Goal: Information Seeking & Learning: Learn about a topic

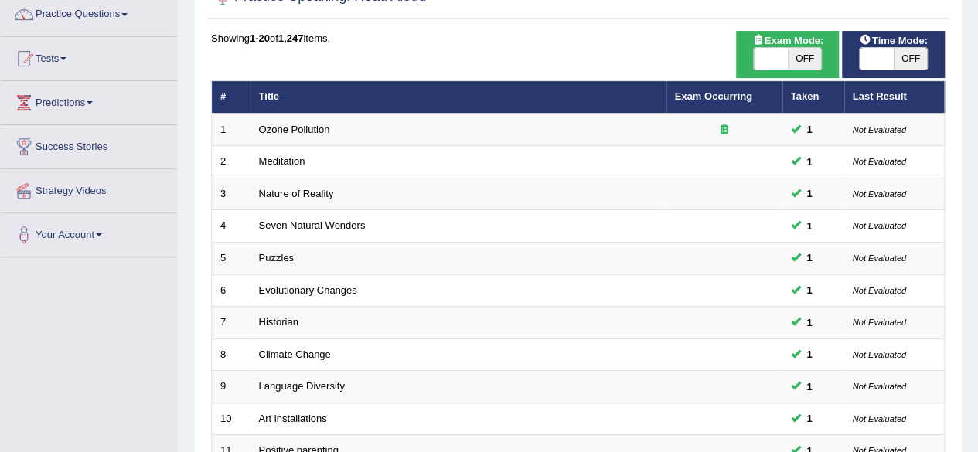
scroll to position [129, 0]
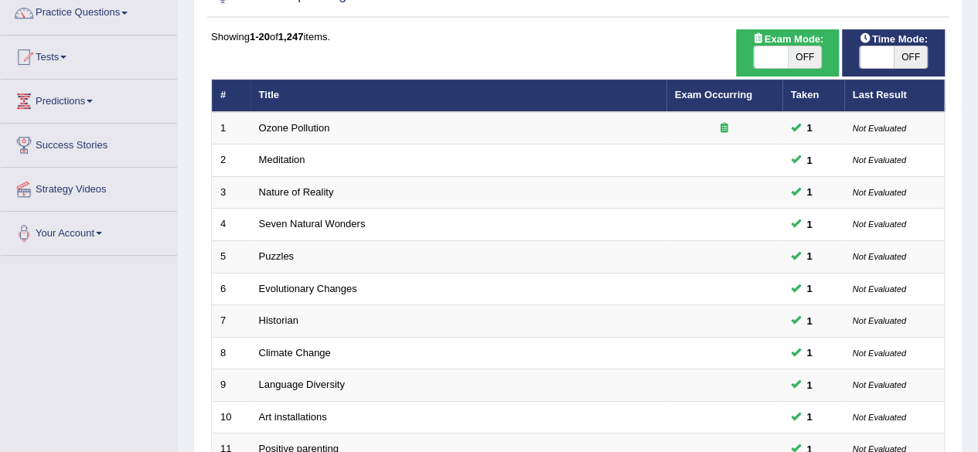
drag, startPoint x: 989, startPoint y: 148, endPoint x: 608, endPoint y: 13, distance: 404.2
click at [75, 60] on link "Tests" at bounding box center [89, 55] width 176 height 39
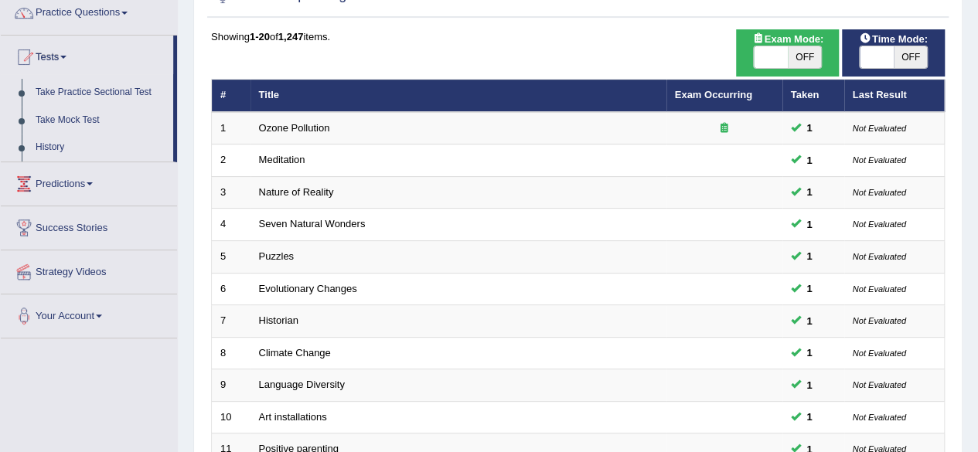
click at [75, 60] on link "Tests" at bounding box center [87, 55] width 172 height 39
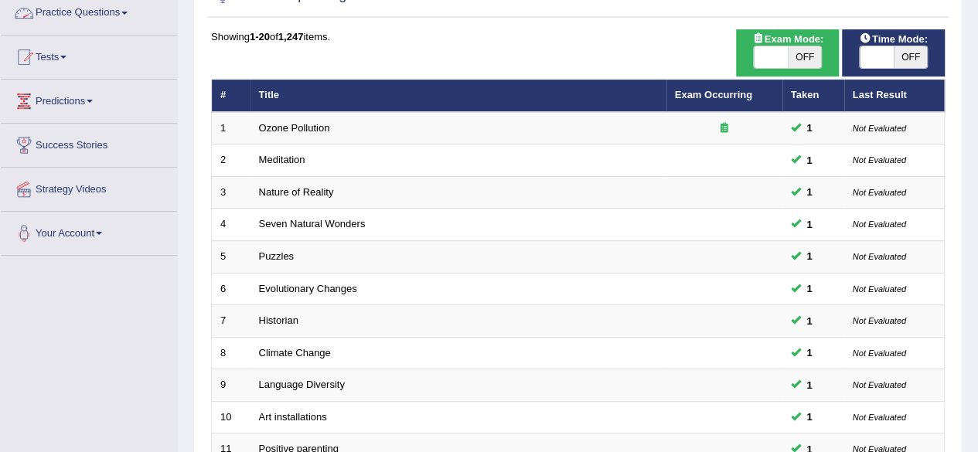
click at [104, 10] on link "Practice Questions" at bounding box center [89, 10] width 176 height 39
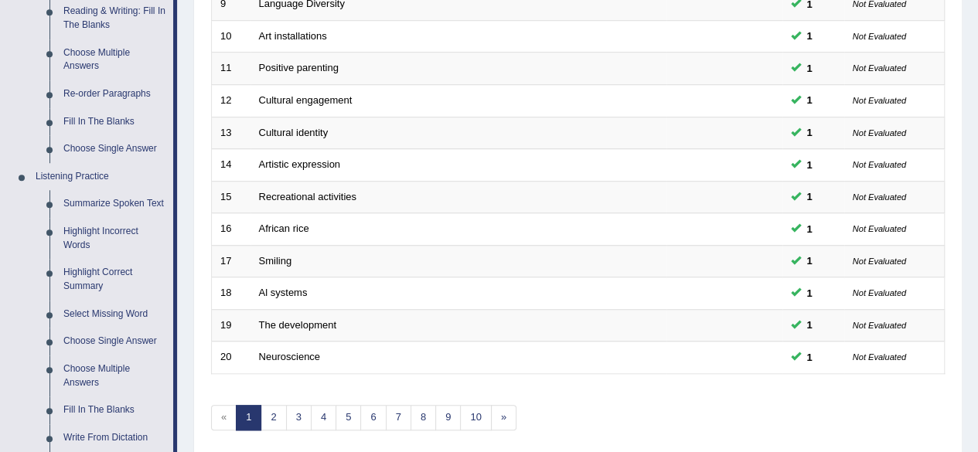
scroll to position [514, 0]
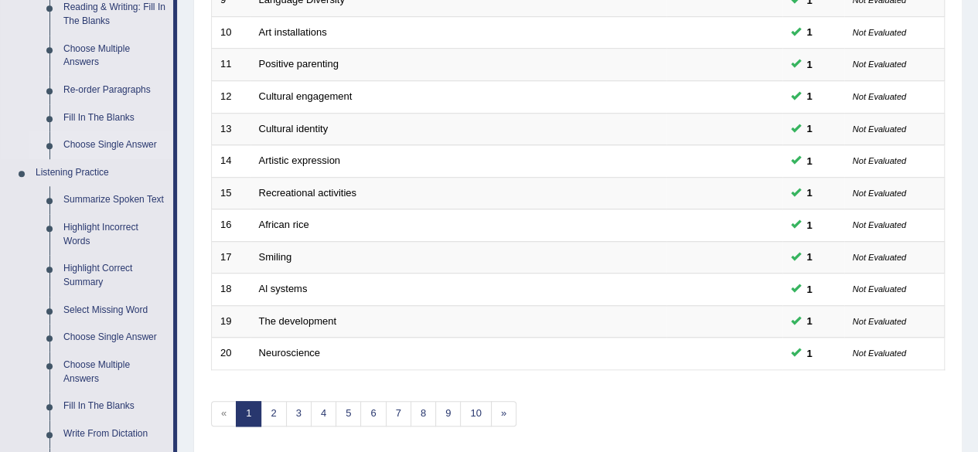
click at [116, 151] on link "Choose Single Answer" at bounding box center [114, 145] width 117 height 28
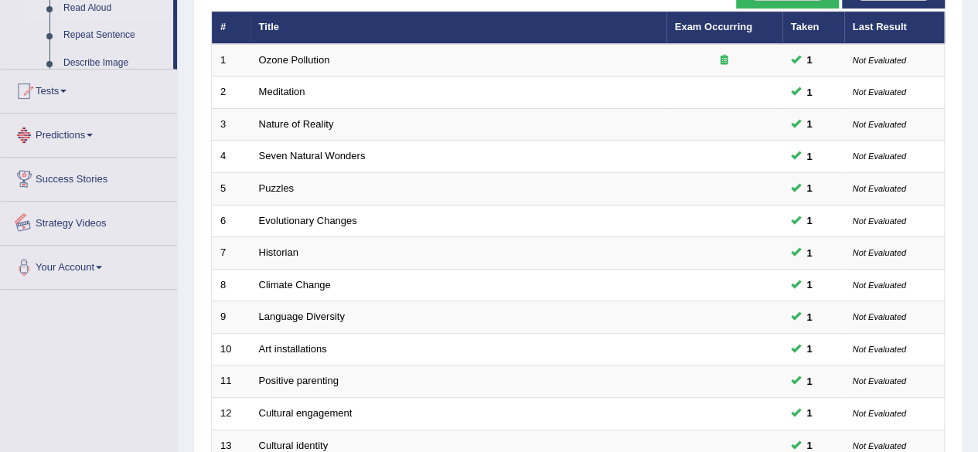
scroll to position [414, 0]
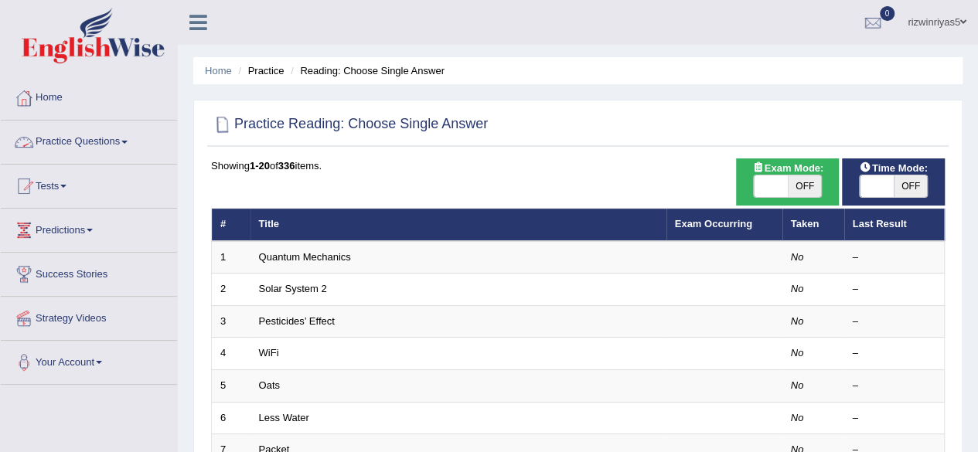
click at [118, 135] on link "Practice Questions" at bounding box center [89, 140] width 176 height 39
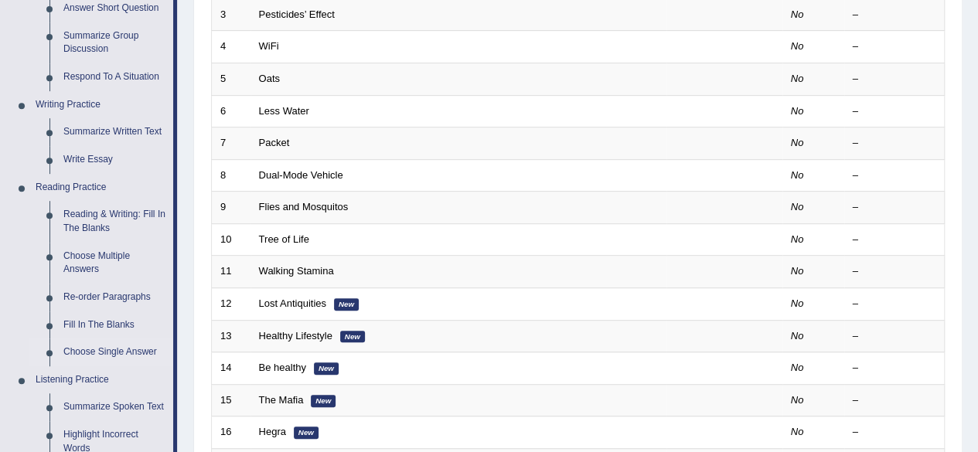
scroll to position [325, 0]
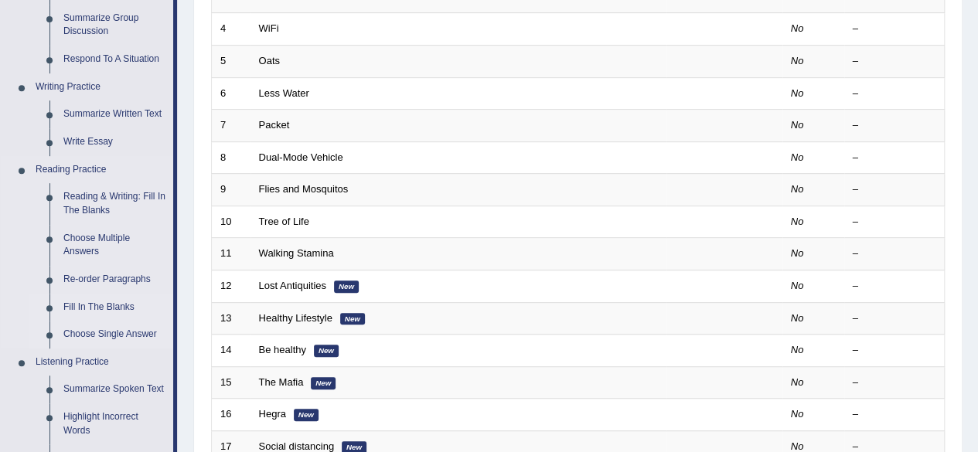
click at [115, 310] on link "Fill In The Blanks" at bounding box center [114, 308] width 117 height 28
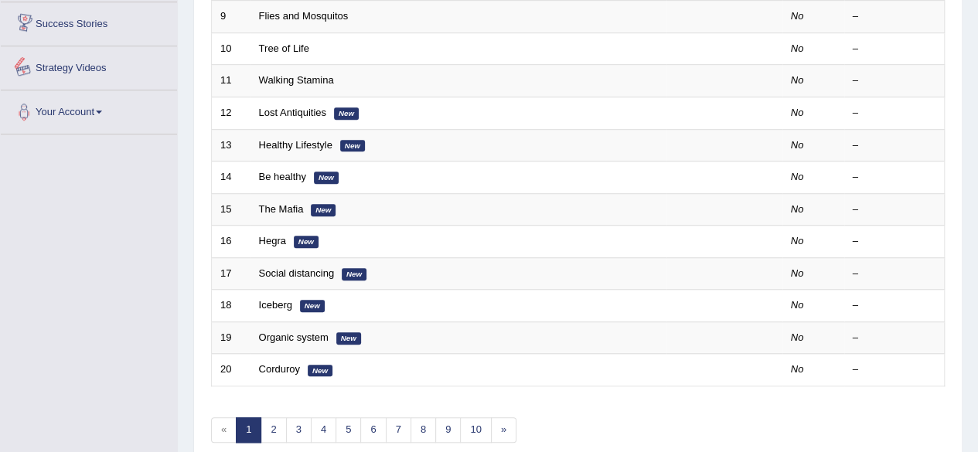
scroll to position [564, 0]
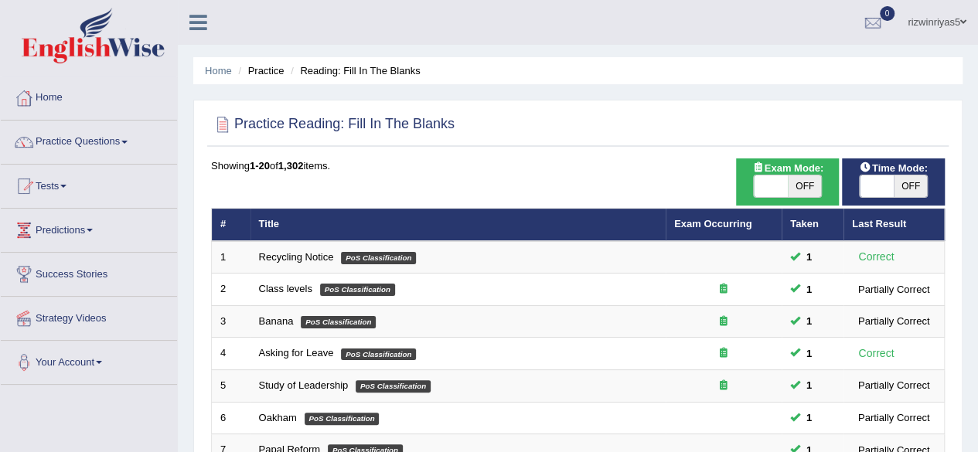
click at [803, 199] on div "Exam Mode: ON OFF" at bounding box center [787, 182] width 103 height 47
drag, startPoint x: 803, startPoint y: 197, endPoint x: 805, endPoint y: 183, distance: 14.1
click at [805, 183] on div "ON OFF" at bounding box center [787, 186] width 69 height 23
click at [805, 183] on span "OFF" at bounding box center [805, 187] width 34 height 22
checkbox input "true"
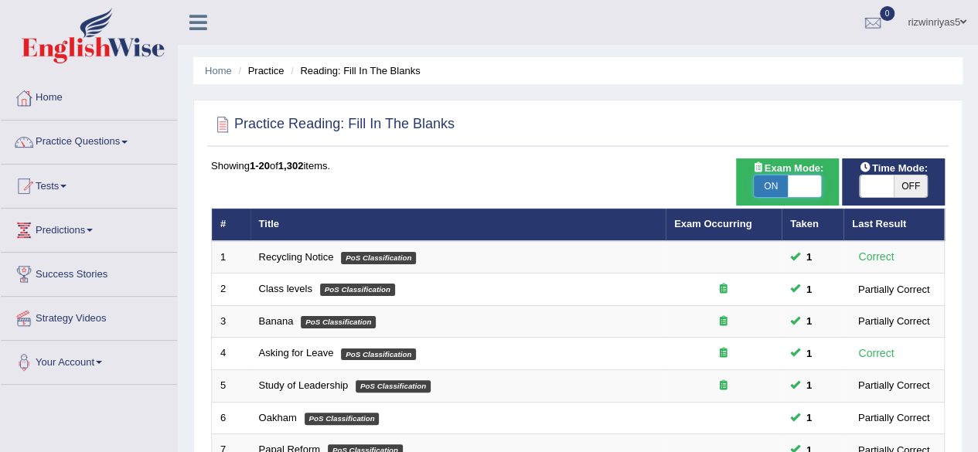
click at [882, 177] on span at bounding box center [877, 187] width 34 height 22
checkbox input "true"
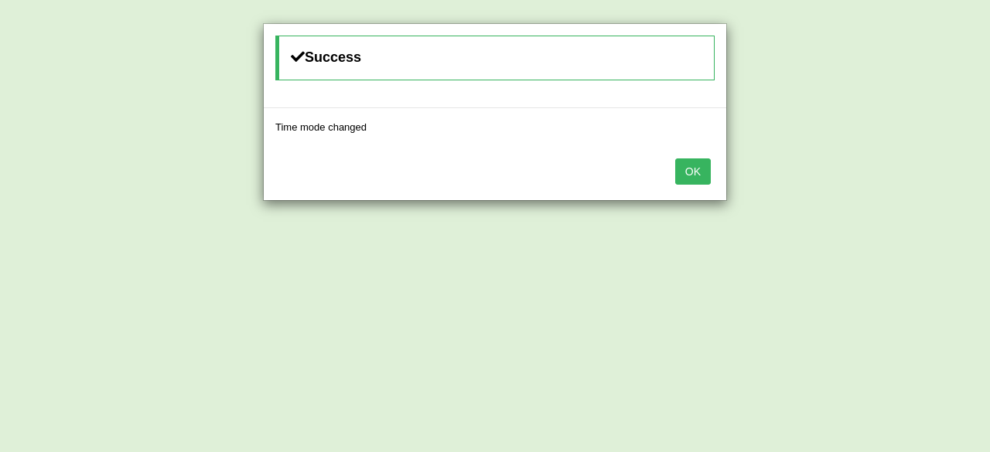
click at [693, 166] on button "OK" at bounding box center [693, 172] width 36 height 26
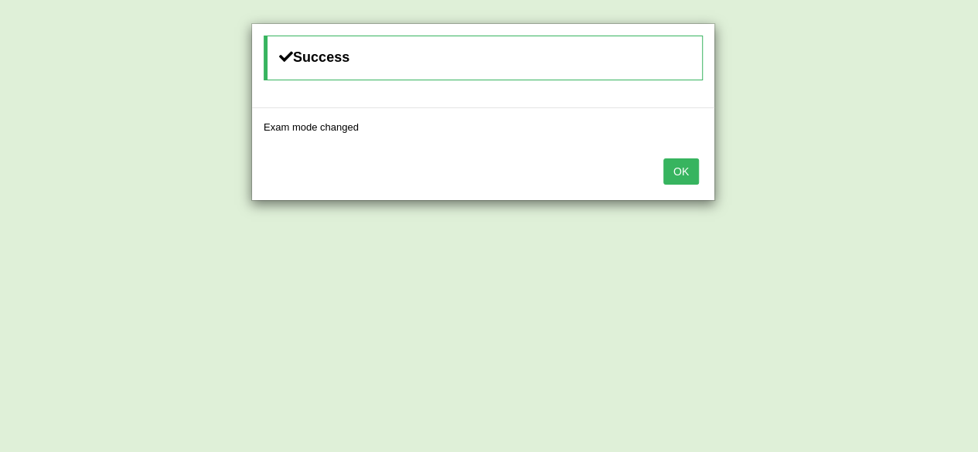
click at [693, 166] on button "OK" at bounding box center [681, 172] width 36 height 26
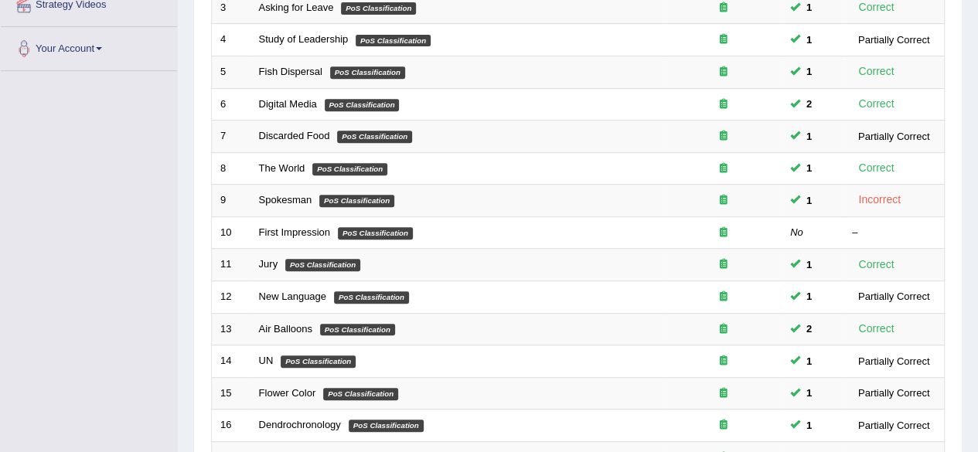
scroll to position [320, 0]
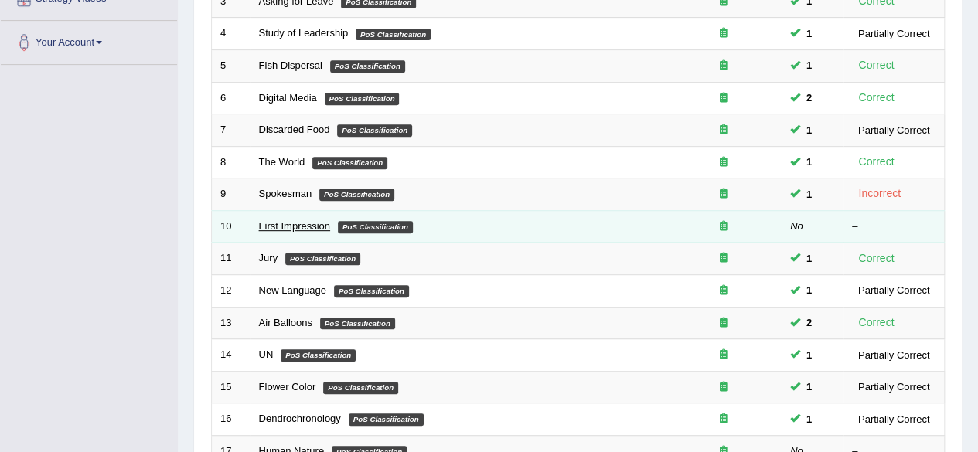
click at [317, 222] on link "First Impression" at bounding box center [294, 226] width 71 height 12
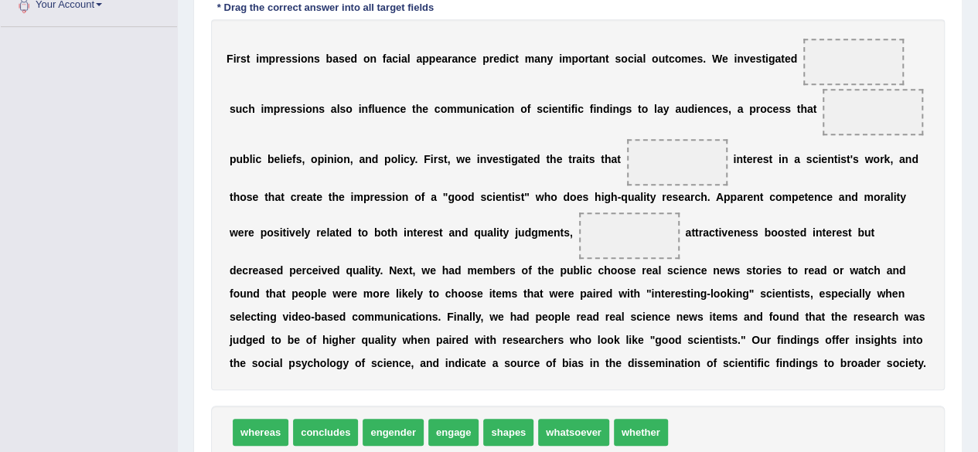
scroll to position [359, 0]
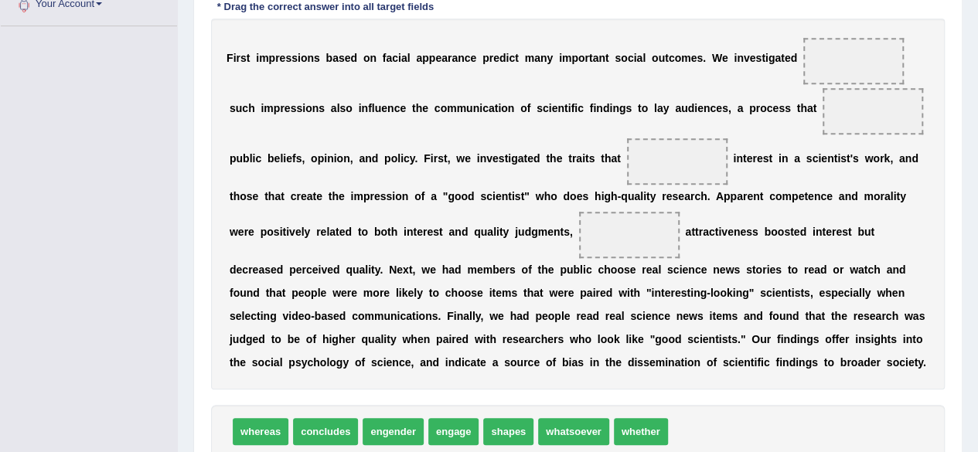
drag, startPoint x: 989, startPoint y: 87, endPoint x: 979, endPoint y: 242, distance: 155.0
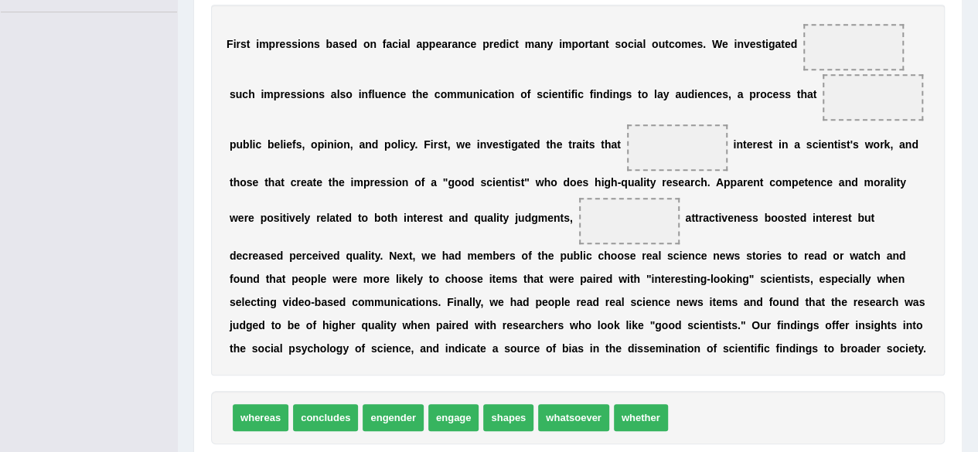
scroll to position [369, 0]
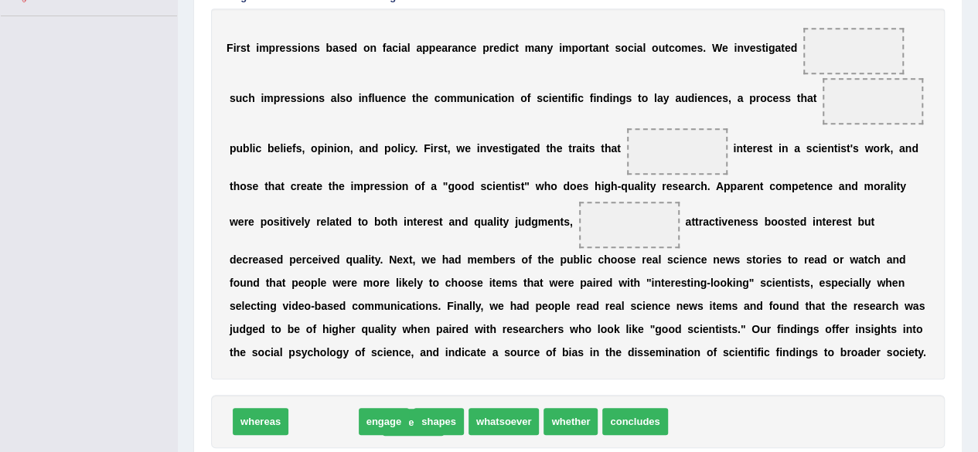
drag, startPoint x: 328, startPoint y: 420, endPoint x: 419, endPoint y: 420, distance: 91.2
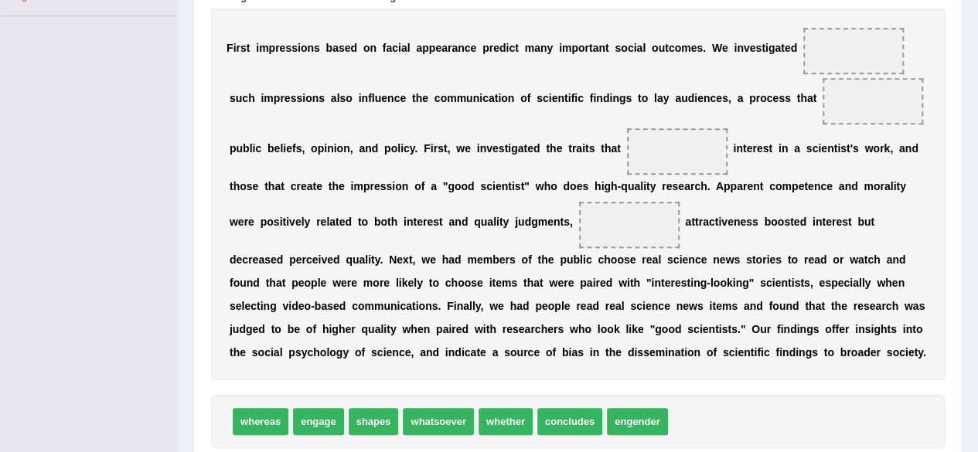
drag, startPoint x: 445, startPoint y: 421, endPoint x: 513, endPoint y: 423, distance: 67.3
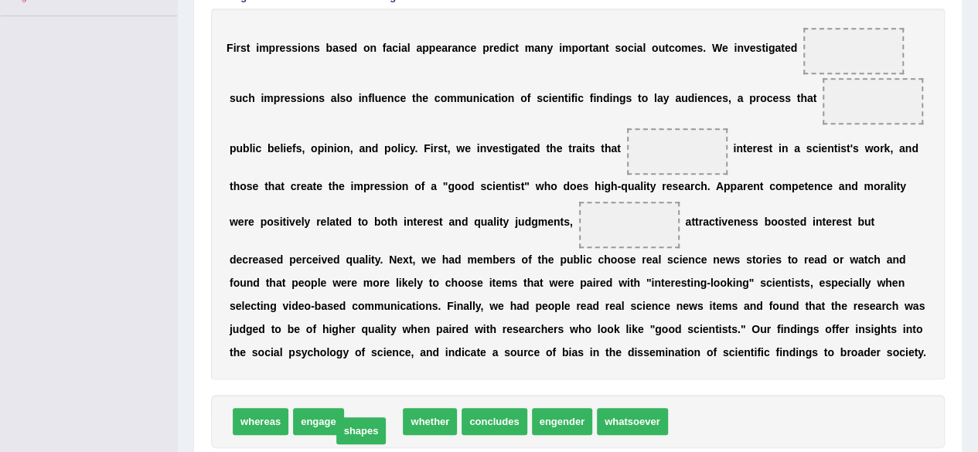
drag, startPoint x: 384, startPoint y: 424, endPoint x: 370, endPoint y: 434, distance: 17.8
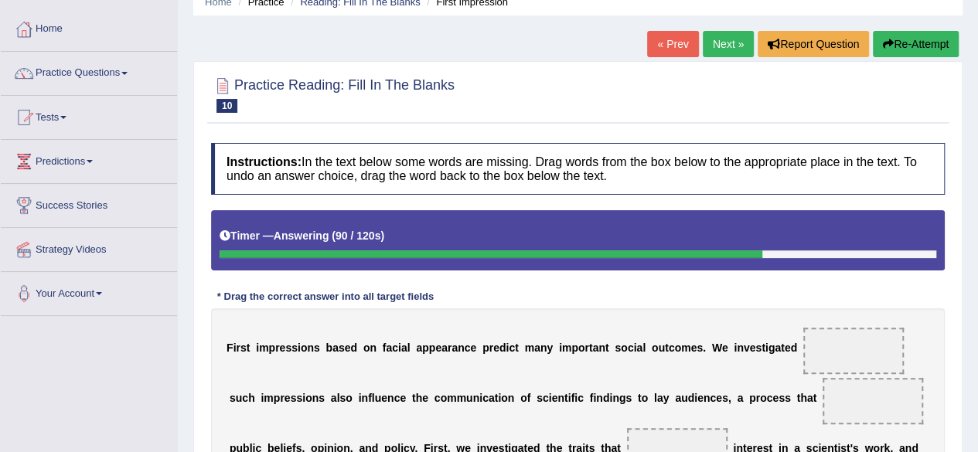
scroll to position [68, 0]
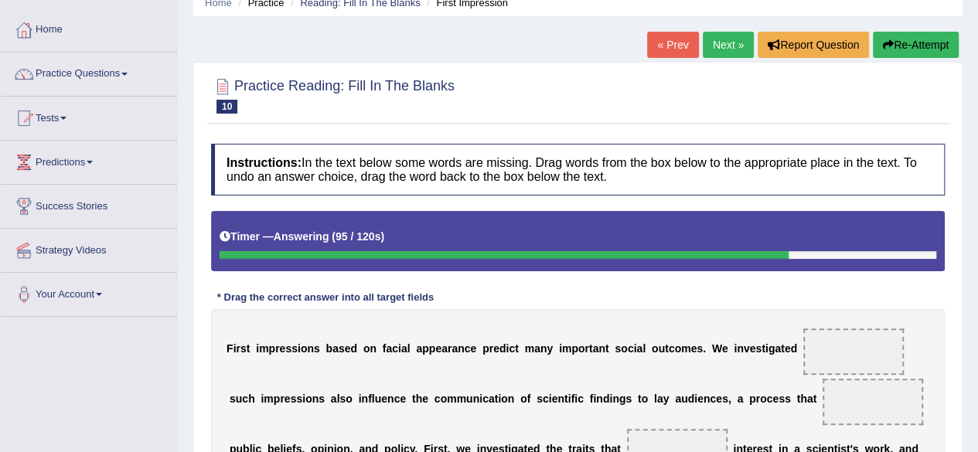
drag, startPoint x: 400, startPoint y: 60, endPoint x: 73, endPoint y: -16, distance: 335.7
click at [73, 0] on html "Toggle navigation Home Practice Questions Speaking Practice Read Aloud Repeat S…" at bounding box center [489, 158] width 978 height 452
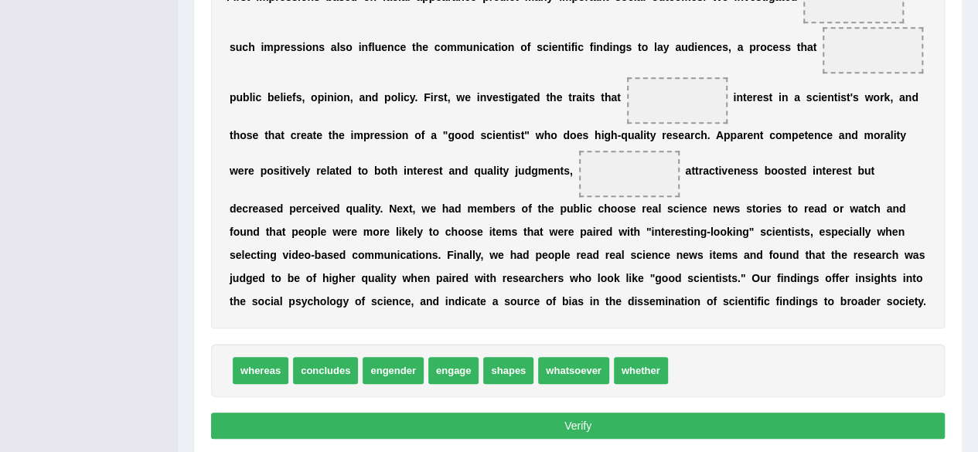
scroll to position [421, 0]
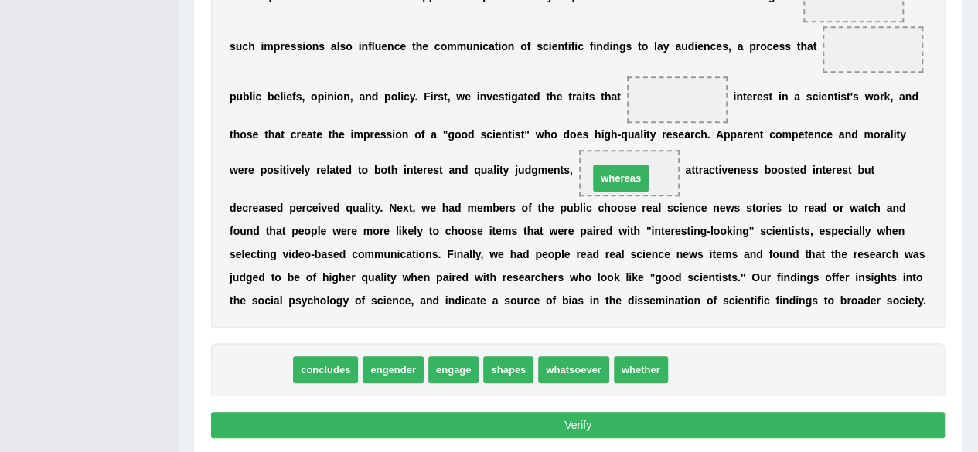
drag, startPoint x: 279, startPoint y: 366, endPoint x: 643, endPoint y: 170, distance: 413.7
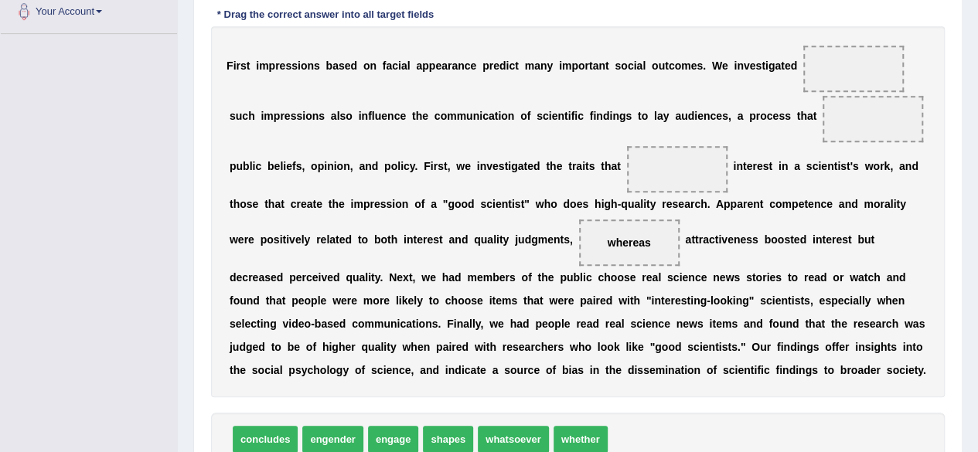
scroll to position [353, 0]
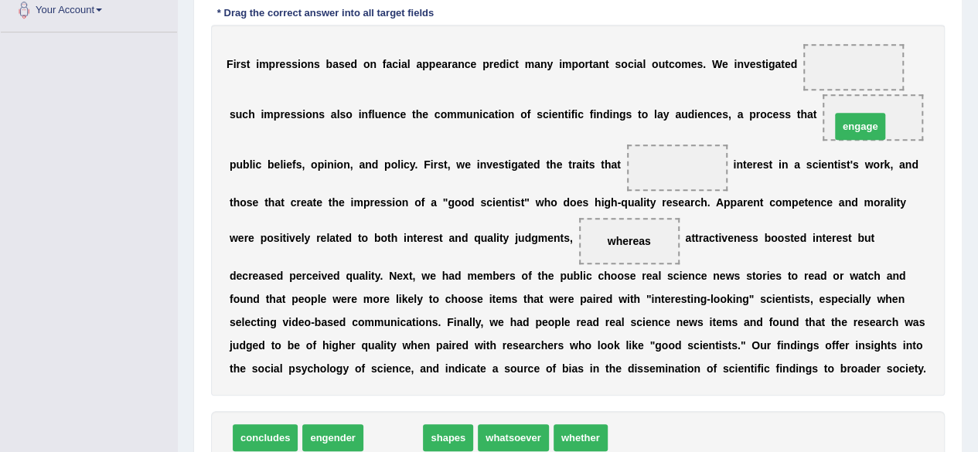
drag, startPoint x: 388, startPoint y: 434, endPoint x: 855, endPoint y: 122, distance: 561.4
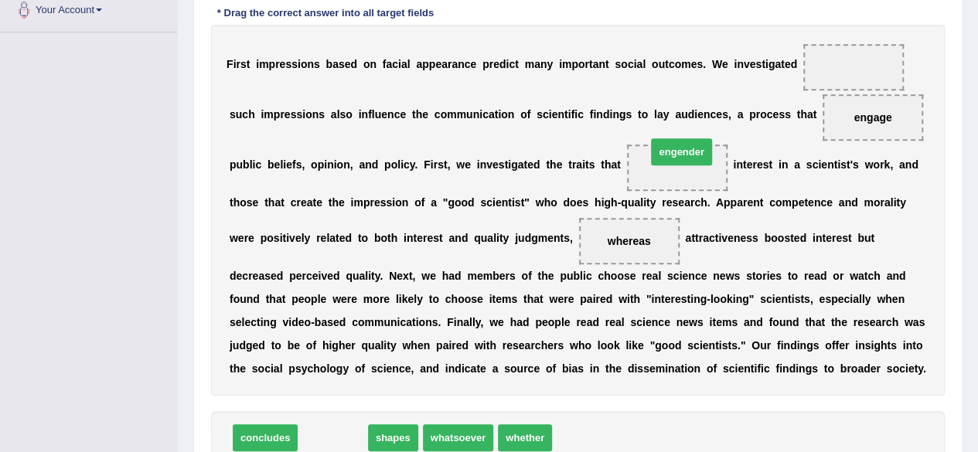
drag, startPoint x: 340, startPoint y: 430, endPoint x: 689, endPoint y: 144, distance: 451.0
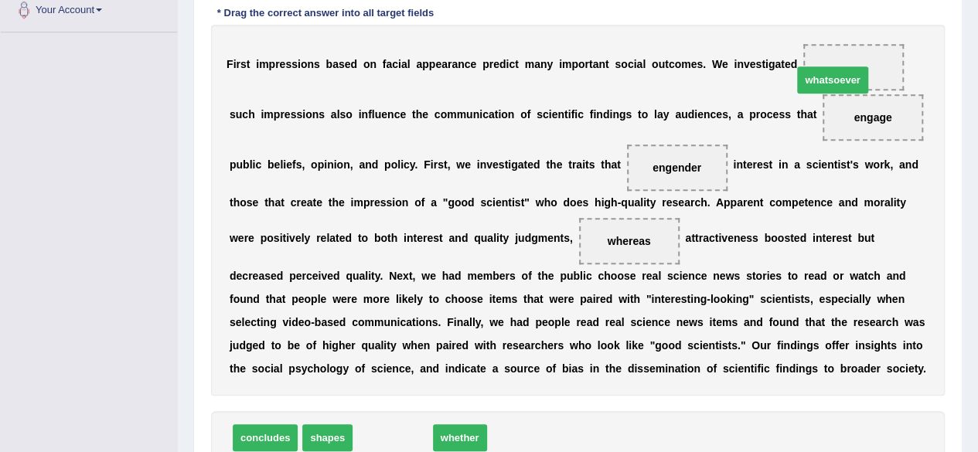
drag, startPoint x: 397, startPoint y: 431, endPoint x: 837, endPoint y: 73, distance: 567.2
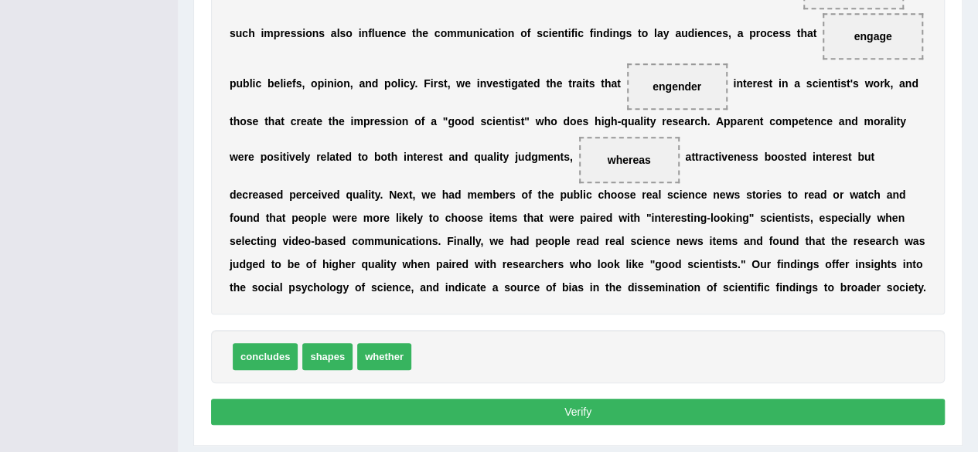
scroll to position [436, 0]
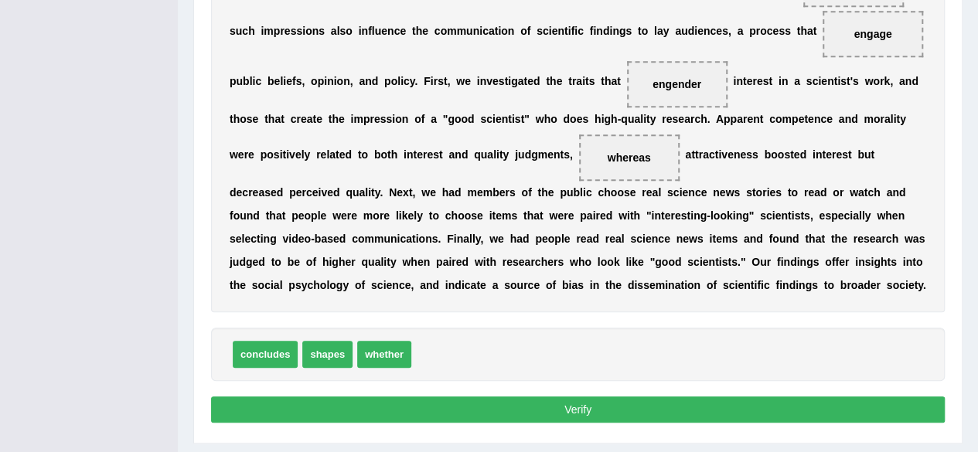
click at [818, 411] on button "Verify" at bounding box center [578, 410] width 734 height 26
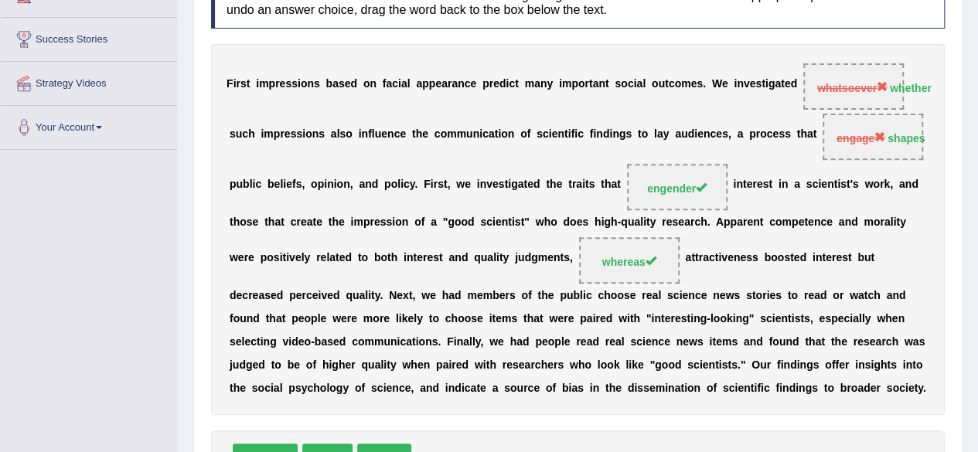
scroll to position [0, 0]
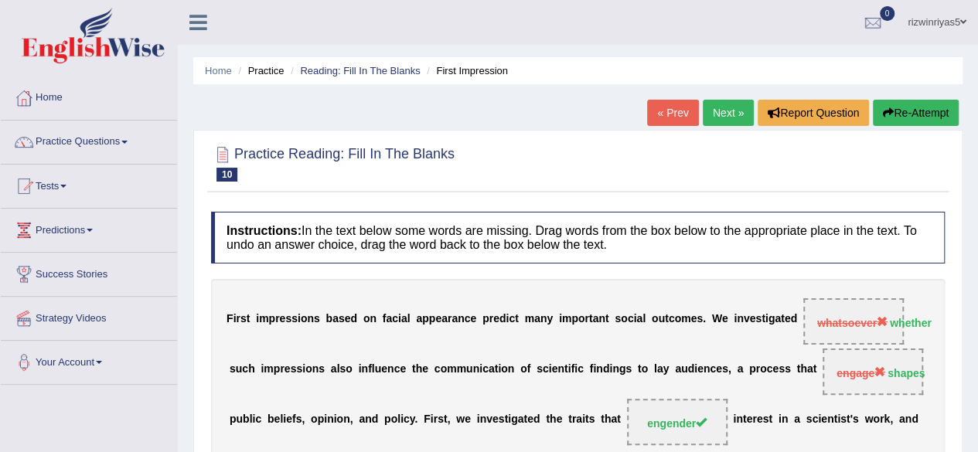
drag, startPoint x: 963, startPoint y: 169, endPoint x: 989, endPoint y: 238, distance: 74.1
click at [977, 238] on html "Toggle navigation Home Practice Questions Speaking Practice Read Aloud Repeat S…" at bounding box center [489, 226] width 978 height 452
click at [405, 69] on link "Reading: Fill In The Blanks" at bounding box center [360, 71] width 120 height 12
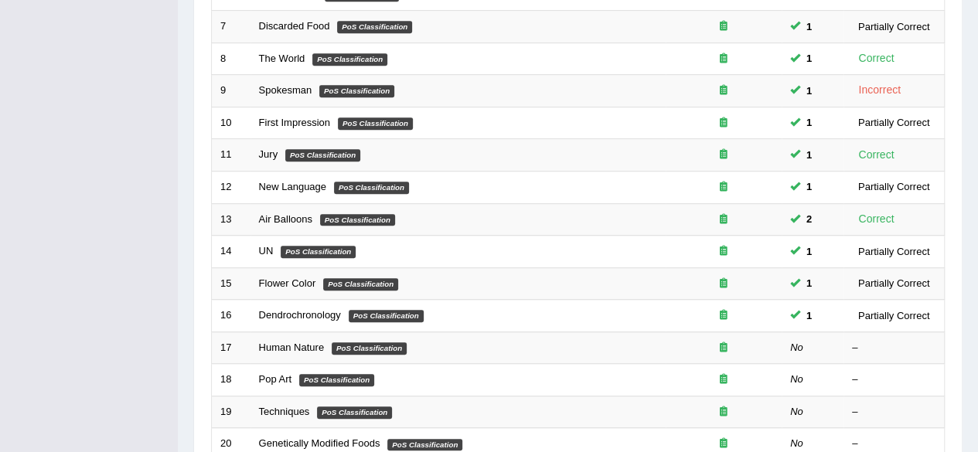
scroll to position [564, 0]
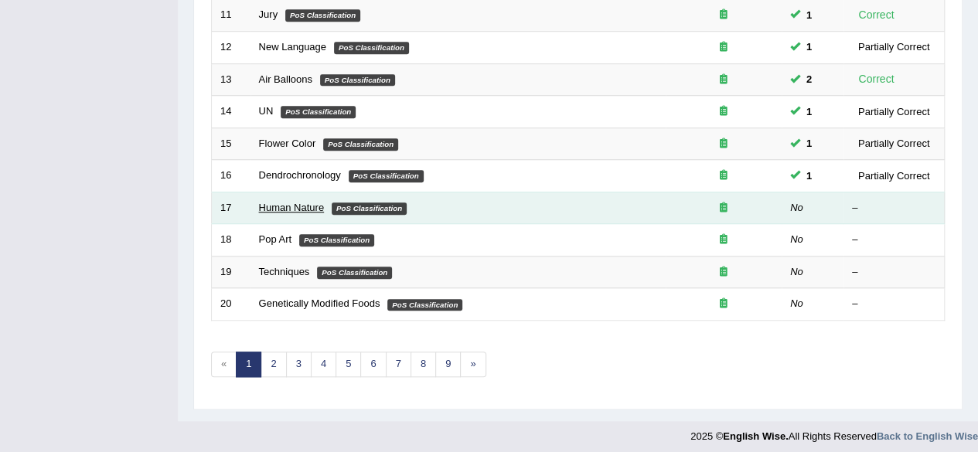
click at [312, 202] on link "Human Nature" at bounding box center [292, 208] width 66 height 12
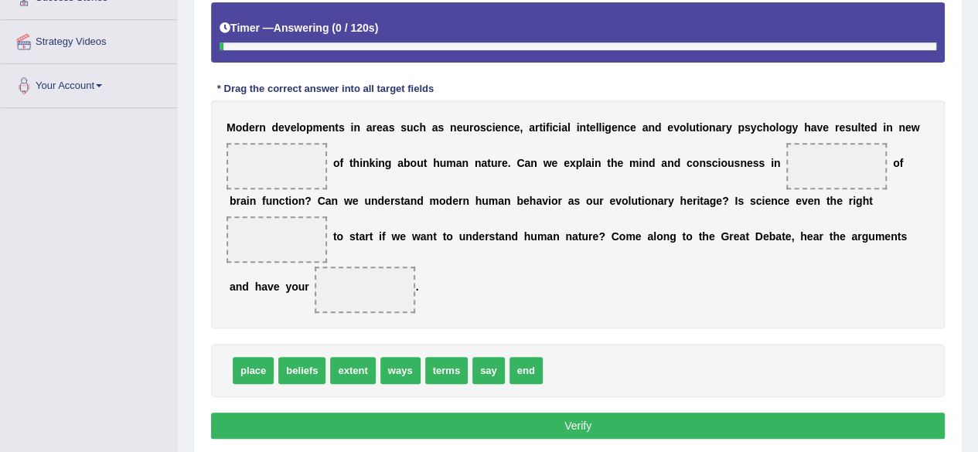
scroll to position [311, 0]
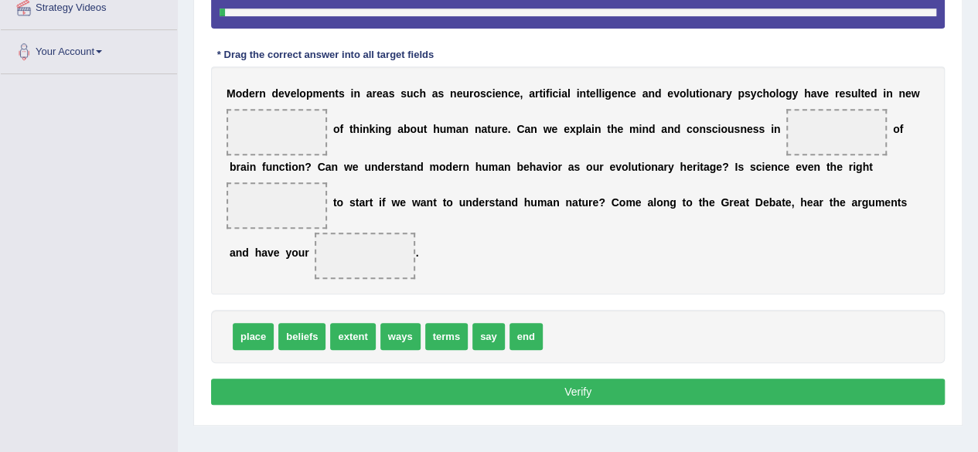
drag, startPoint x: 989, startPoint y: 170, endPoint x: 989, endPoint y: 333, distance: 163.1
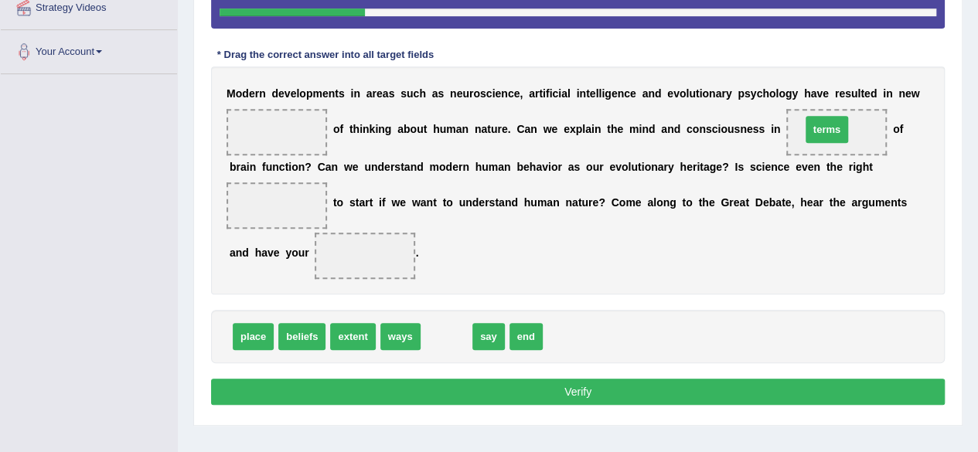
drag, startPoint x: 453, startPoint y: 336, endPoint x: 833, endPoint y: 130, distance: 432.8
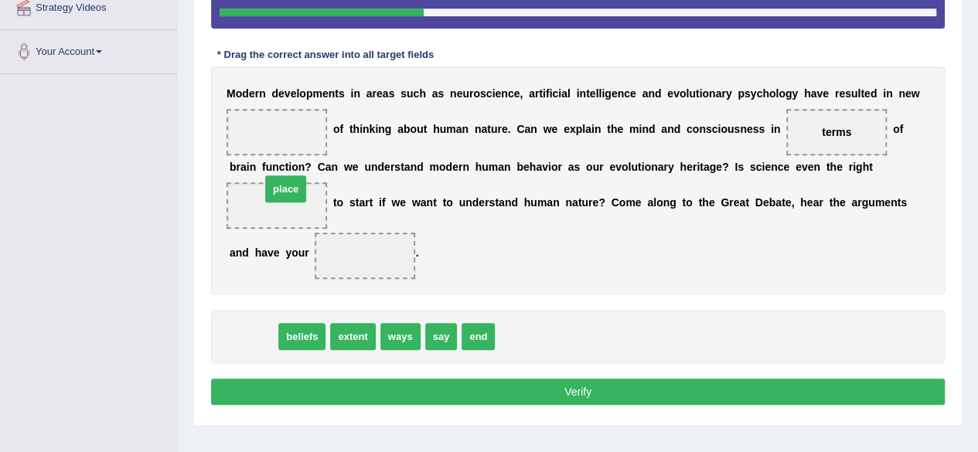
drag, startPoint x: 258, startPoint y: 333, endPoint x: 288, endPoint y: 197, distance: 139.2
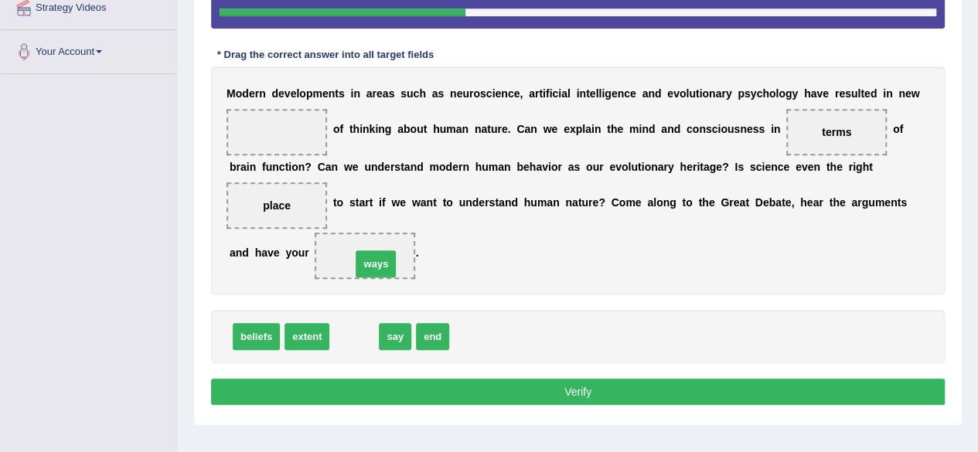
drag, startPoint x: 348, startPoint y: 343, endPoint x: 370, endPoint y: 270, distance: 75.8
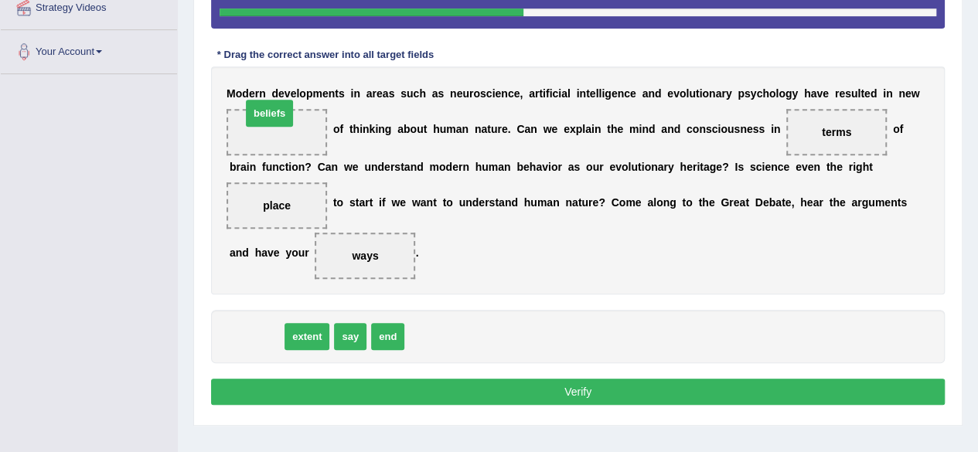
drag, startPoint x: 274, startPoint y: 336, endPoint x: 289, endPoint y: 129, distance: 207.0
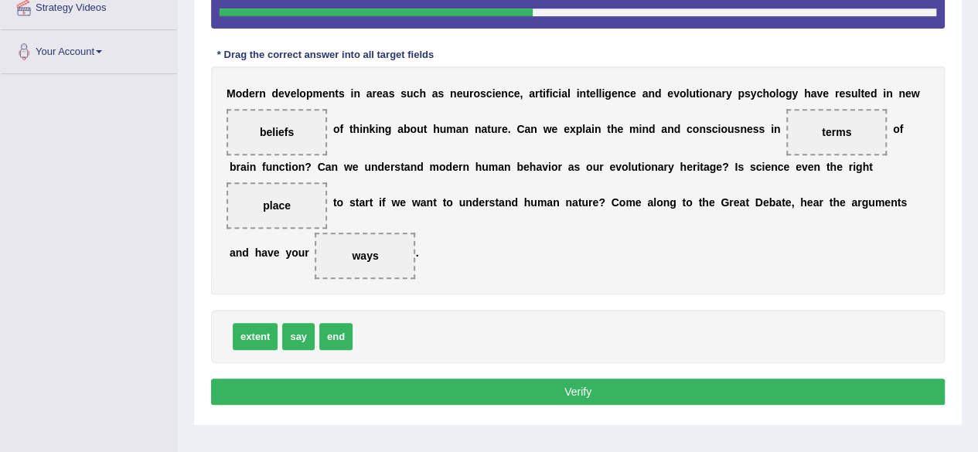
click at [532, 389] on button "Verify" at bounding box center [578, 392] width 734 height 26
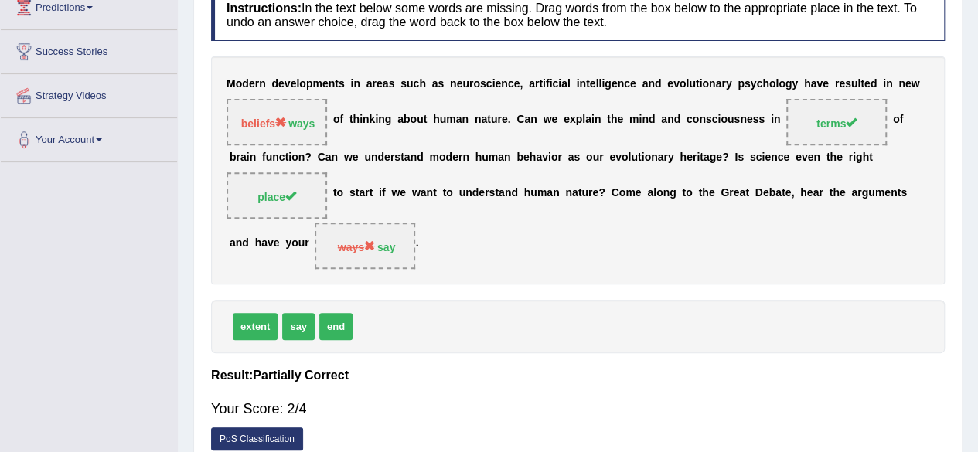
scroll to position [0, 0]
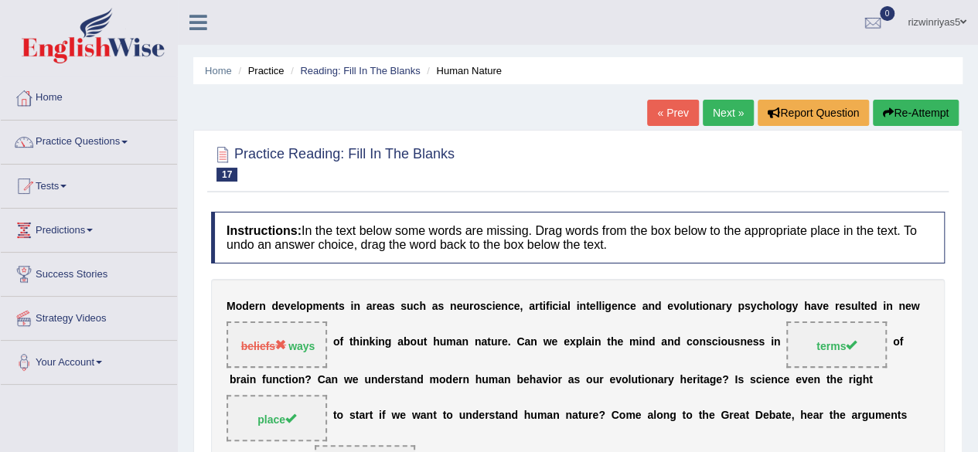
click at [737, 102] on link "Next »" at bounding box center [728, 113] width 51 height 26
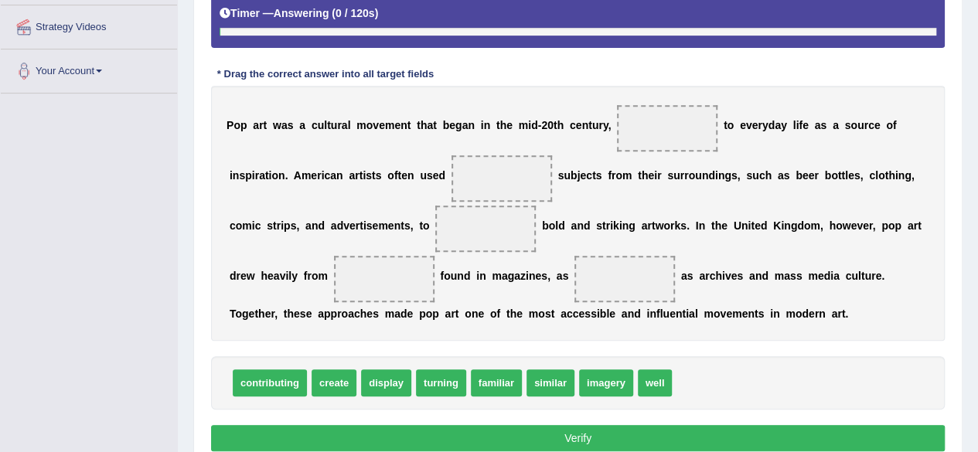
scroll to position [292, 0]
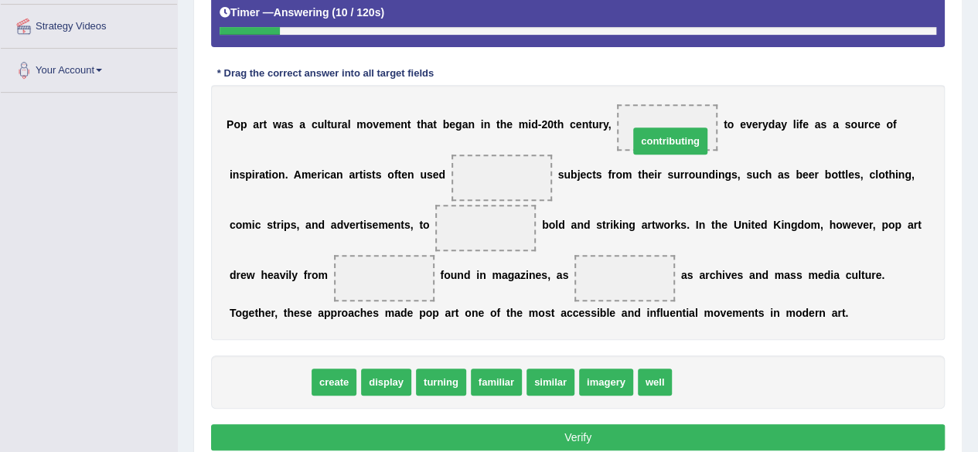
drag, startPoint x: 295, startPoint y: 383, endPoint x: 696, endPoint y: 141, distance: 467.9
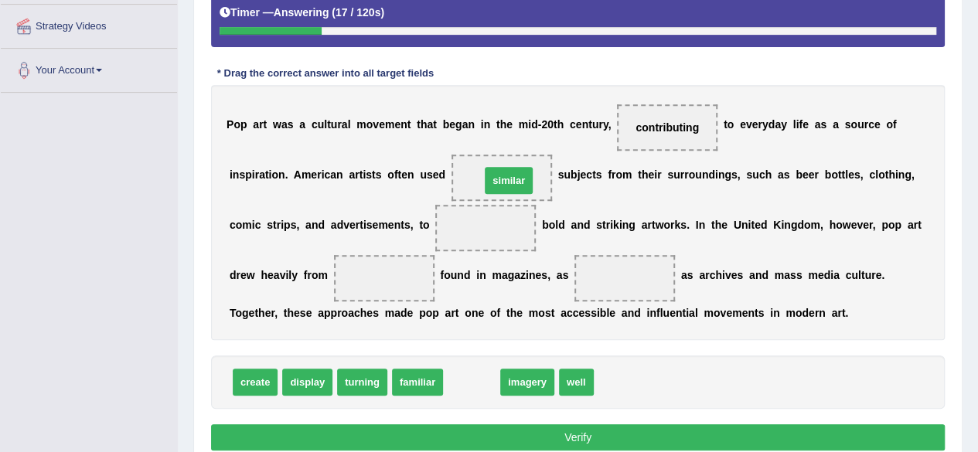
drag, startPoint x: 481, startPoint y: 367, endPoint x: 518, endPoint y: 166, distance: 204.4
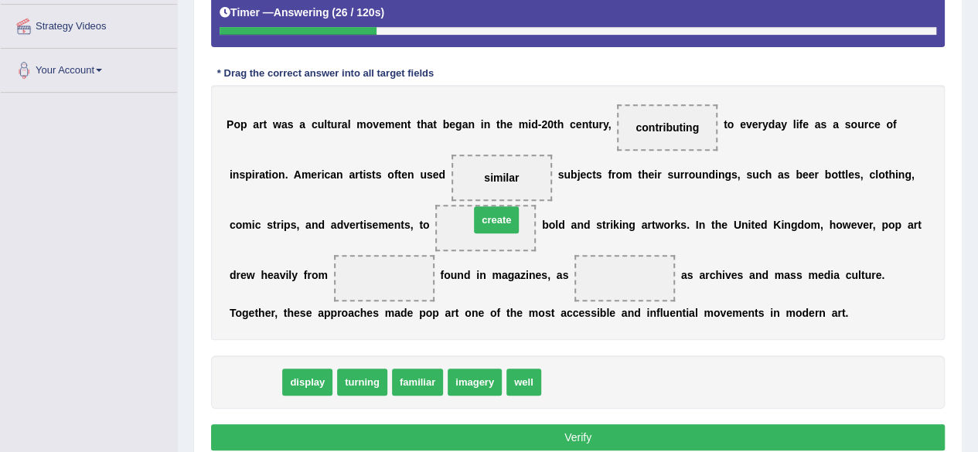
drag, startPoint x: 268, startPoint y: 378, endPoint x: 509, endPoint y: 215, distance: 291.2
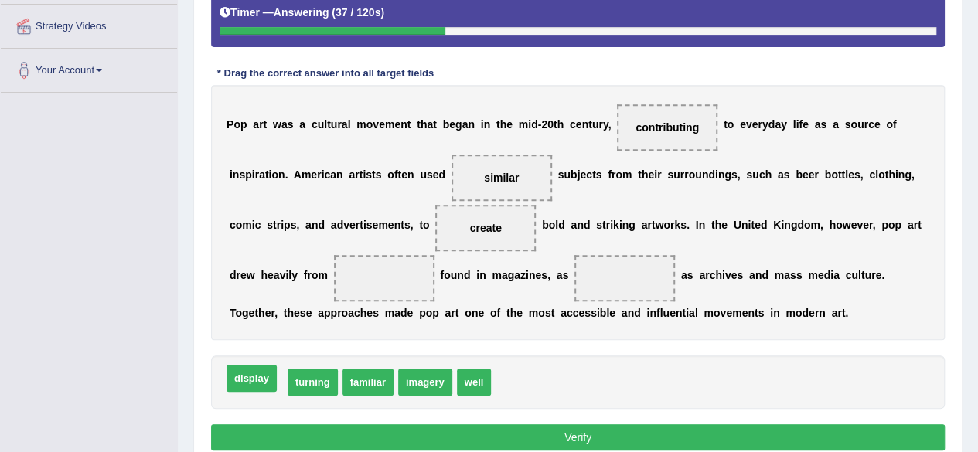
drag, startPoint x: 264, startPoint y: 383, endPoint x: 257, endPoint y: 380, distance: 8.3
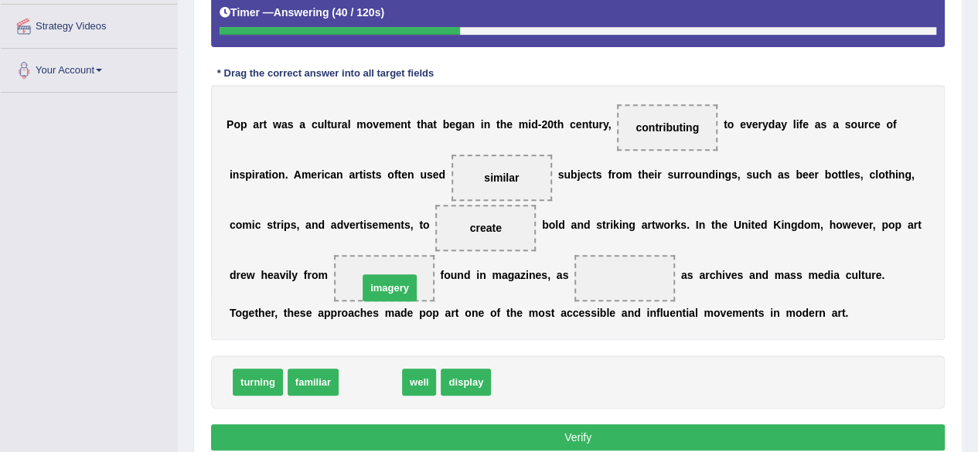
drag, startPoint x: 357, startPoint y: 383, endPoint x: 377, endPoint y: 290, distance: 95.5
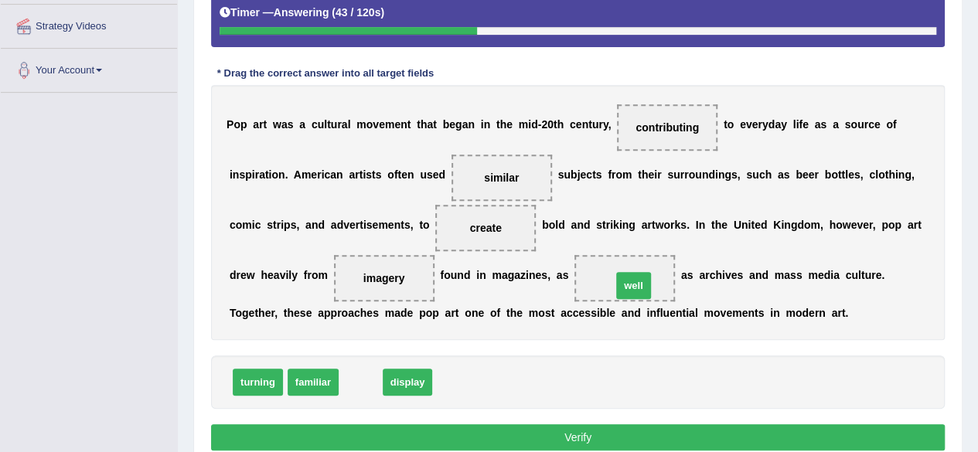
drag, startPoint x: 364, startPoint y: 380, endPoint x: 637, endPoint y: 282, distance: 289.8
click at [820, 424] on button "Verify" at bounding box center [578, 437] width 734 height 26
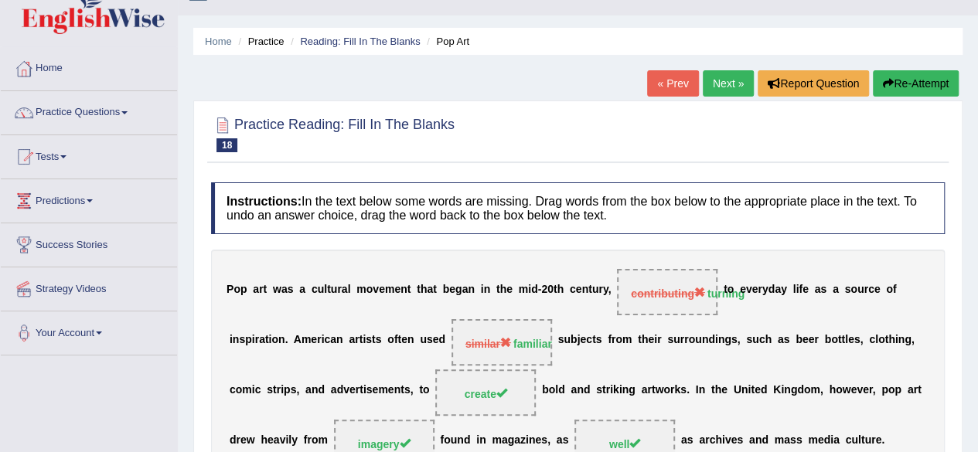
scroll to position [0, 0]
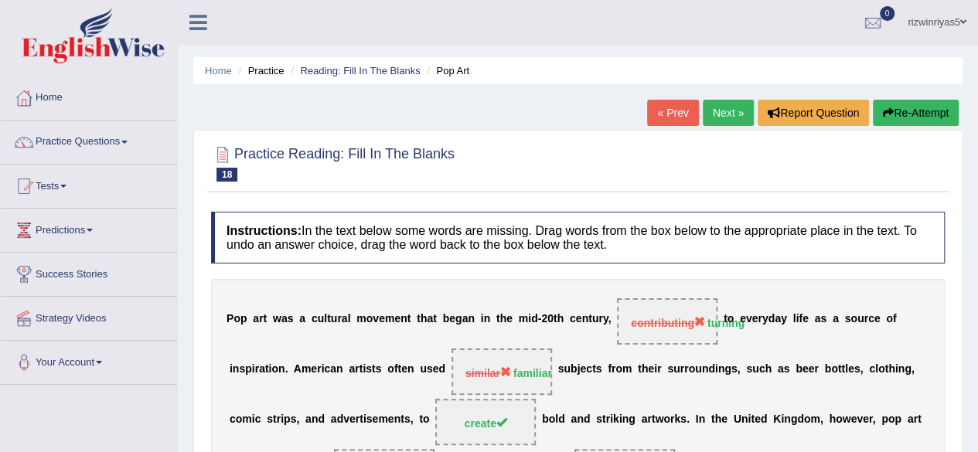
click at [736, 104] on link "Next »" at bounding box center [728, 113] width 51 height 26
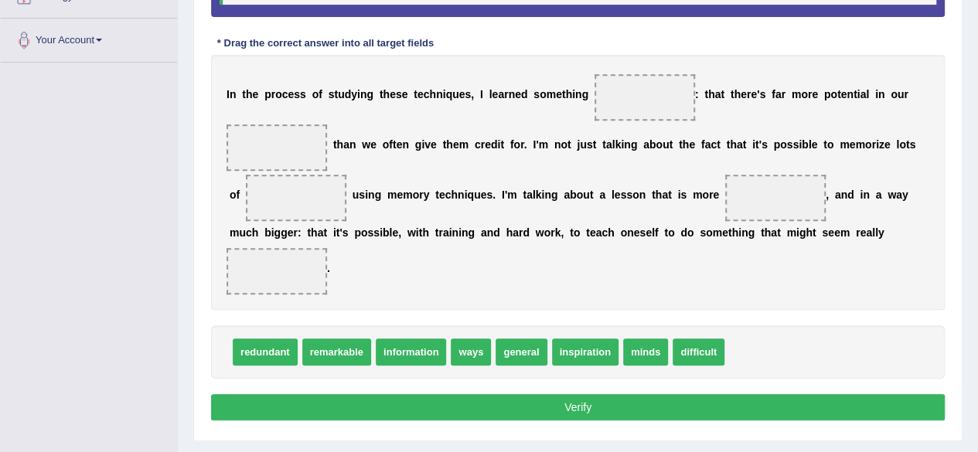
scroll to position [331, 0]
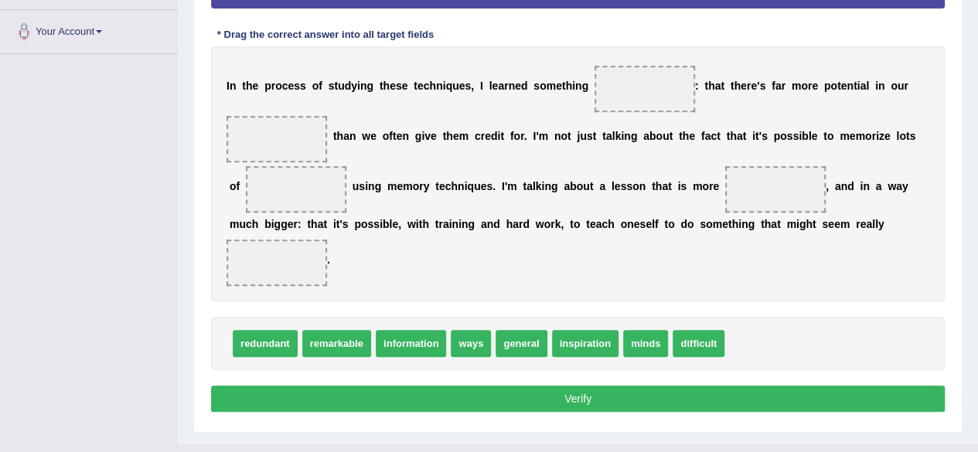
drag, startPoint x: 989, startPoint y: 107, endPoint x: 989, endPoint y: 290, distance: 183.2
drag, startPoint x: 527, startPoint y: 338, endPoint x: 660, endPoint y: 91, distance: 280.2
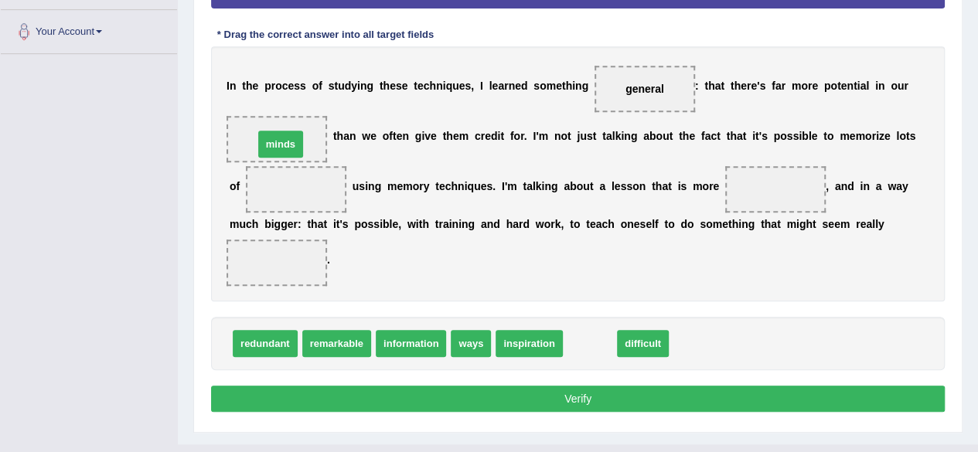
drag, startPoint x: 603, startPoint y: 339, endPoint x: 292, endPoint y: 137, distance: 371.0
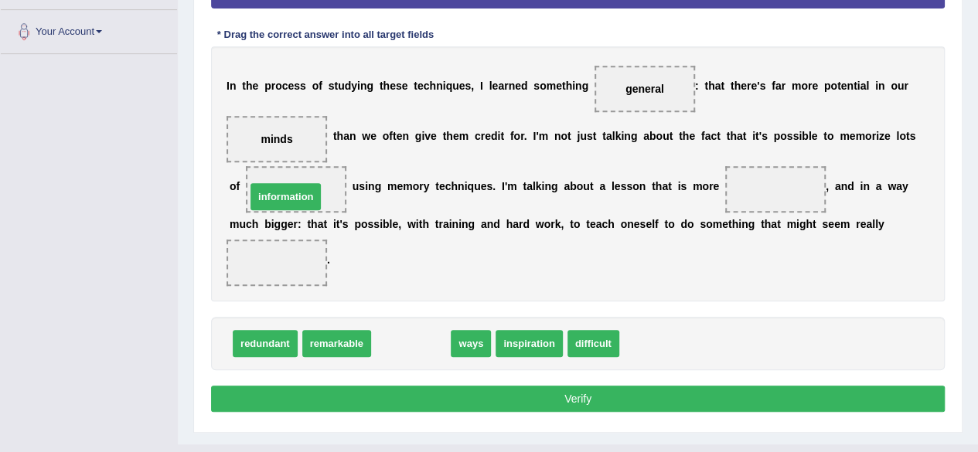
drag, startPoint x: 407, startPoint y: 348, endPoint x: 283, endPoint y: 202, distance: 192.0
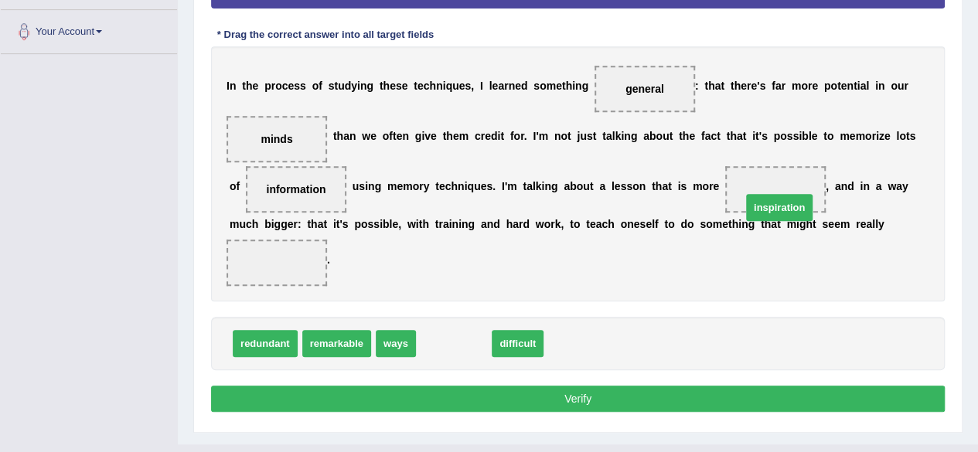
drag, startPoint x: 444, startPoint y: 340, endPoint x: 765, endPoint y: 201, distance: 349.8
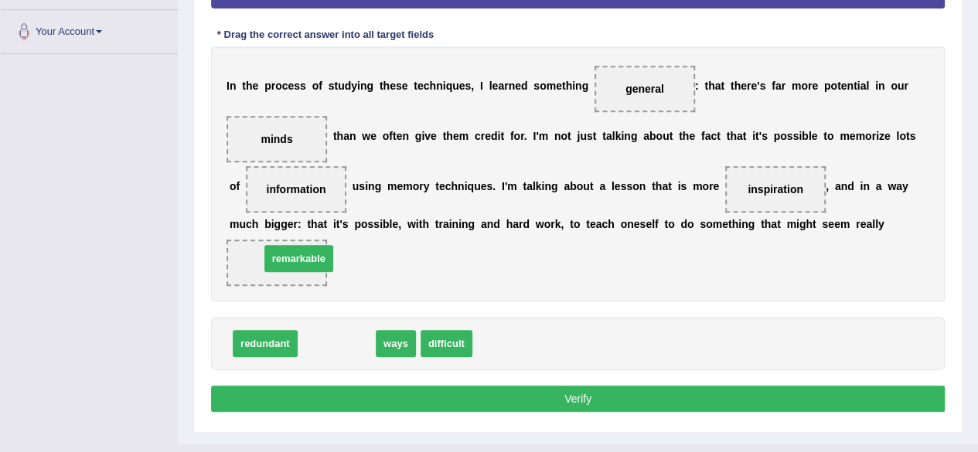
drag, startPoint x: 310, startPoint y: 342, endPoint x: 272, endPoint y: 257, distance: 93.1
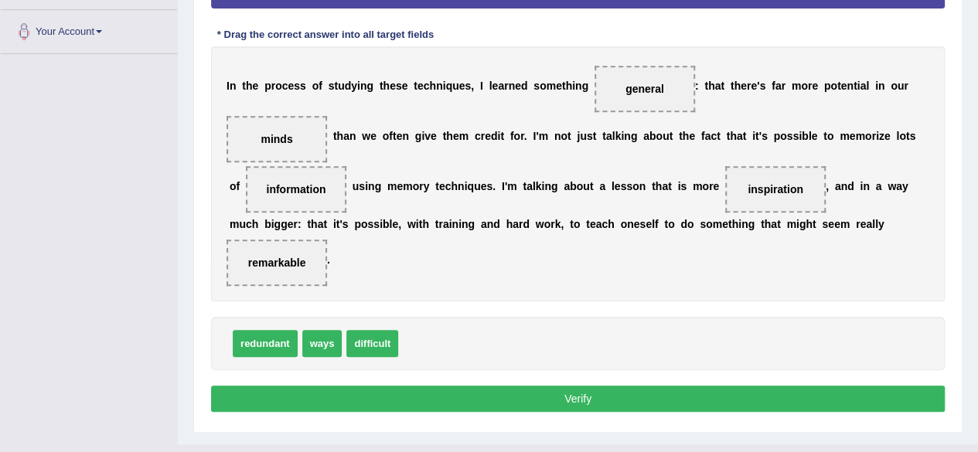
click at [523, 397] on button "Verify" at bounding box center [578, 399] width 734 height 26
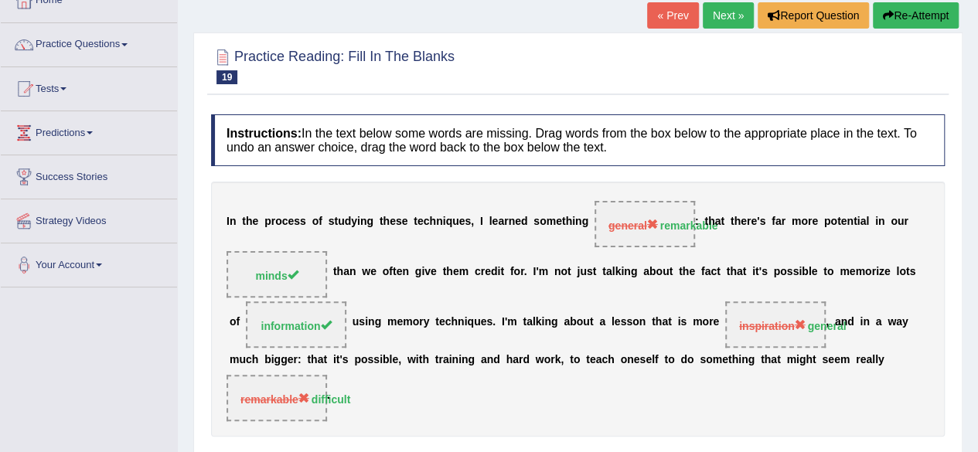
scroll to position [0, 0]
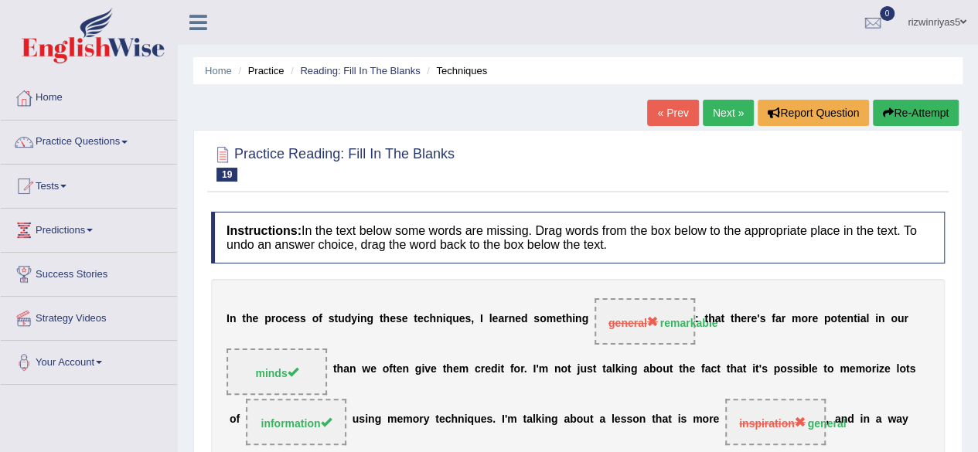
click at [908, 102] on button "Re-Attempt" at bounding box center [916, 113] width 86 height 26
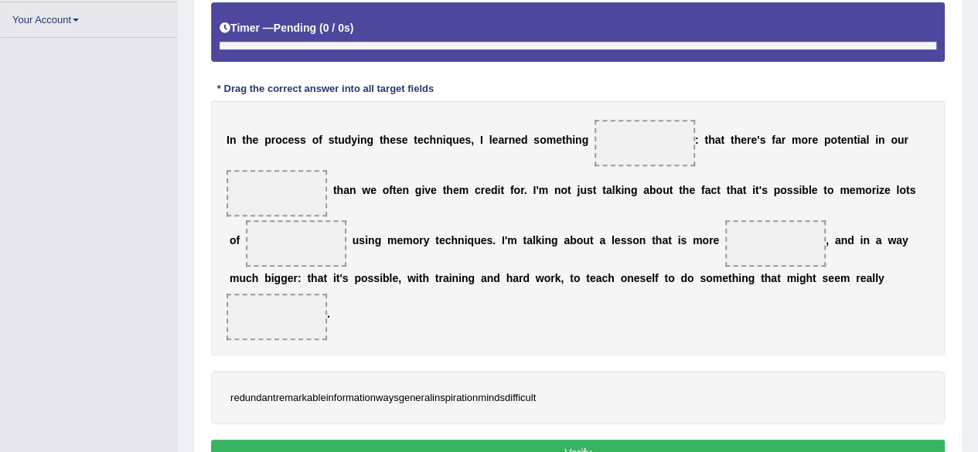
scroll to position [377, 0]
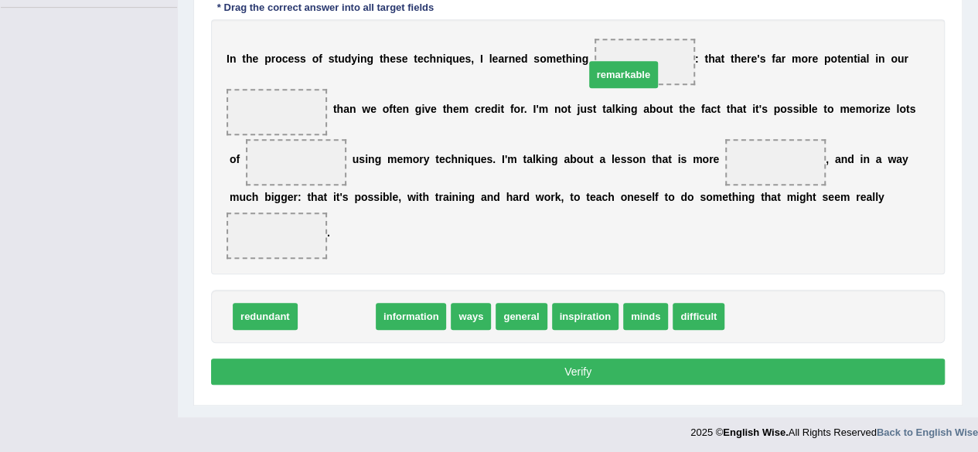
drag, startPoint x: 346, startPoint y: 311, endPoint x: 633, endPoint y: 68, distance: 376.4
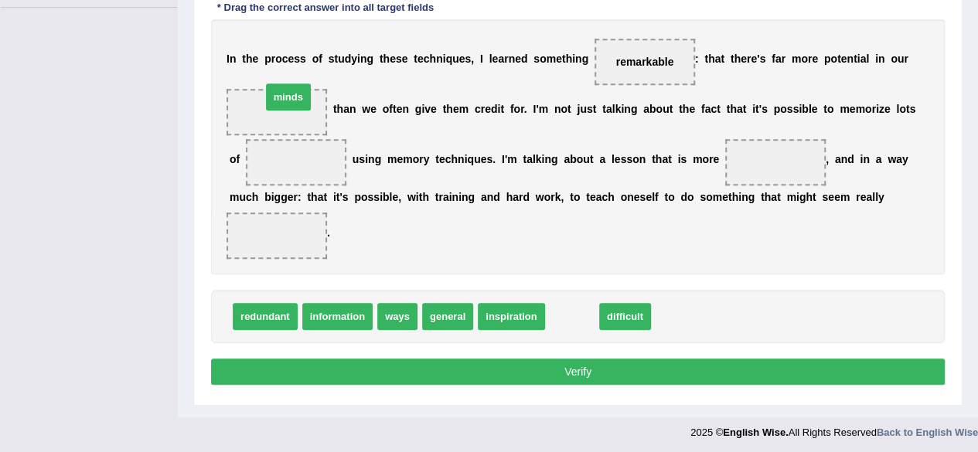
drag, startPoint x: 557, startPoint y: 317, endPoint x: 273, endPoint y: 97, distance: 358.8
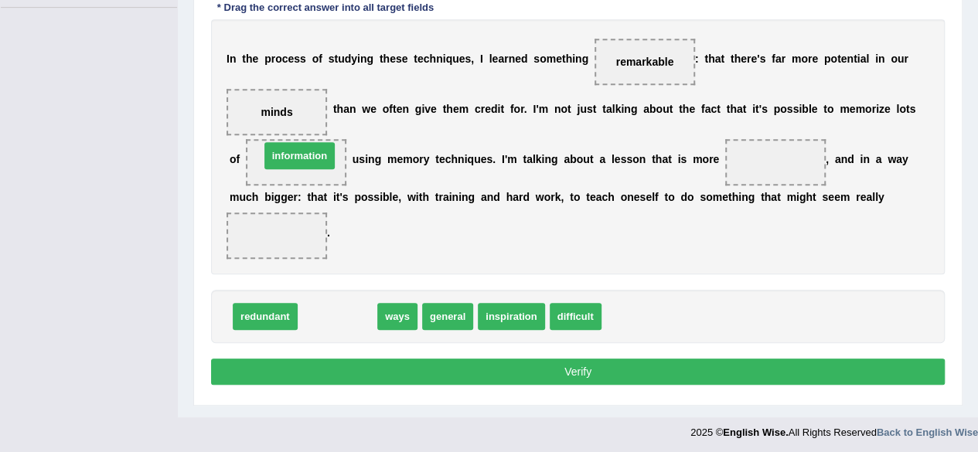
drag, startPoint x: 347, startPoint y: 312, endPoint x: 323, endPoint y: 174, distance: 139.7
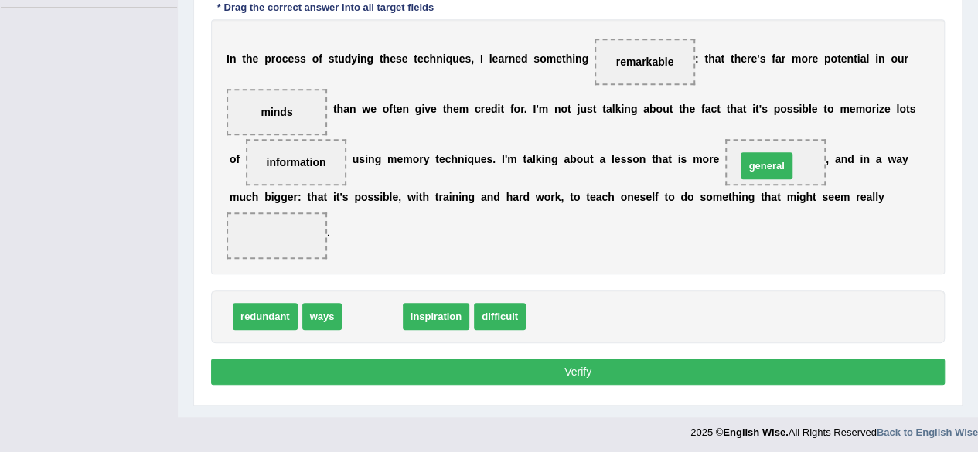
drag, startPoint x: 383, startPoint y: 315, endPoint x: 780, endPoint y: 163, distance: 424.6
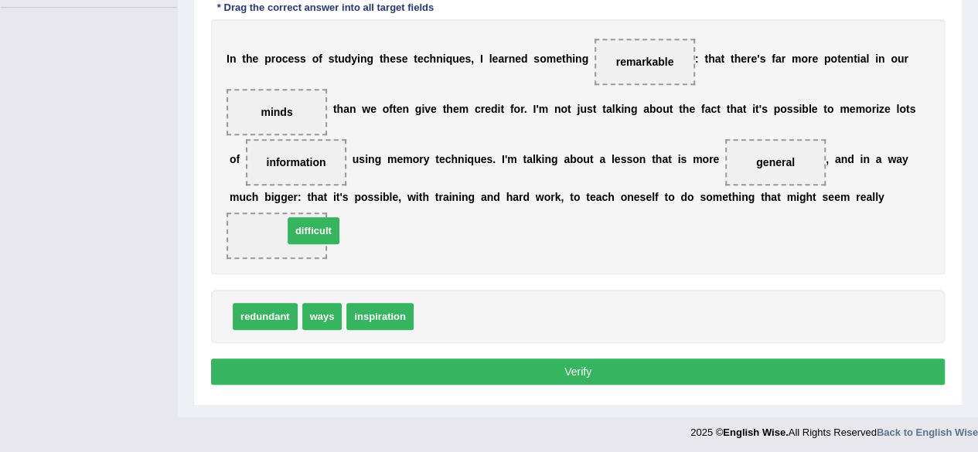
drag, startPoint x: 460, startPoint y: 315, endPoint x: 310, endPoint y: 240, distance: 167.4
click at [523, 377] on button "Verify" at bounding box center [578, 372] width 734 height 26
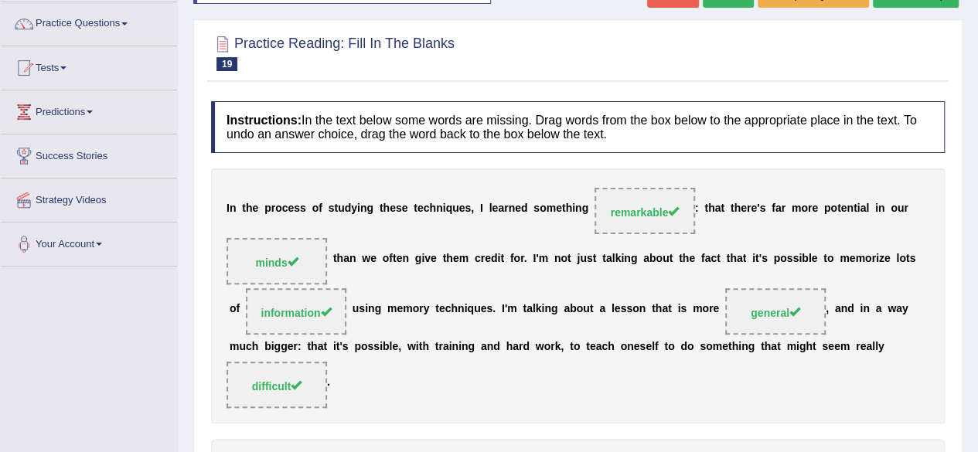
scroll to position [0, 0]
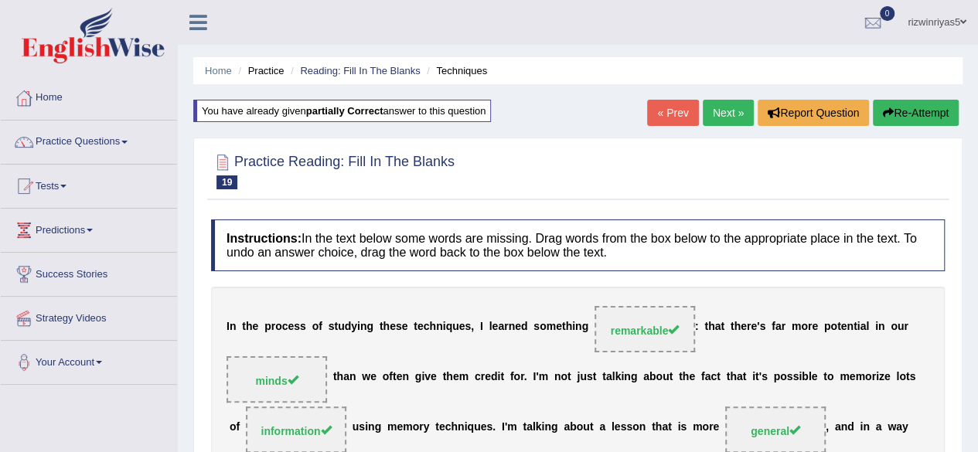
click at [744, 112] on link "Next »" at bounding box center [728, 113] width 51 height 26
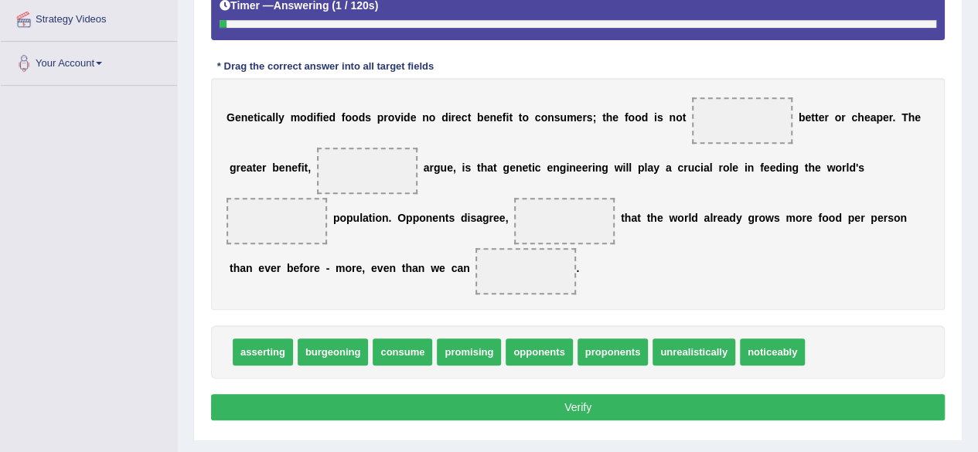
scroll to position [304, 0]
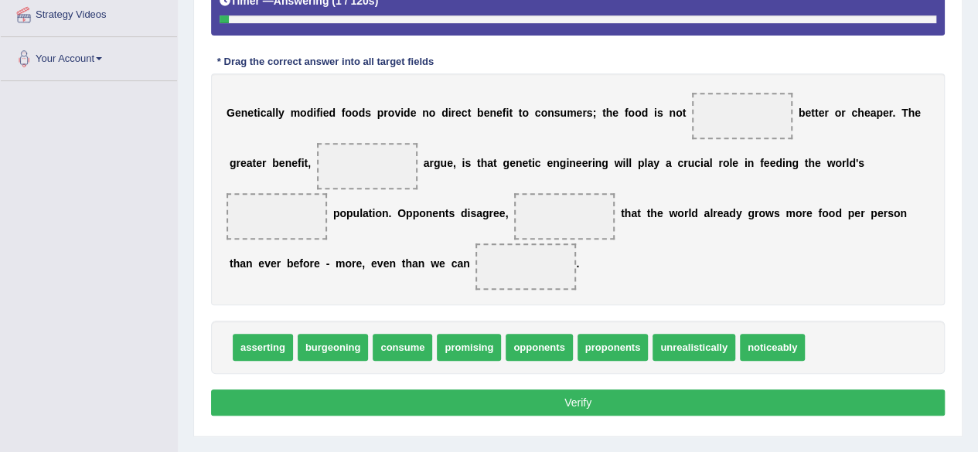
drag, startPoint x: 989, startPoint y: 87, endPoint x: 975, endPoint y: 248, distance: 161.4
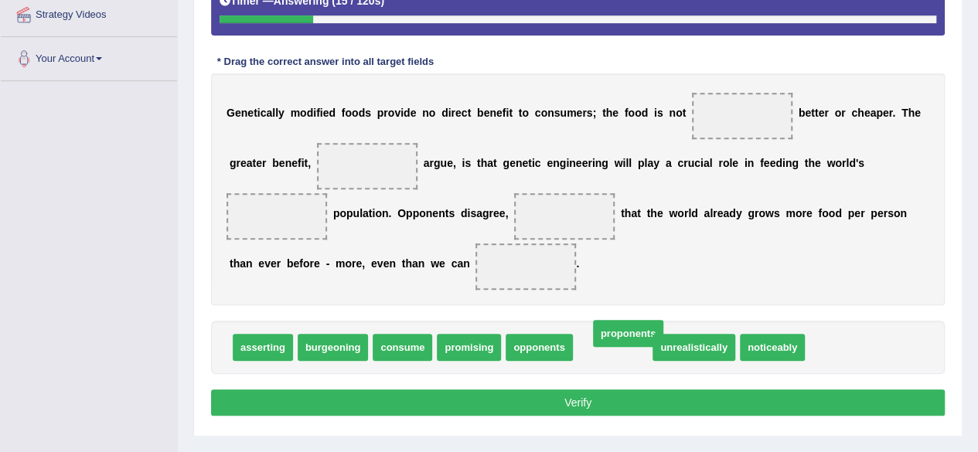
drag, startPoint x: 598, startPoint y: 348, endPoint x: 614, endPoint y: 335, distance: 20.3
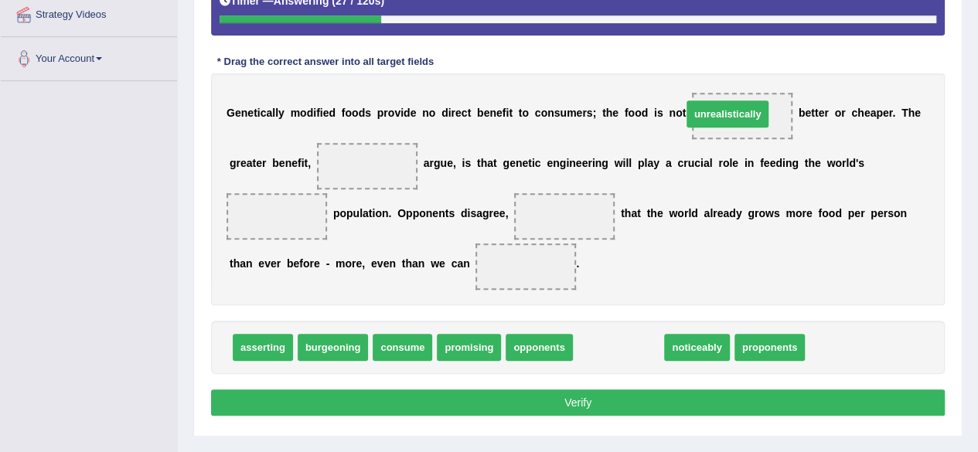
drag, startPoint x: 615, startPoint y: 350, endPoint x: 724, endPoint y: 117, distance: 257.7
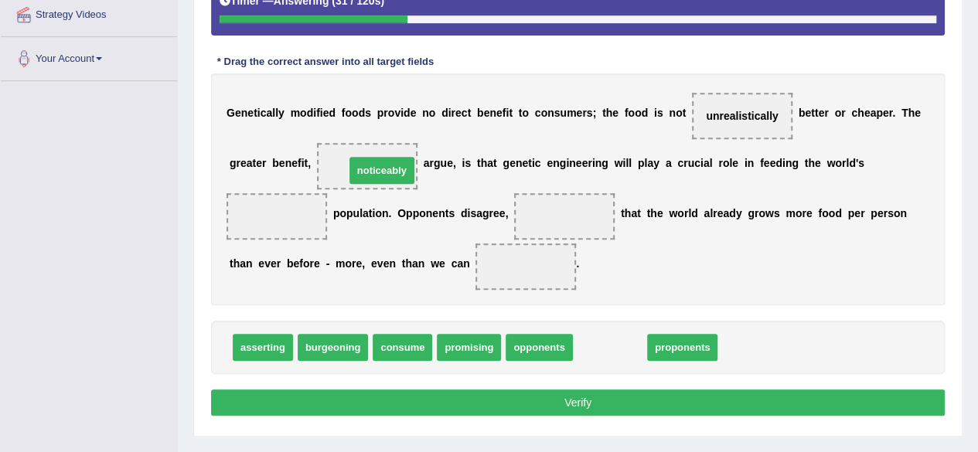
drag, startPoint x: 614, startPoint y: 344, endPoint x: 384, endPoint y: 166, distance: 290.4
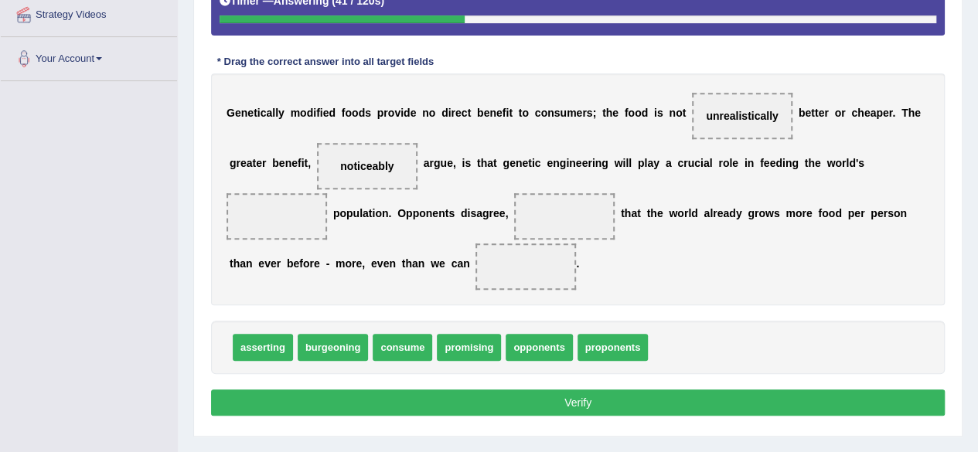
click at [401, 350] on span "consume" at bounding box center [403, 347] width 60 height 27
drag, startPoint x: 268, startPoint y: 347, endPoint x: 294, endPoint y: 245, distance: 105.4
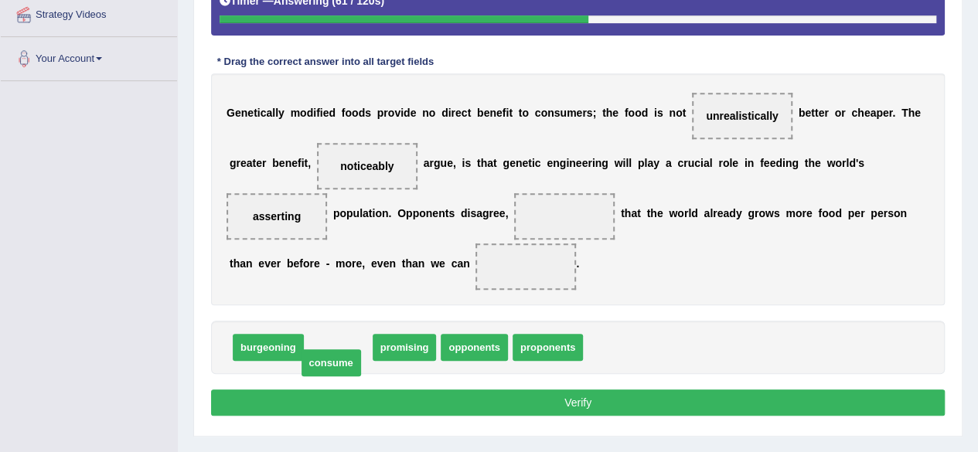
drag, startPoint x: 356, startPoint y: 343, endPoint x: 346, endPoint y: 358, distance: 18.2
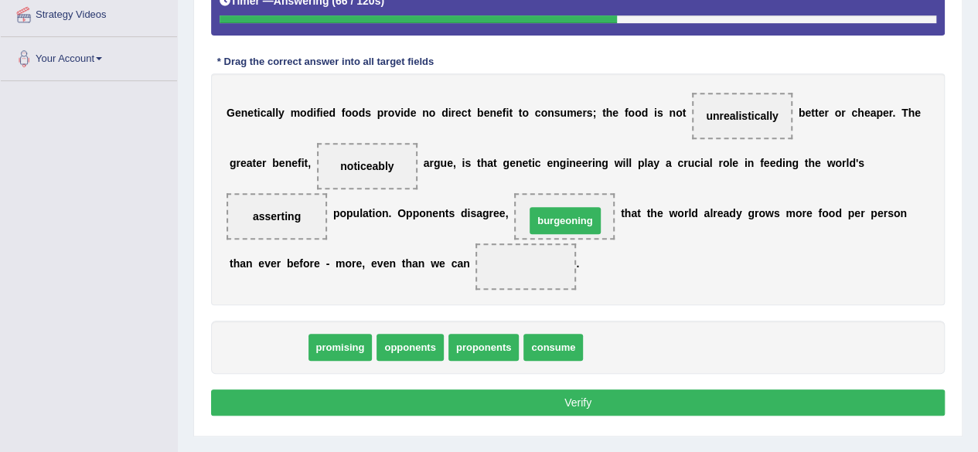
drag, startPoint x: 297, startPoint y: 340, endPoint x: 594, endPoint y: 213, distance: 323.2
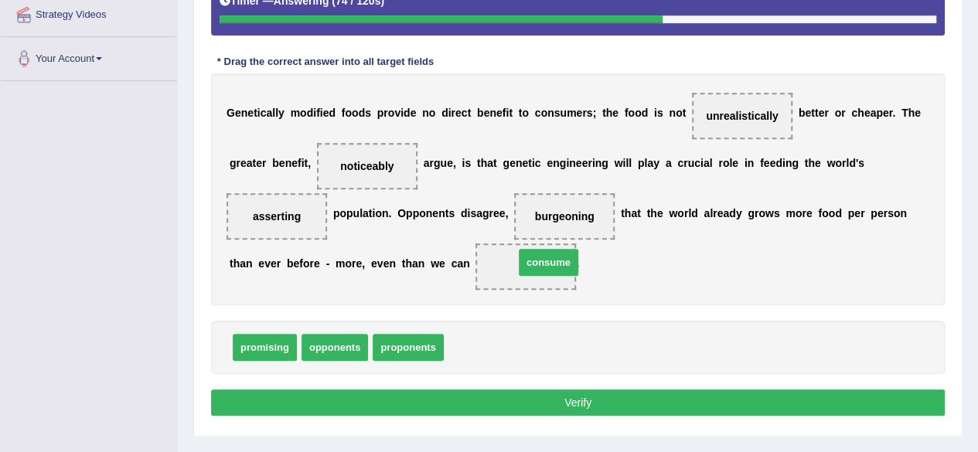
drag, startPoint x: 479, startPoint y: 342, endPoint x: 546, endPoint y: 259, distance: 106.6
click at [609, 351] on div "promising opponents proponents" at bounding box center [578, 347] width 734 height 53
click at [651, 390] on button "Verify" at bounding box center [578, 403] width 734 height 26
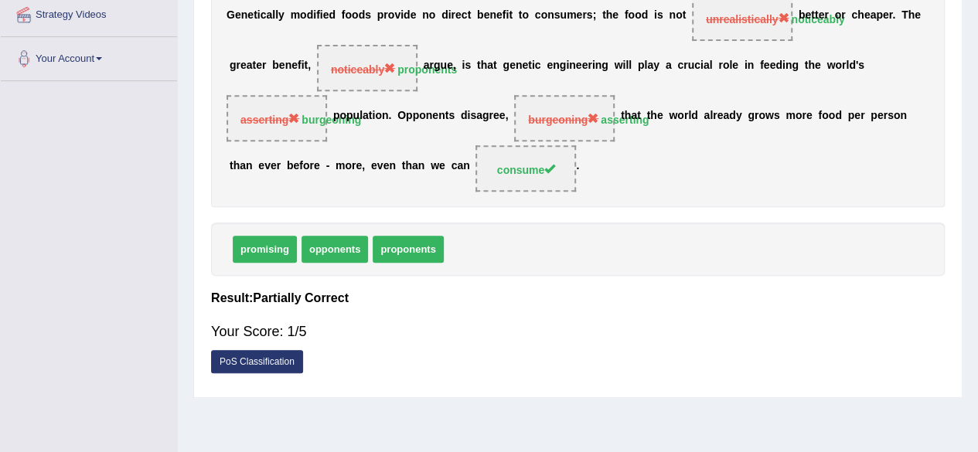
drag, startPoint x: 989, startPoint y: 251, endPoint x: 989, endPoint y: 219, distance: 32.5
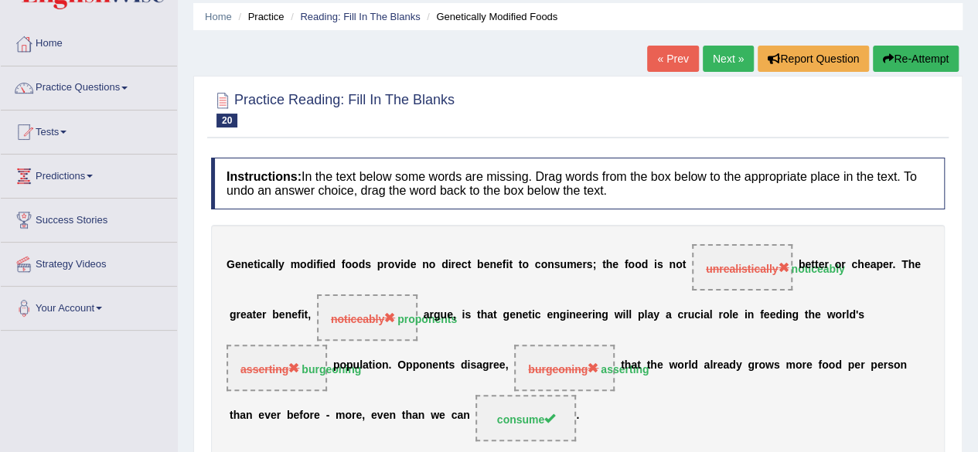
scroll to position [48, 0]
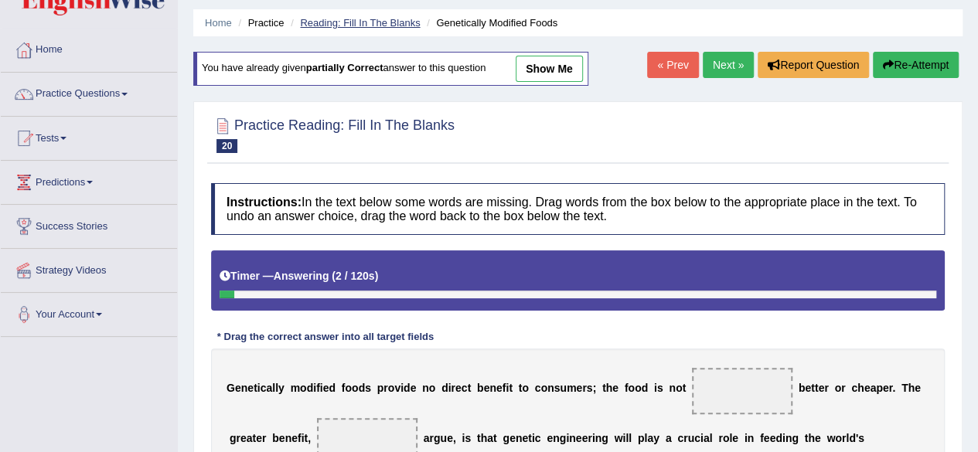
click at [368, 23] on link "Reading: Fill In The Blanks" at bounding box center [360, 23] width 120 height 12
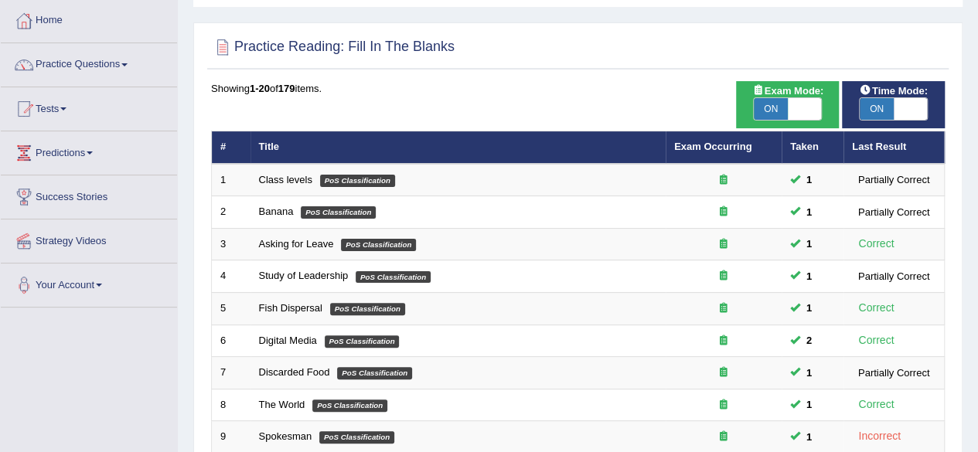
scroll to position [125, 0]
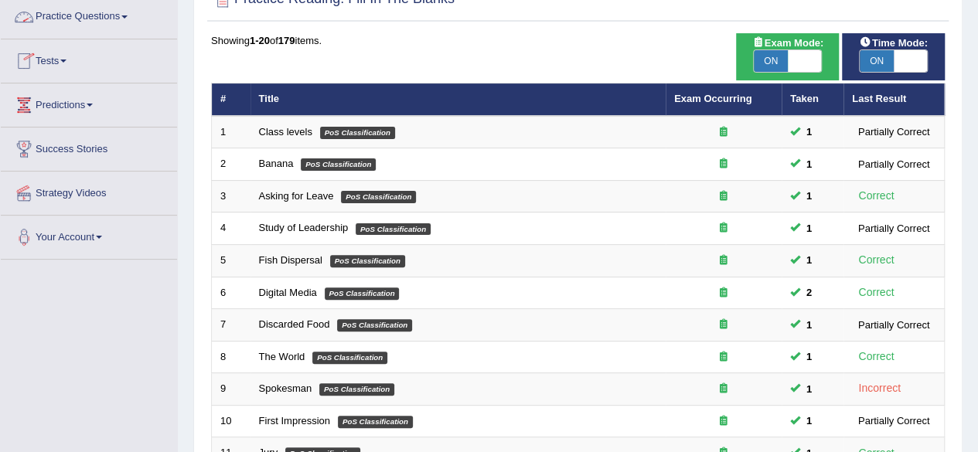
click at [128, 28] on link "Practice Questions" at bounding box center [89, 14] width 176 height 39
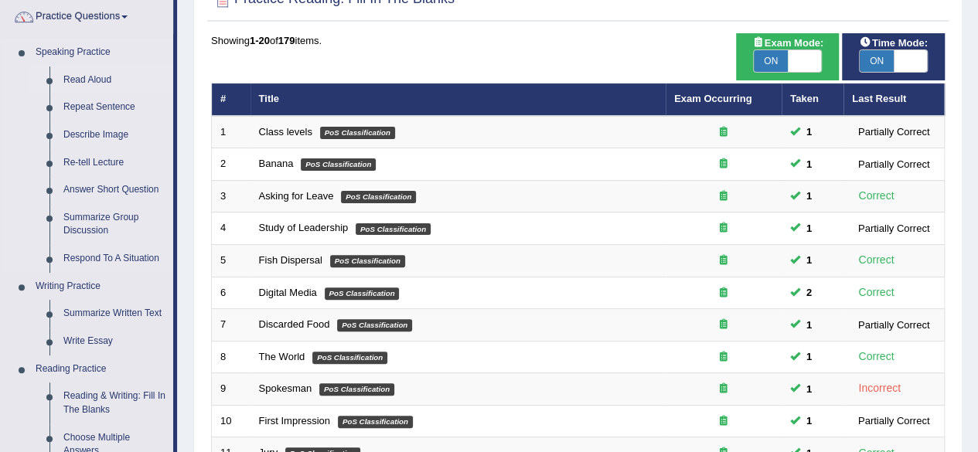
click at [104, 80] on link "Read Aloud" at bounding box center [114, 80] width 117 height 28
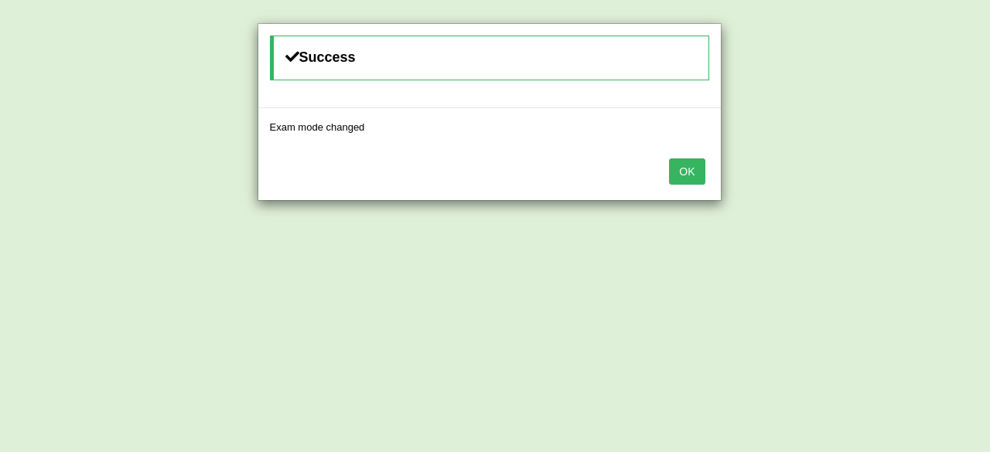
click at [679, 165] on button "OK" at bounding box center [687, 172] width 36 height 26
click at [687, 176] on button "OK" at bounding box center [687, 172] width 36 height 26
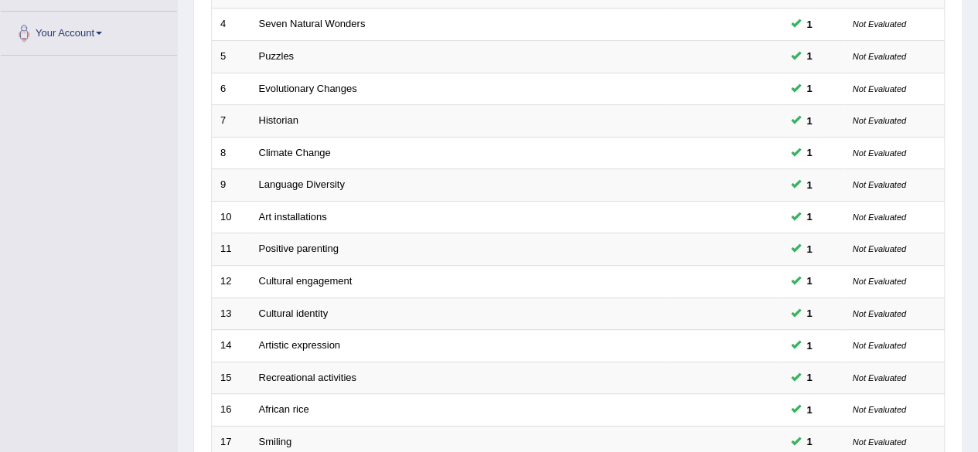
scroll to position [564, 0]
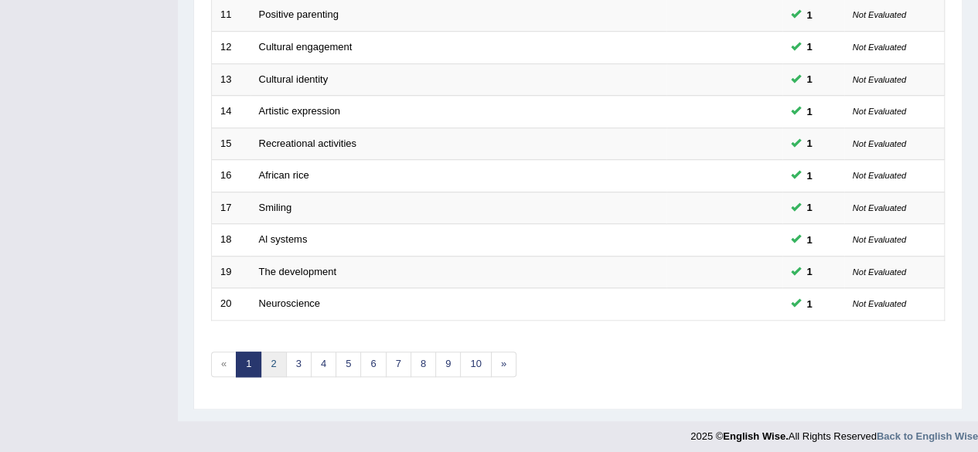
click at [272, 361] on link "2" at bounding box center [274, 365] width 26 height 26
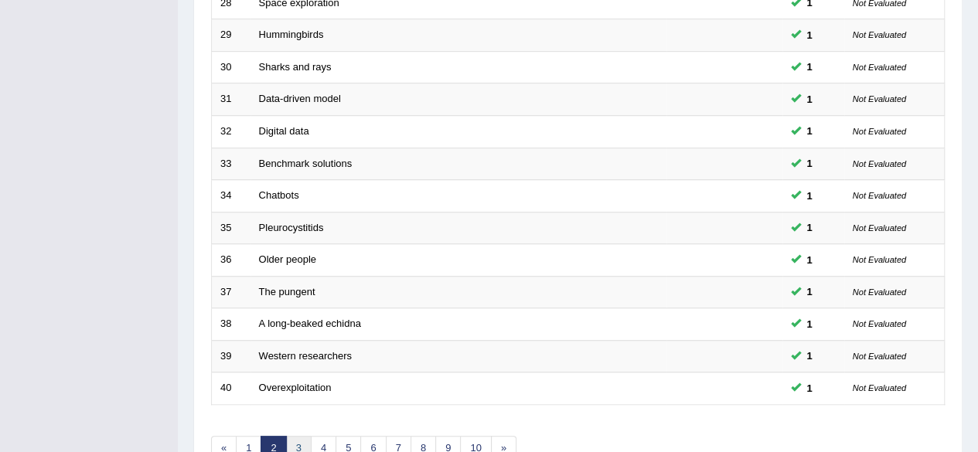
drag, startPoint x: 0, startPoint y: 0, endPoint x: 295, endPoint y: 443, distance: 532.5
click at [295, 443] on link "3" at bounding box center [299, 449] width 26 height 26
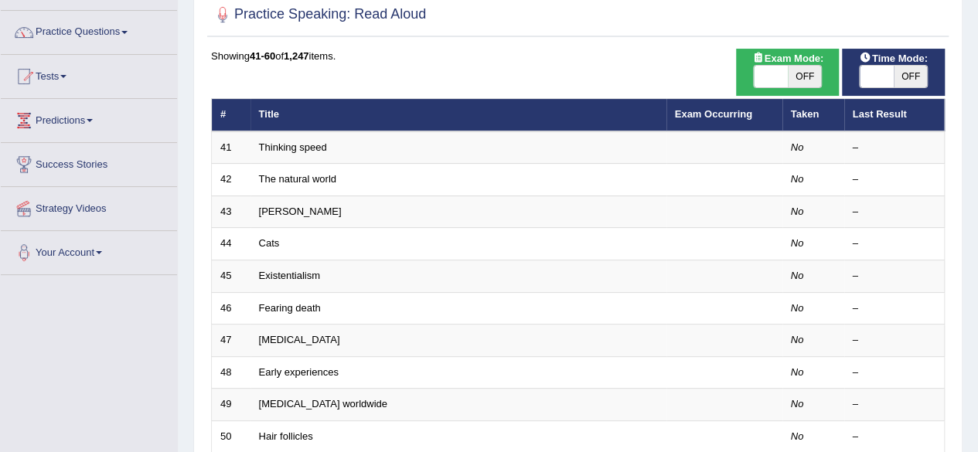
scroll to position [101, 0]
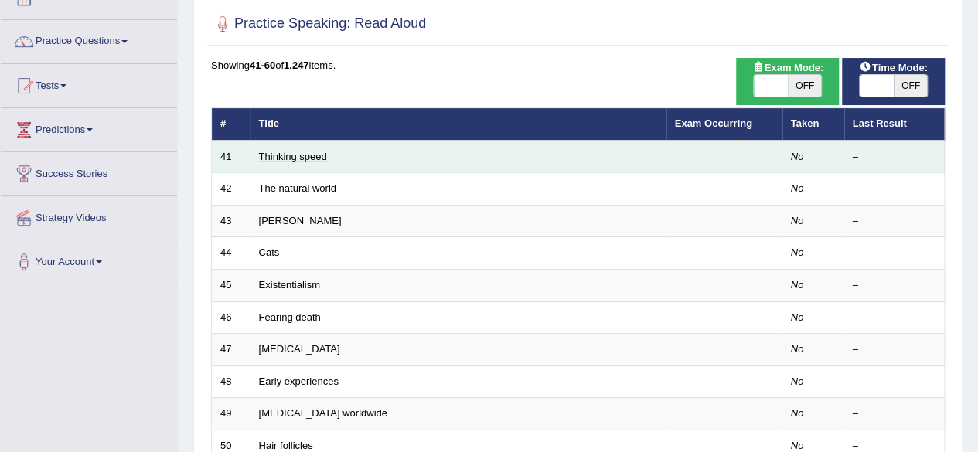
click at [300, 160] on link "Thinking speed" at bounding box center [293, 157] width 68 height 12
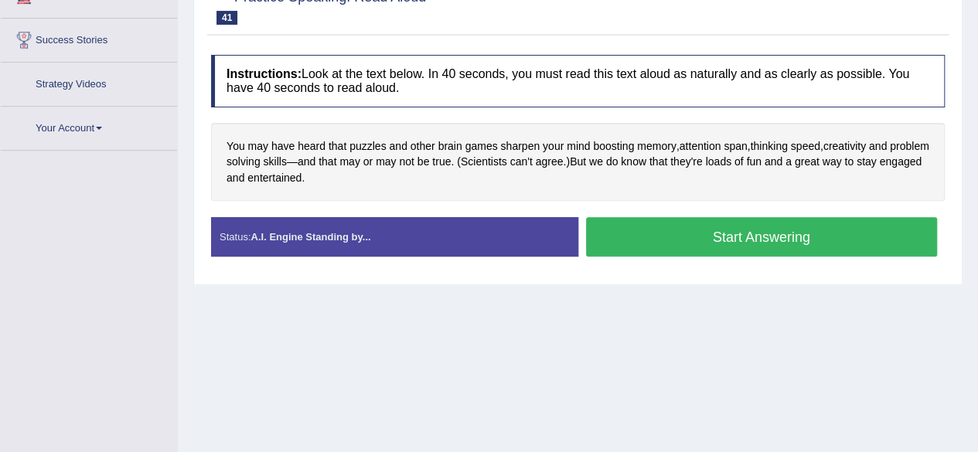
scroll to position [271, 0]
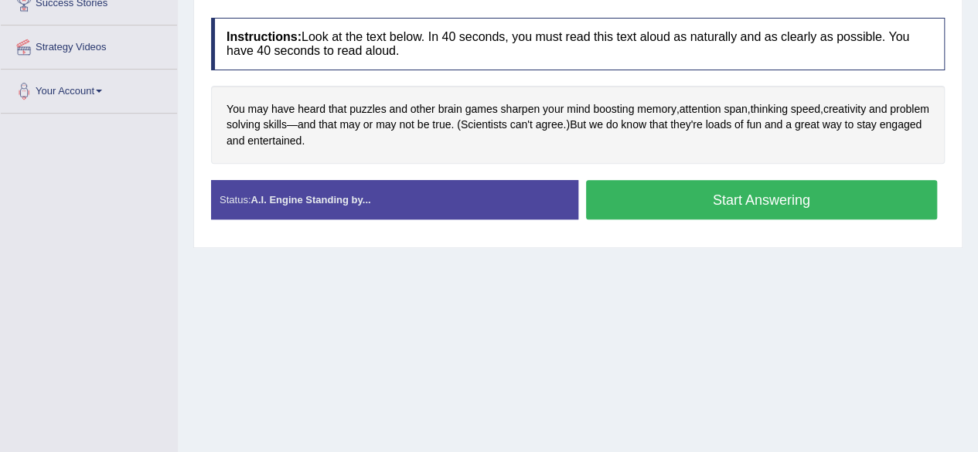
click at [810, 196] on button "Start Answering" at bounding box center [762, 199] width 352 height 39
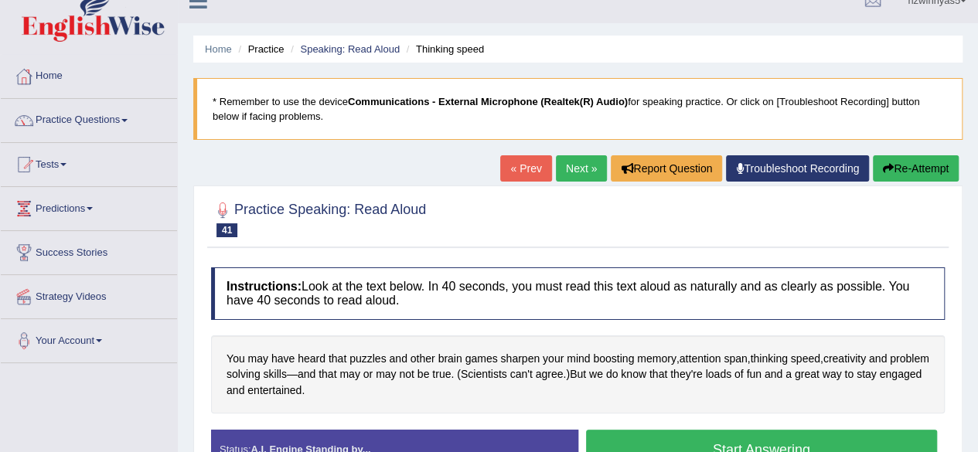
scroll to position [2, 0]
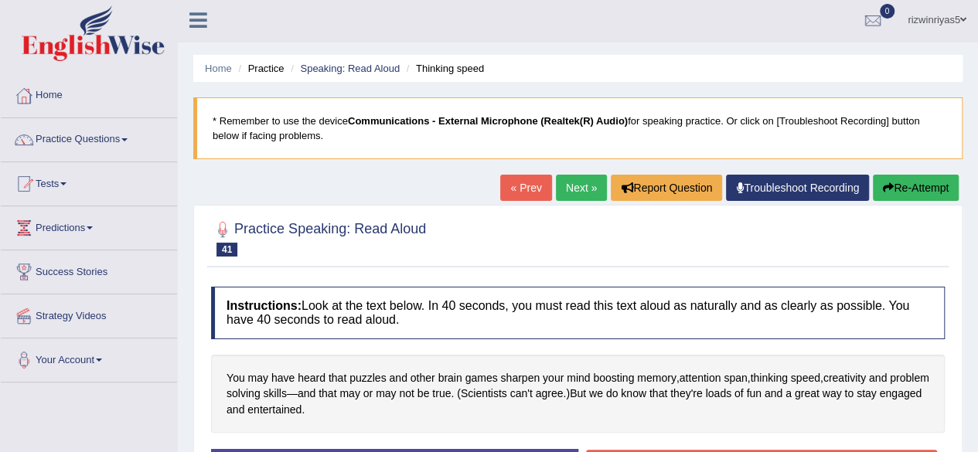
click at [761, 182] on link "Troubleshoot Recording" at bounding box center [797, 188] width 143 height 26
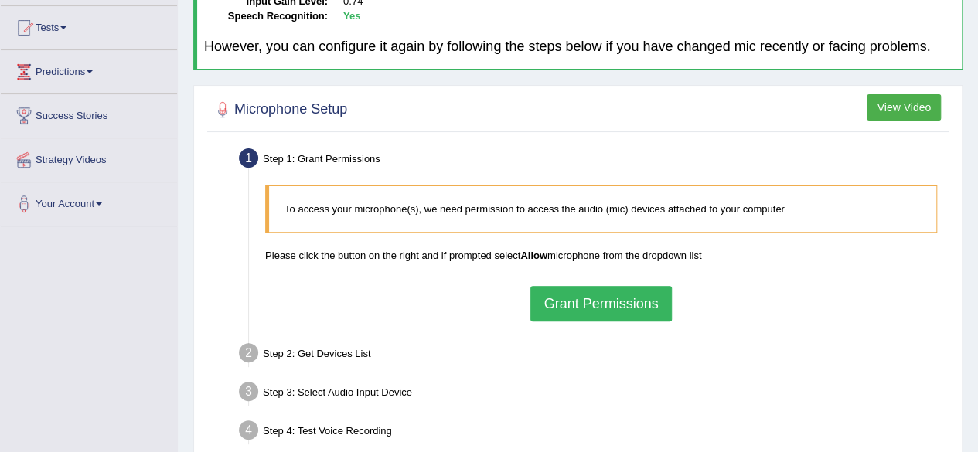
scroll to position [169, 0]
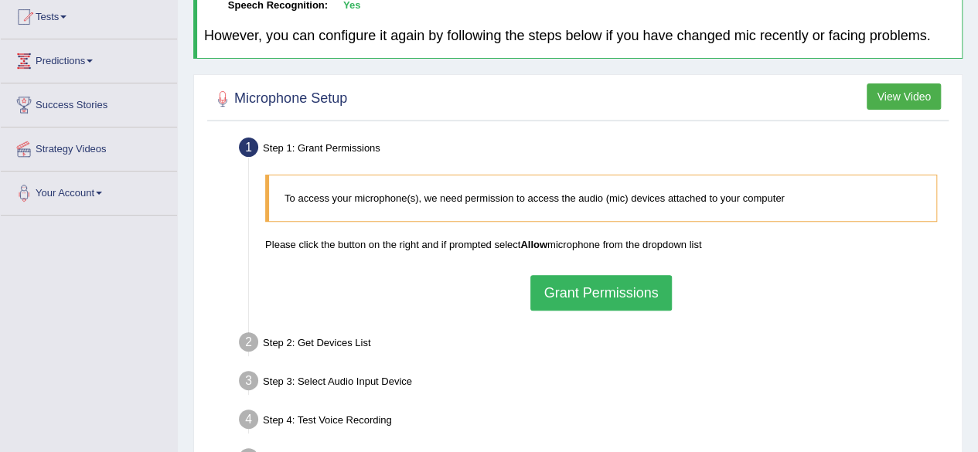
click at [586, 287] on button "Grant Permissions" at bounding box center [600, 293] width 141 height 36
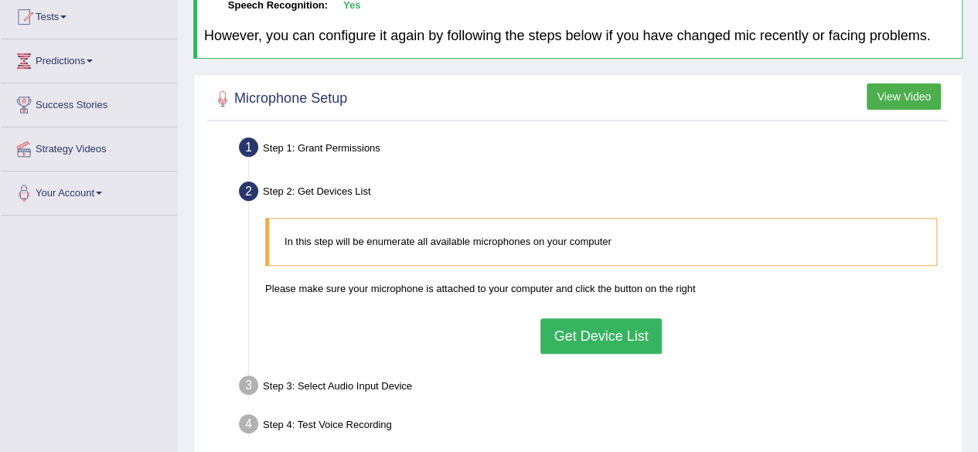
click at [608, 335] on button "Get Device List" at bounding box center [600, 337] width 121 height 36
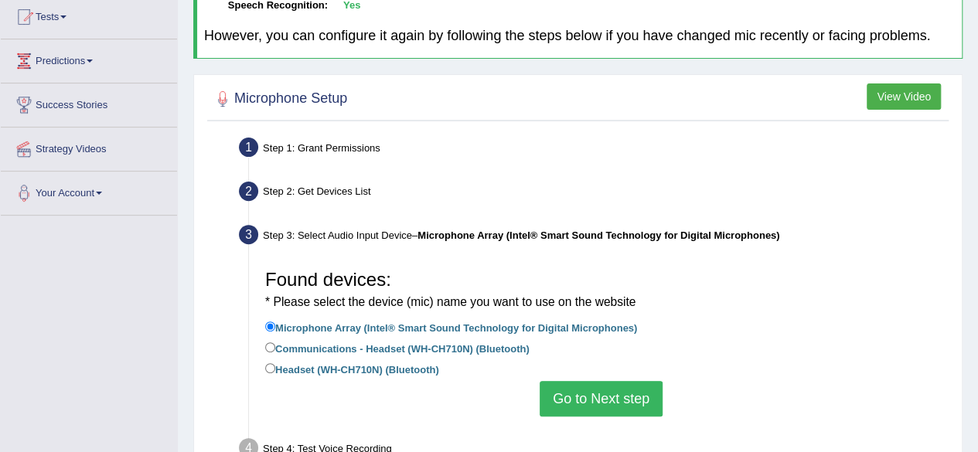
click at [371, 366] on label "Headset (WH-CH710N) (Bluetooth)" at bounding box center [352, 368] width 174 height 17
click at [275, 366] on input "Headset (WH-CH710N) (Bluetooth)" at bounding box center [270, 368] width 10 height 10
radio input "true"
click at [616, 392] on button "Go to Next step" at bounding box center [601, 399] width 123 height 36
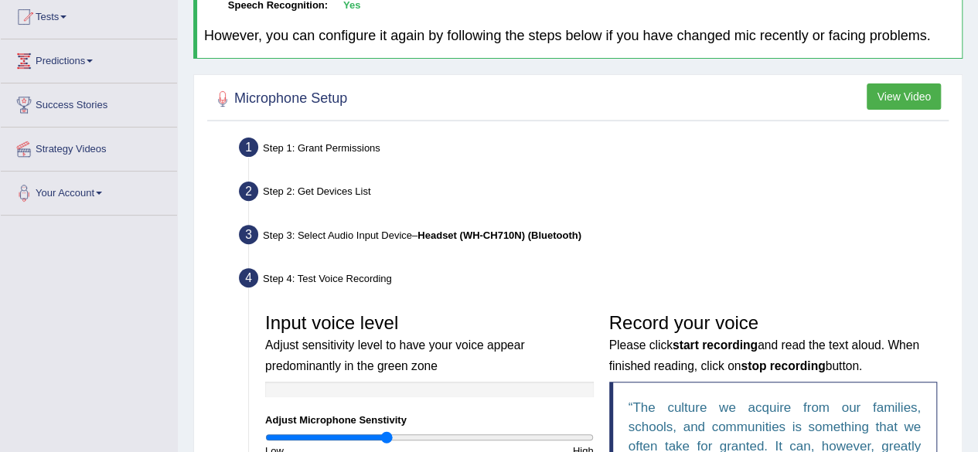
scroll to position [440, 0]
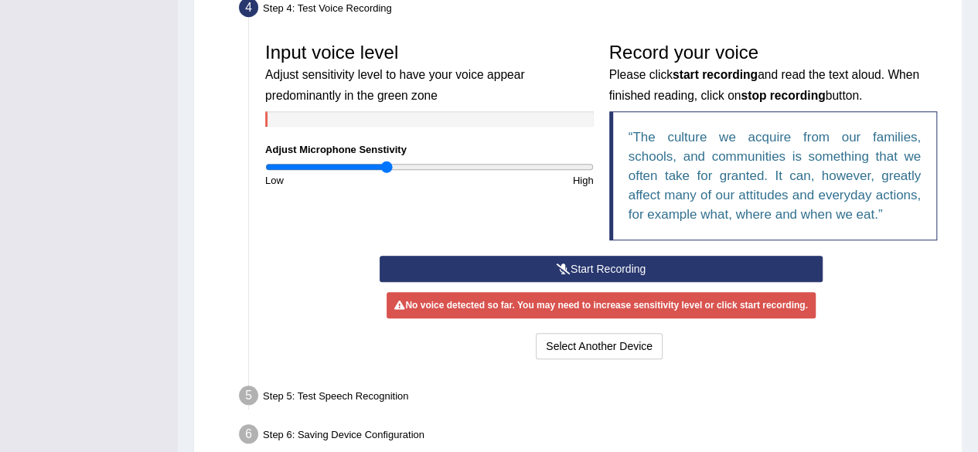
click at [619, 268] on button "Start Recording" at bounding box center [601, 269] width 443 height 26
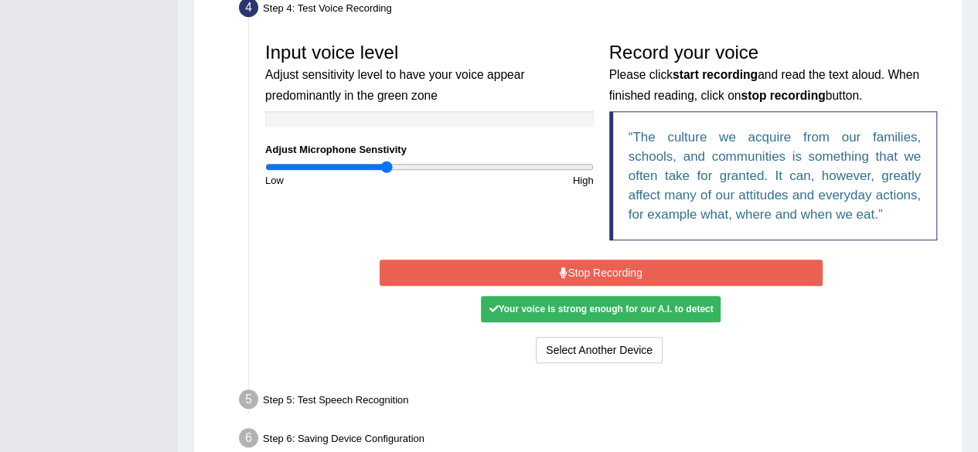
click at [653, 266] on button "Stop Recording" at bounding box center [601, 273] width 443 height 26
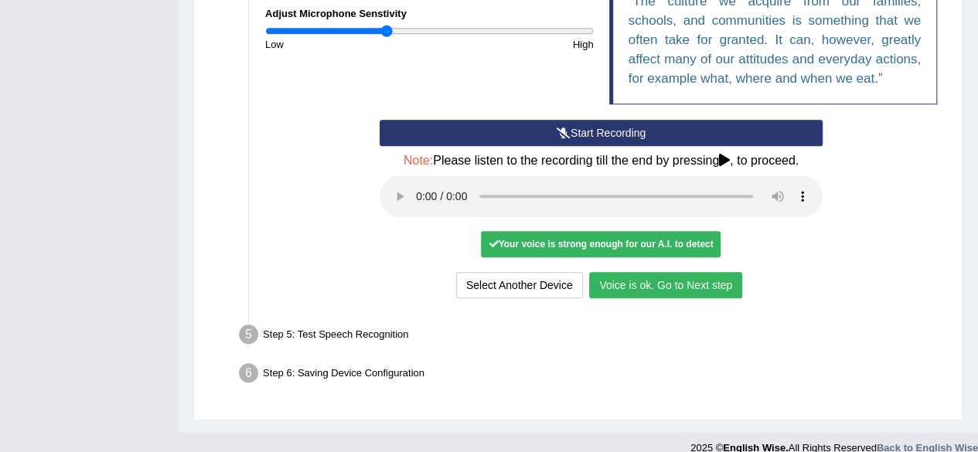
scroll to position [577, 0]
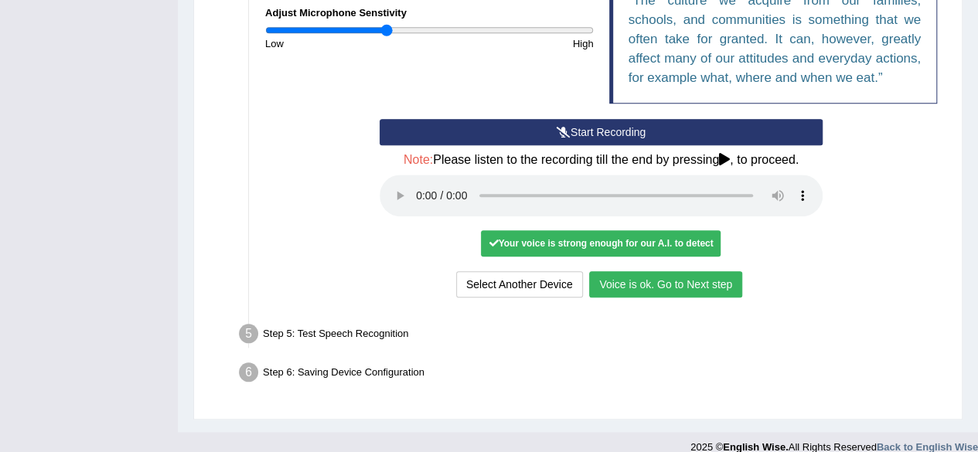
click at [687, 271] on button "Voice is ok. Go to Next step" at bounding box center [665, 284] width 153 height 26
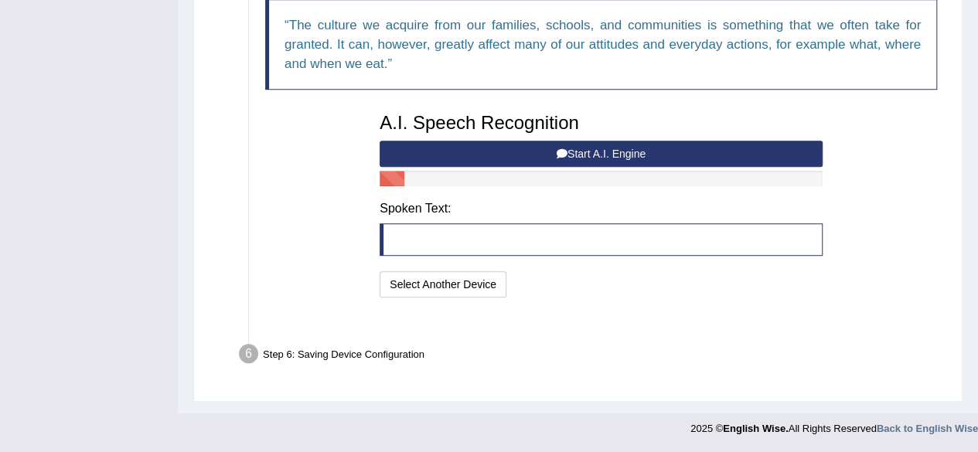
scroll to position [530, 0]
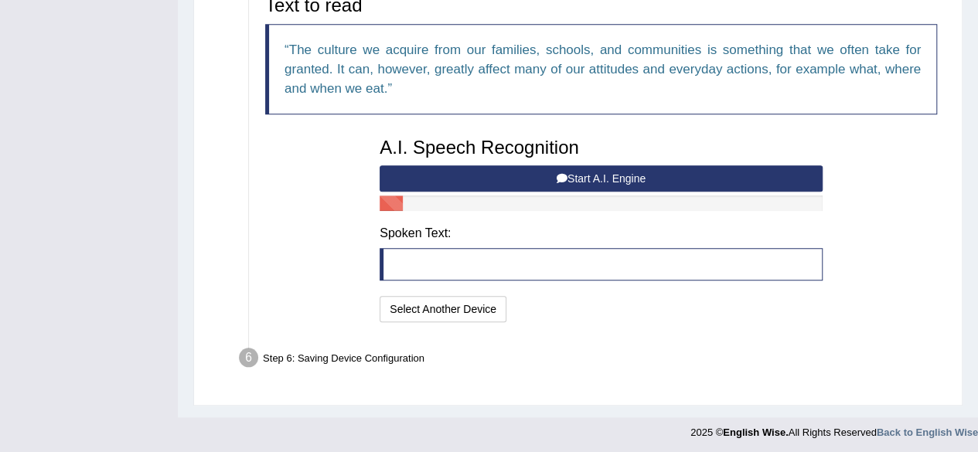
click at [509, 177] on button "Start A.I. Engine" at bounding box center [601, 178] width 443 height 26
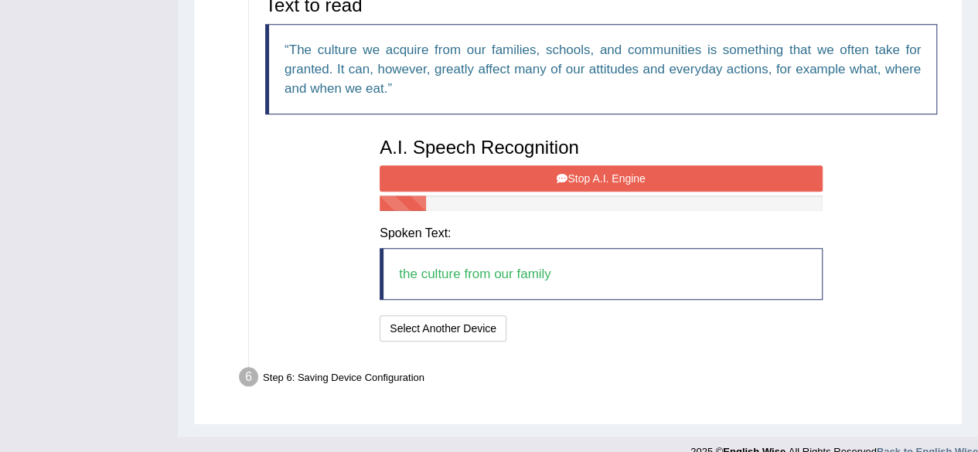
click at [611, 172] on button "Stop A.I. Engine" at bounding box center [601, 178] width 443 height 26
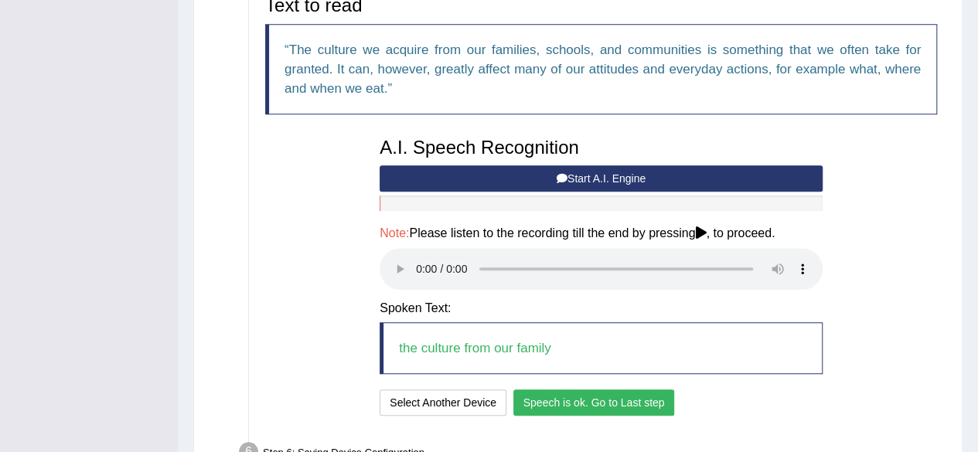
scroll to position [625, 0]
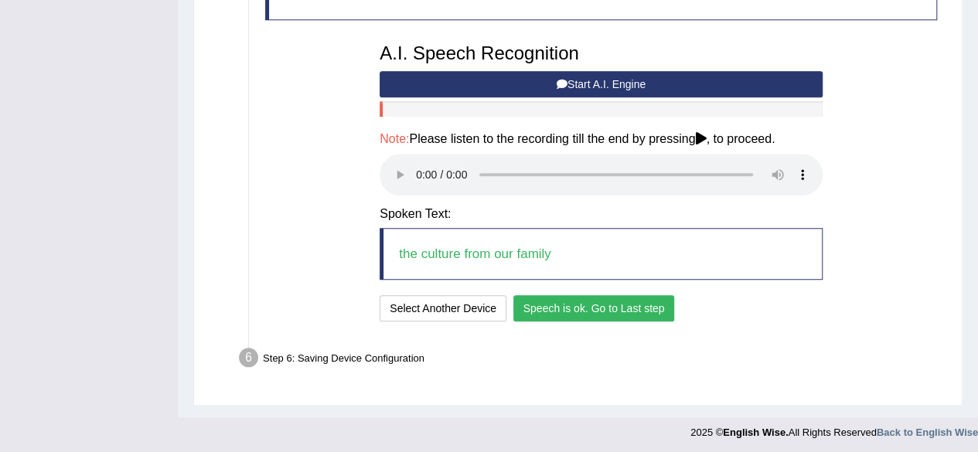
click at [653, 297] on button "Speech is ok. Go to Last step" at bounding box center [594, 308] width 162 height 26
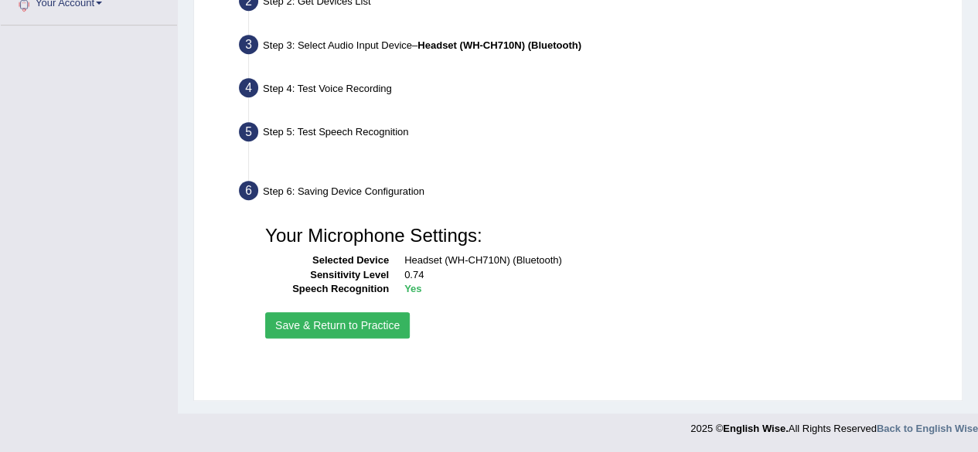
scroll to position [359, 0]
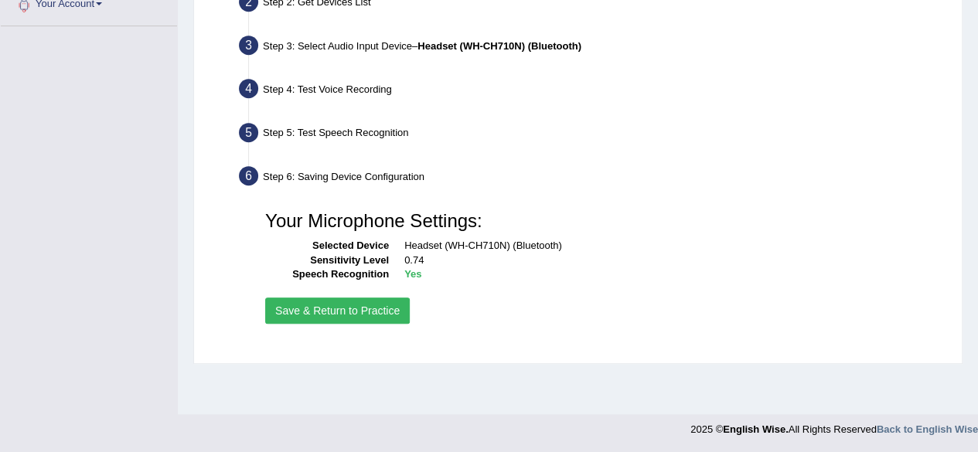
click at [379, 307] on button "Save & Return to Practice" at bounding box center [337, 311] width 145 height 26
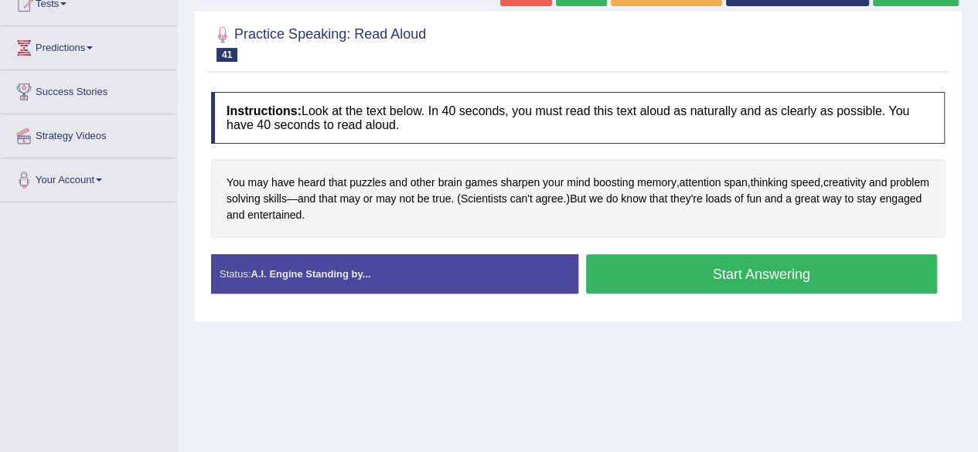
click at [615, 373] on div "Home Practice Speaking: Read Aloud Thinking speed * Remember to use the device …" at bounding box center [578, 204] width 800 height 773
click at [765, 285] on button "Start Answering" at bounding box center [762, 273] width 352 height 39
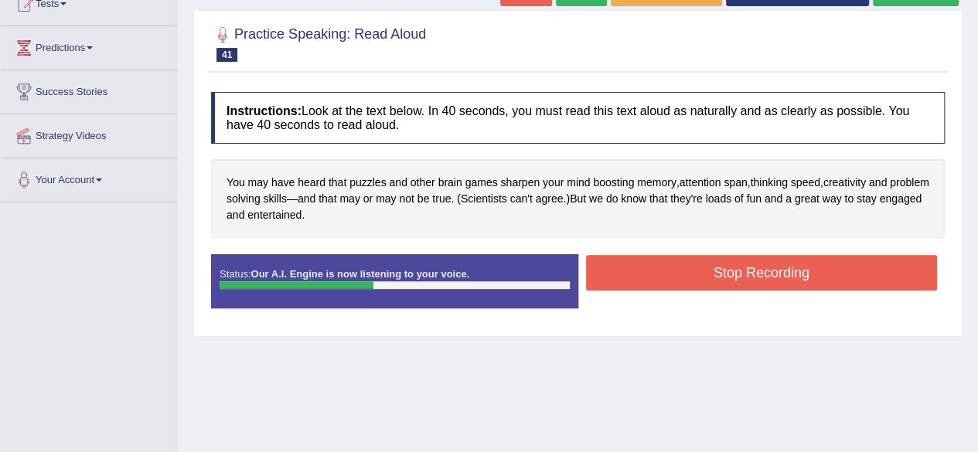
click at [803, 280] on button "Stop Recording" at bounding box center [762, 273] width 352 height 36
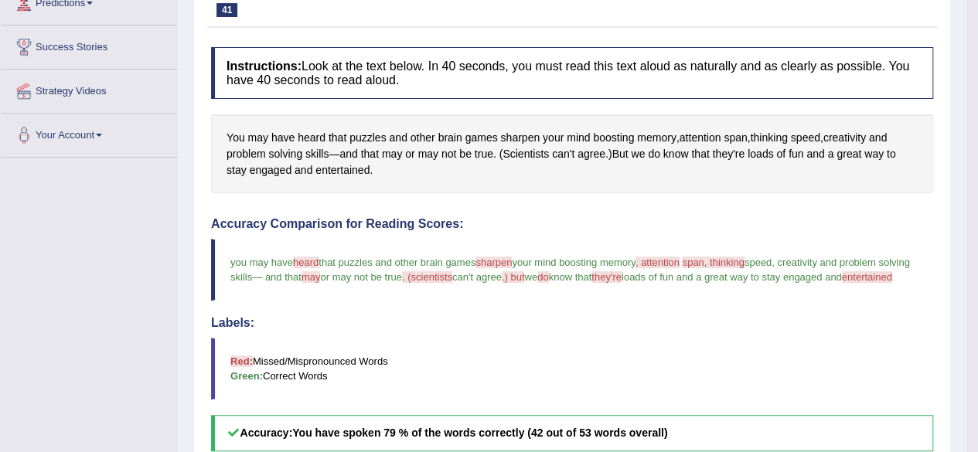
scroll to position [108, 0]
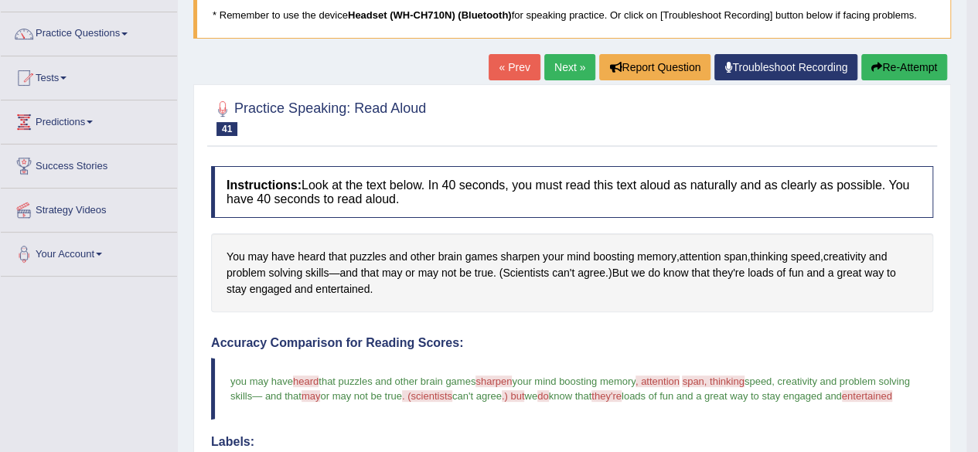
click at [564, 64] on link "Next »" at bounding box center [569, 67] width 51 height 26
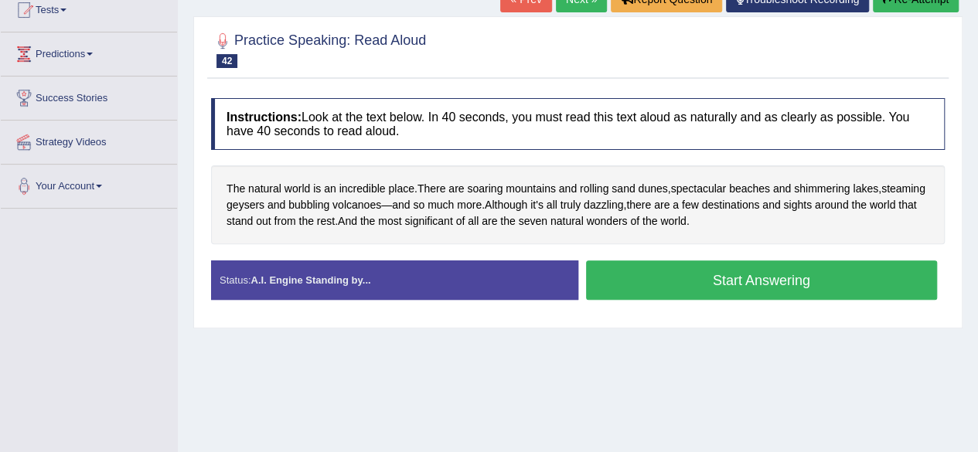
click at [706, 269] on button "Start Answering" at bounding box center [762, 280] width 352 height 39
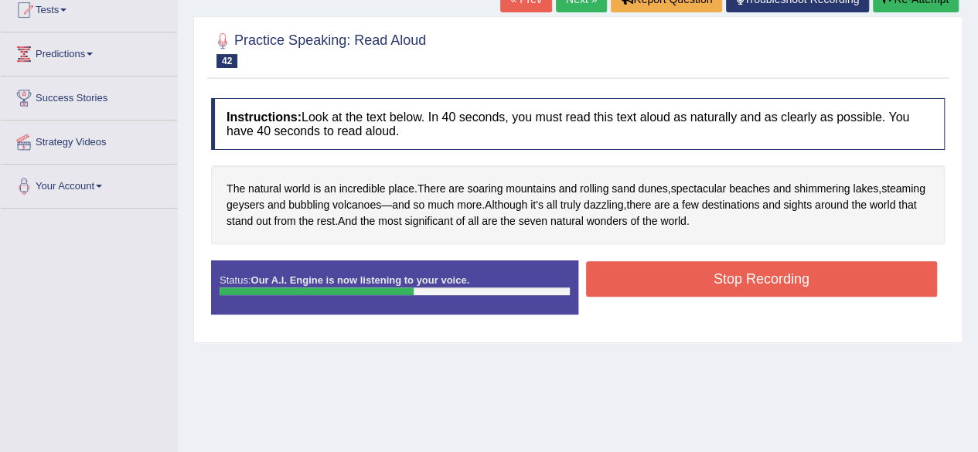
click at [840, 275] on button "Stop Recording" at bounding box center [762, 279] width 352 height 36
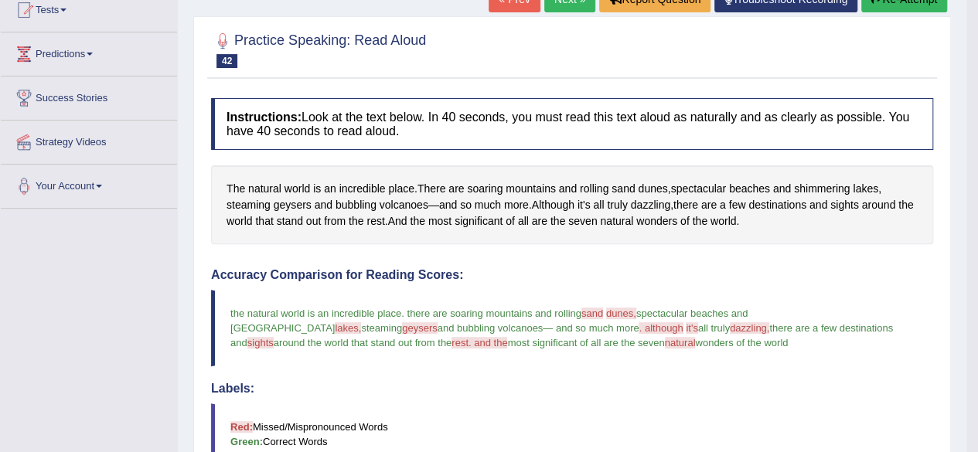
drag, startPoint x: 989, startPoint y: 191, endPoint x: 989, endPoint y: 277, distance: 85.8
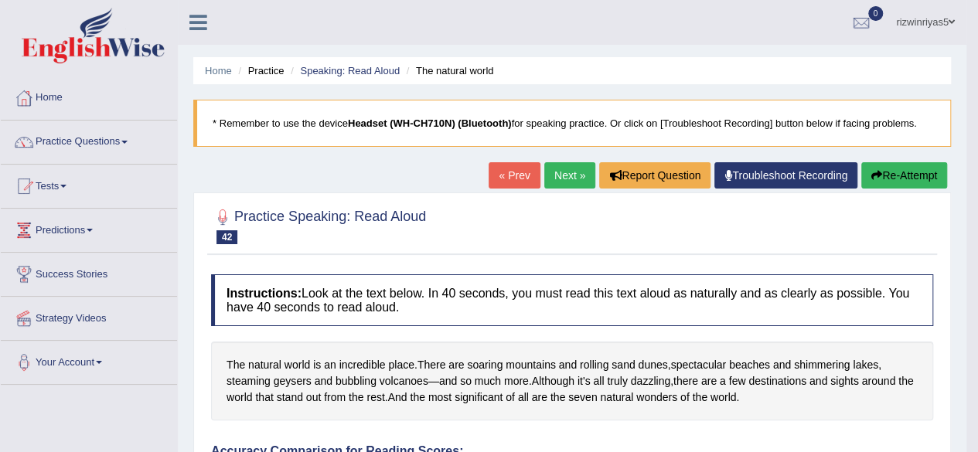
click at [578, 178] on link "Next »" at bounding box center [569, 175] width 51 height 26
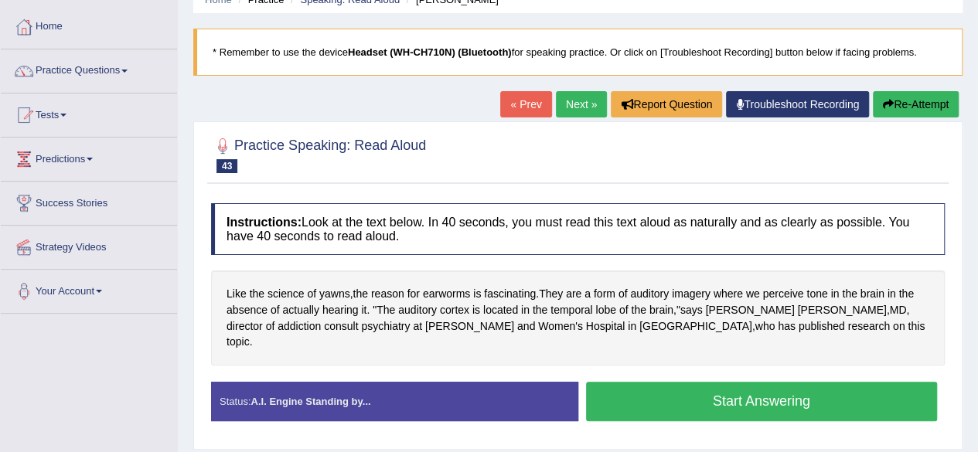
scroll to position [73, 0]
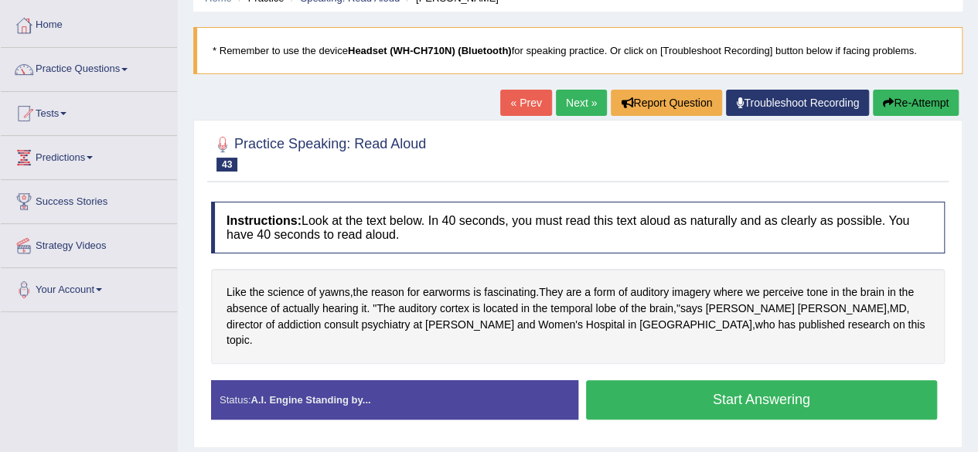
click at [752, 380] on button "Start Answering" at bounding box center [762, 399] width 352 height 39
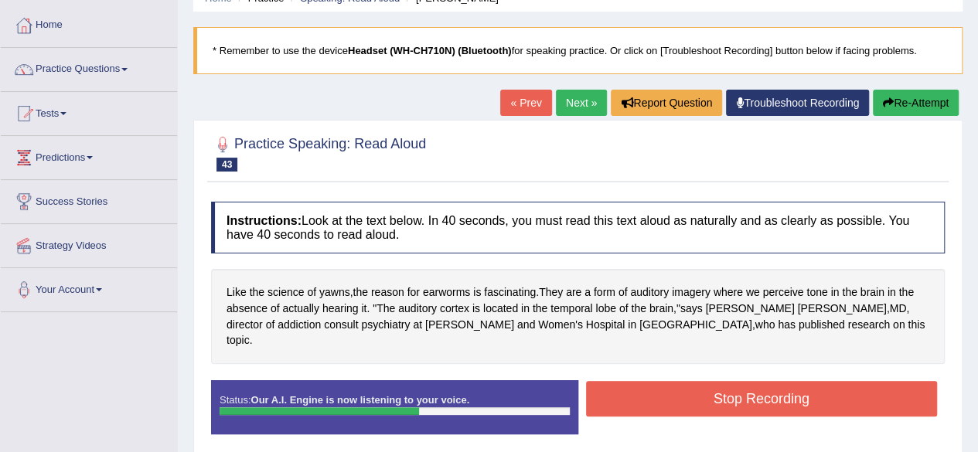
click at [829, 381] on button "Stop Recording" at bounding box center [762, 399] width 352 height 36
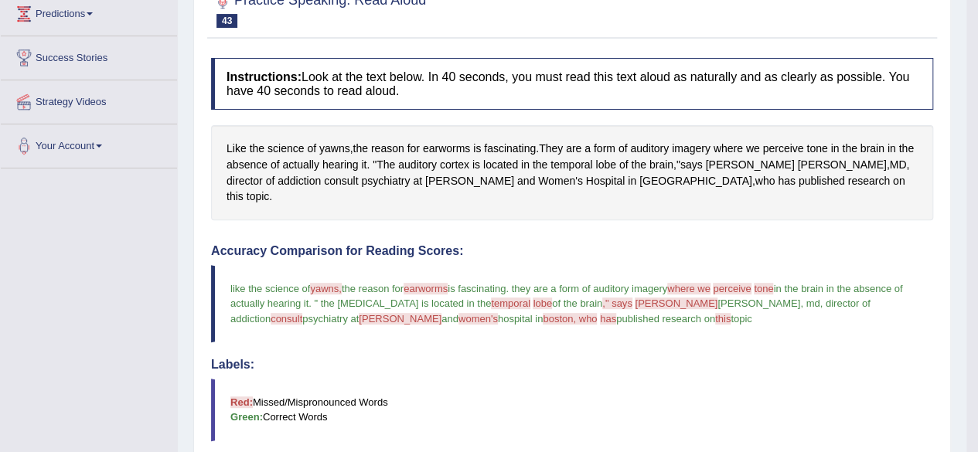
scroll to position [0, 0]
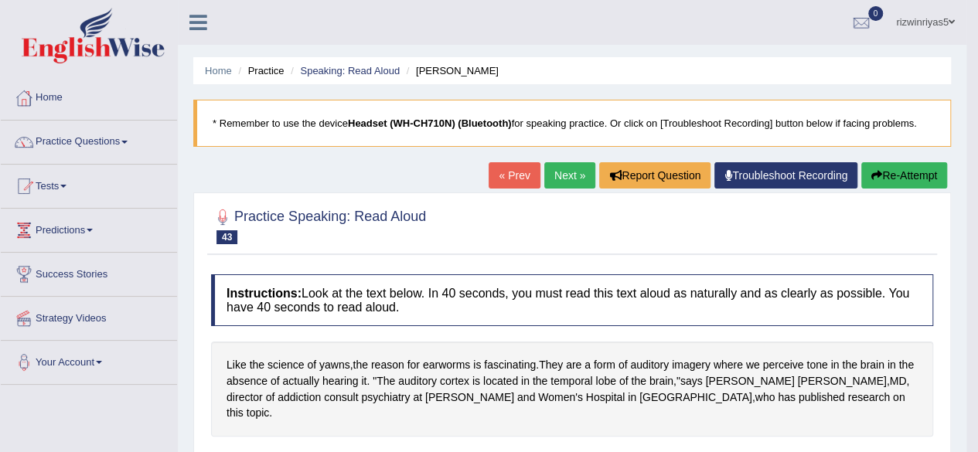
click at [561, 175] on link "Next »" at bounding box center [569, 175] width 51 height 26
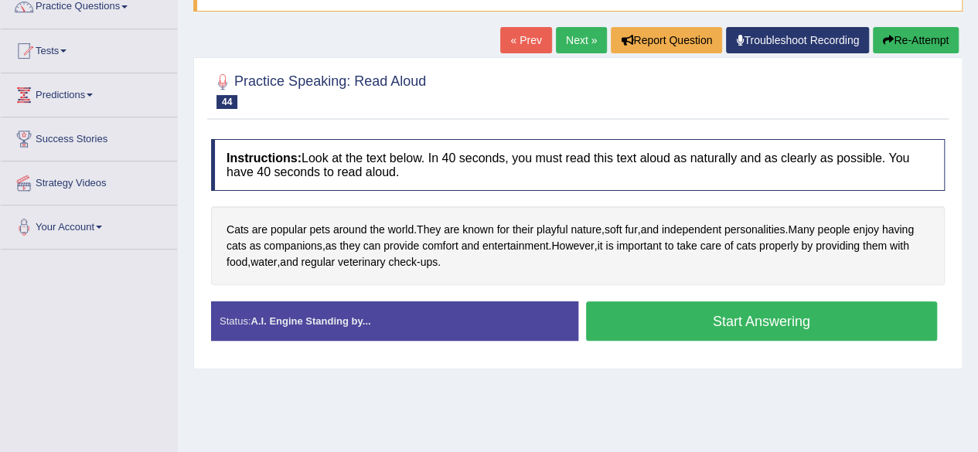
click at [653, 270] on div "Cats are popular pets around the world . They are known for their playful natur…" at bounding box center [578, 245] width 734 height 79
click at [684, 312] on button "Start Answering" at bounding box center [762, 321] width 352 height 39
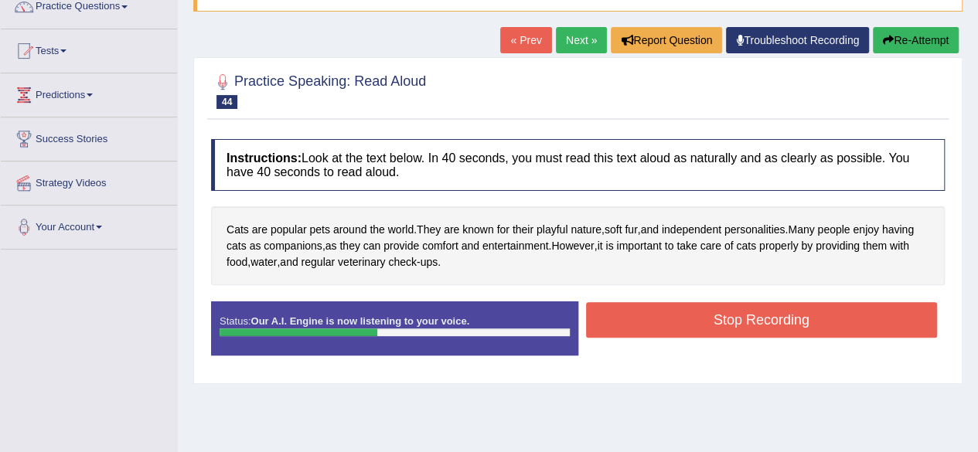
click at [803, 305] on button "Stop Recording" at bounding box center [762, 320] width 352 height 36
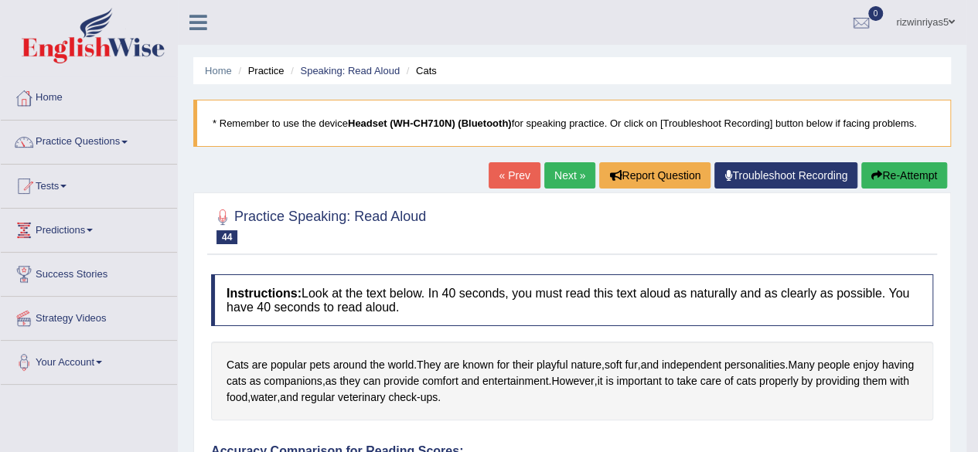
click at [555, 176] on link "Next »" at bounding box center [569, 175] width 51 height 26
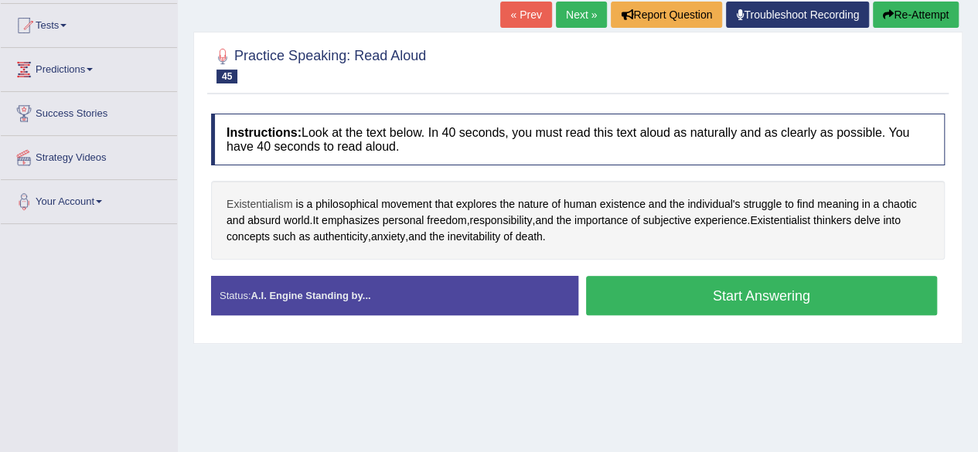
click at [281, 202] on span "Existentialism" at bounding box center [260, 204] width 66 height 16
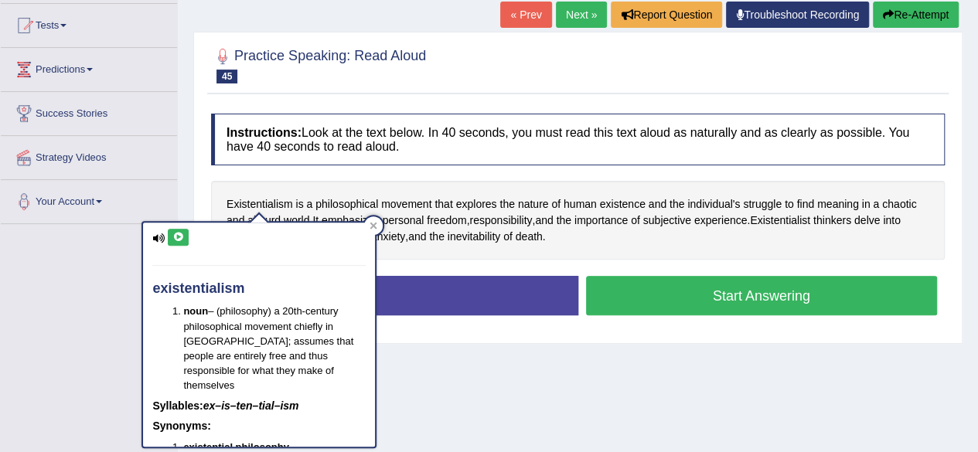
click at [180, 238] on icon at bounding box center [178, 237] width 12 height 9
click at [179, 238] on icon at bounding box center [178, 237] width 12 height 9
click at [182, 237] on icon at bounding box center [178, 237] width 12 height 9
click at [377, 224] on icon at bounding box center [374, 226] width 8 height 8
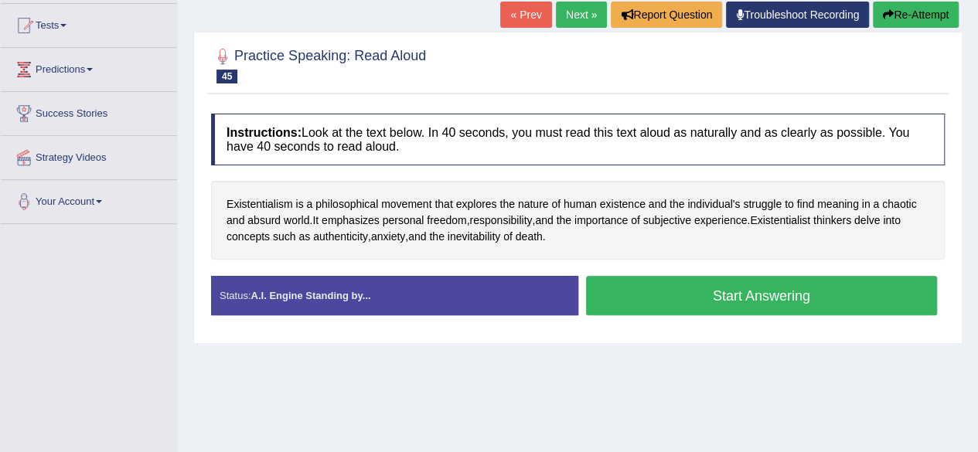
click at [692, 295] on button "Start Answering" at bounding box center [762, 295] width 352 height 39
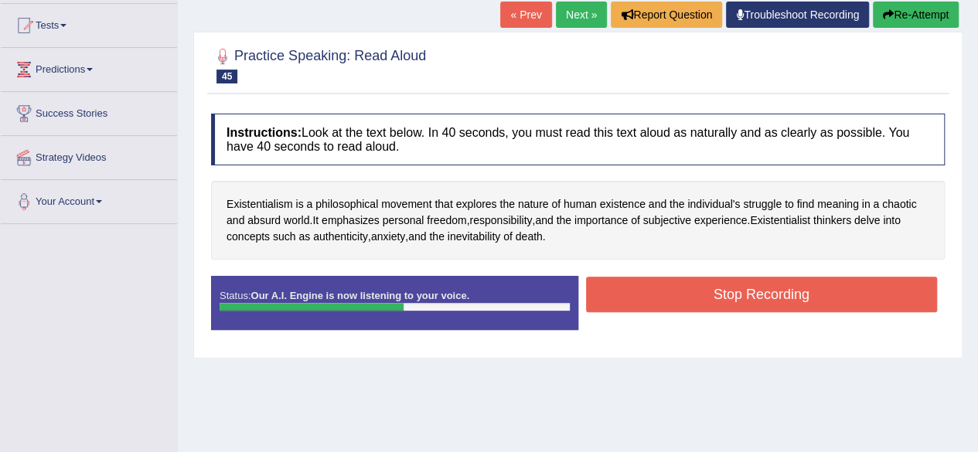
click at [741, 302] on button "Stop Recording" at bounding box center [762, 295] width 352 height 36
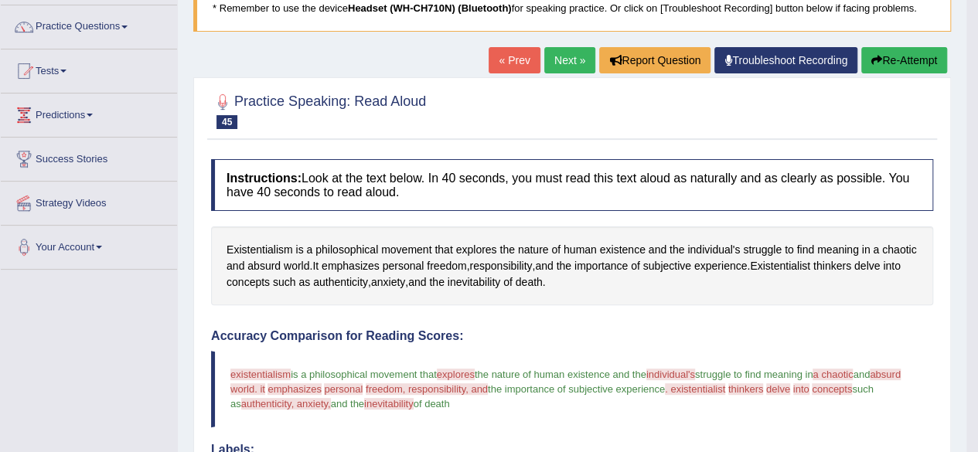
scroll to position [77, 0]
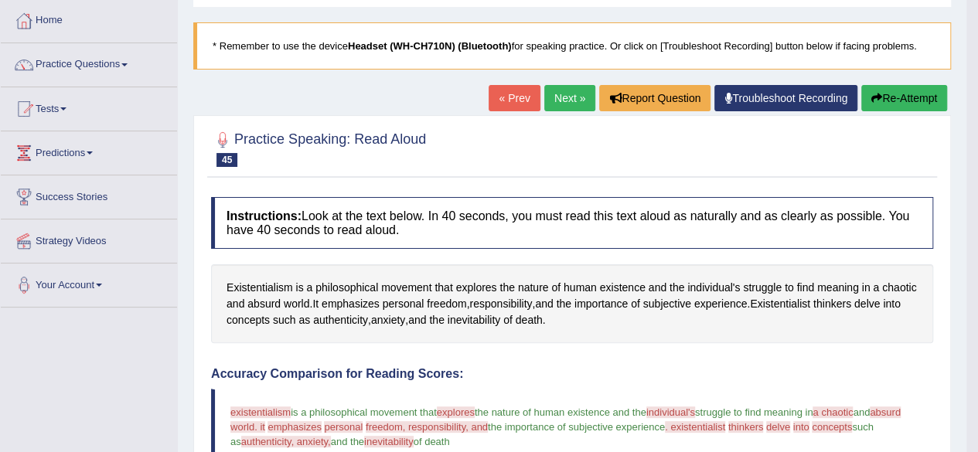
click at [575, 85] on link "Next »" at bounding box center [569, 98] width 51 height 26
click at [571, 95] on link "Next »" at bounding box center [569, 98] width 51 height 26
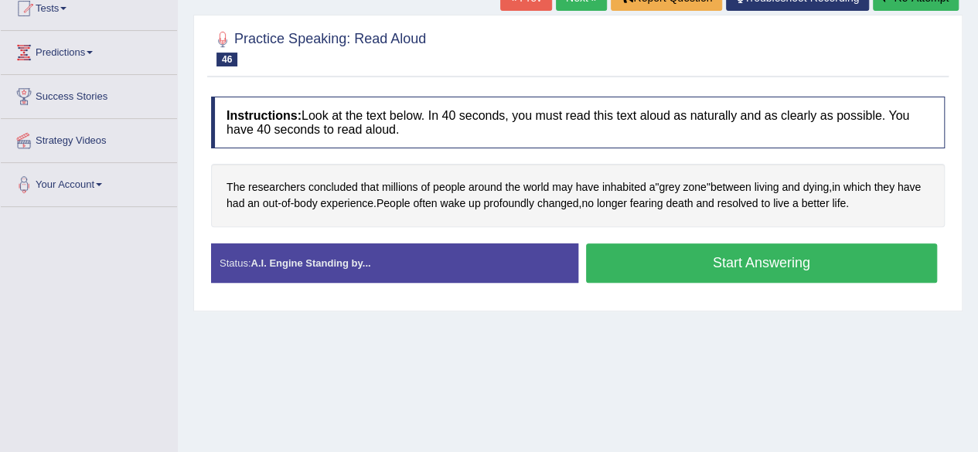
click at [742, 247] on button "Start Answering" at bounding box center [762, 263] width 352 height 39
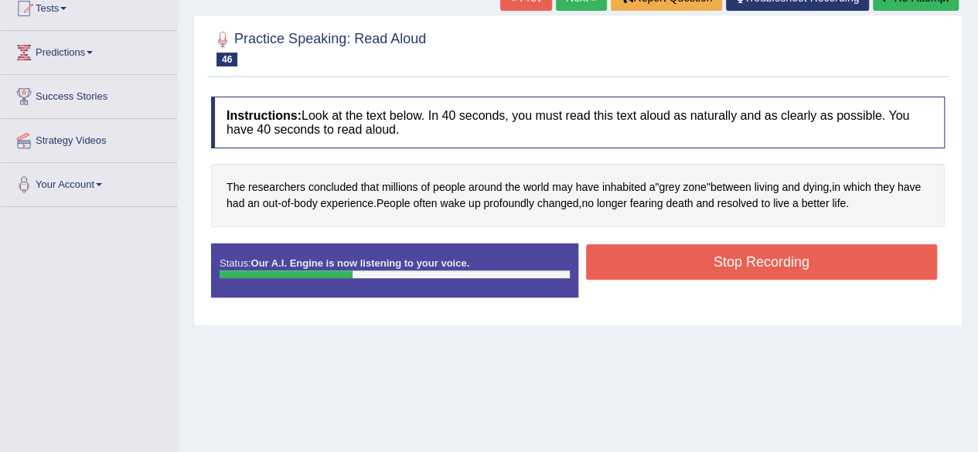
click at [753, 264] on button "Stop Recording" at bounding box center [762, 262] width 352 height 36
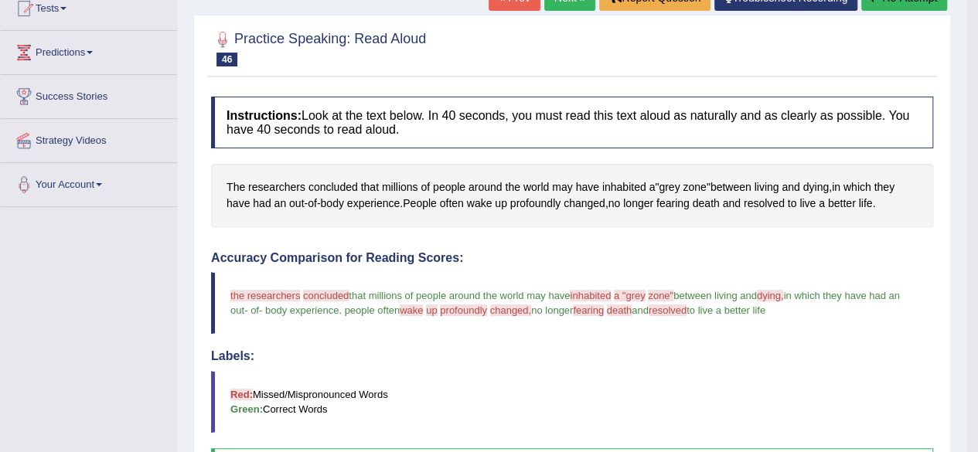
drag, startPoint x: 989, startPoint y: 136, endPoint x: 989, endPoint y: 212, distance: 75.8
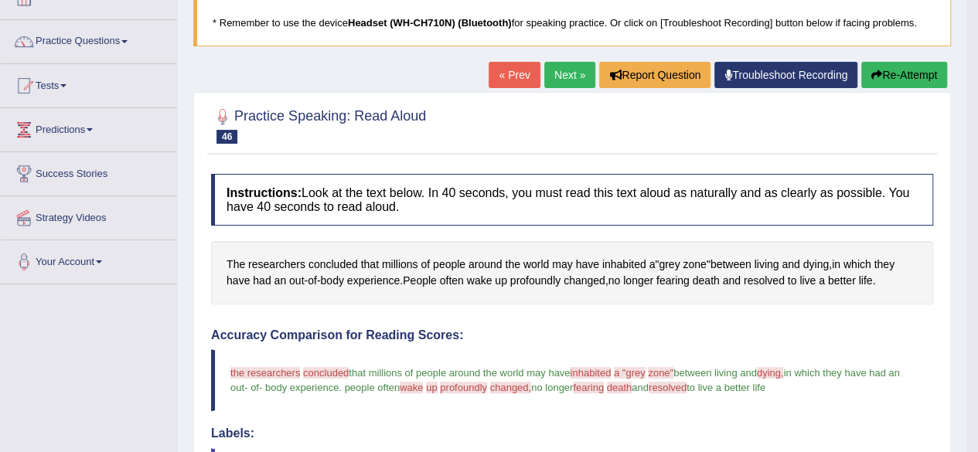
scroll to position [70, 0]
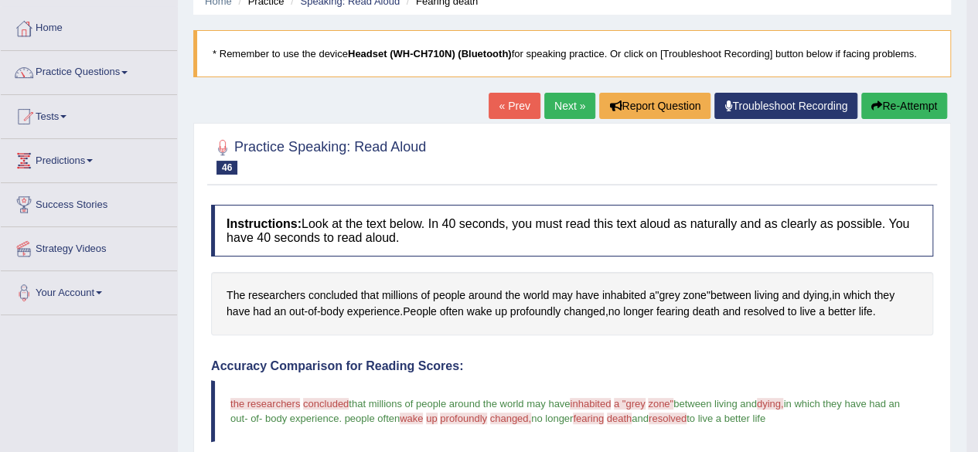
click at [573, 111] on link "Next »" at bounding box center [569, 106] width 51 height 26
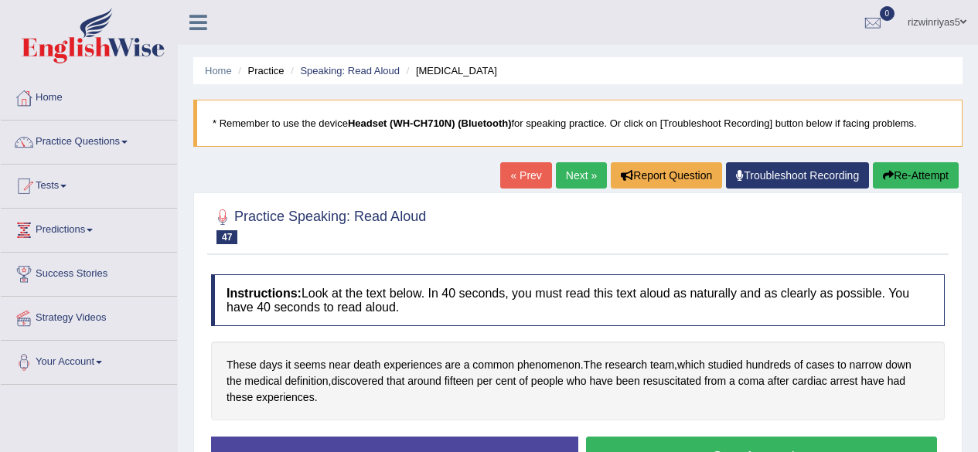
click at [776, 437] on button "Start Answering" at bounding box center [762, 456] width 352 height 39
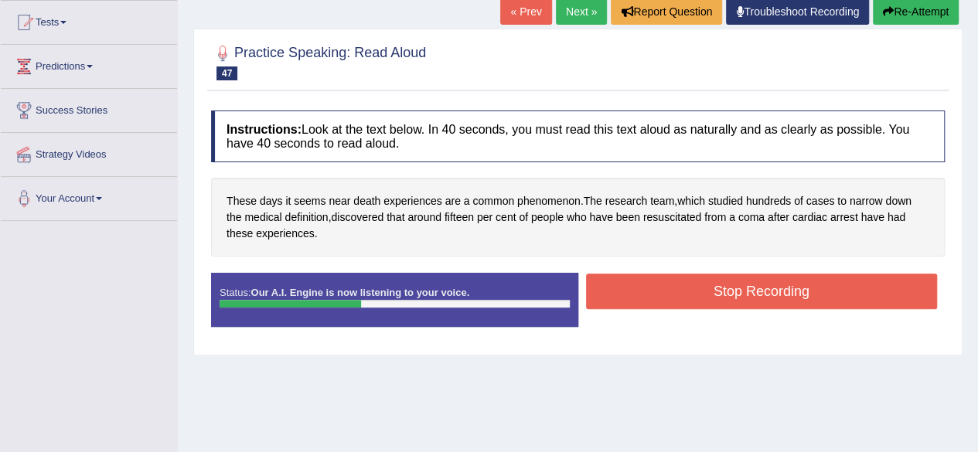
click at [765, 299] on button "Stop Recording" at bounding box center [762, 292] width 352 height 36
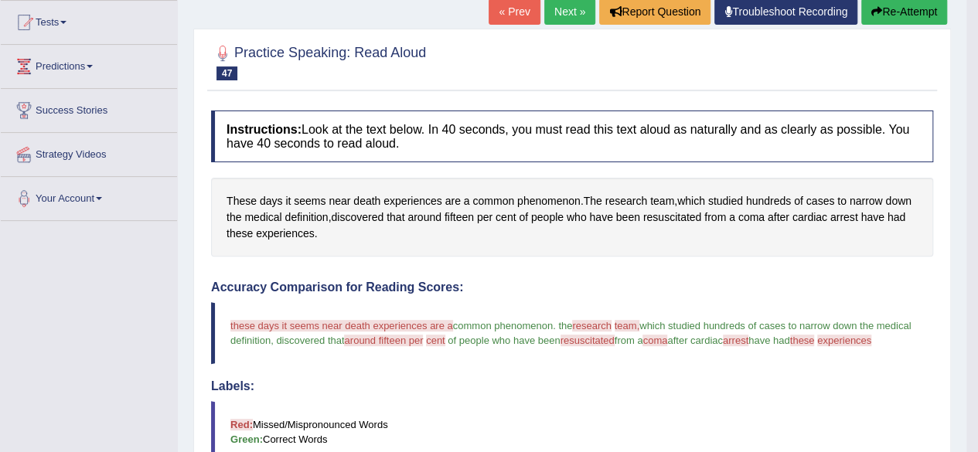
click at [685, 218] on span "resuscitated" at bounding box center [672, 218] width 58 height 16
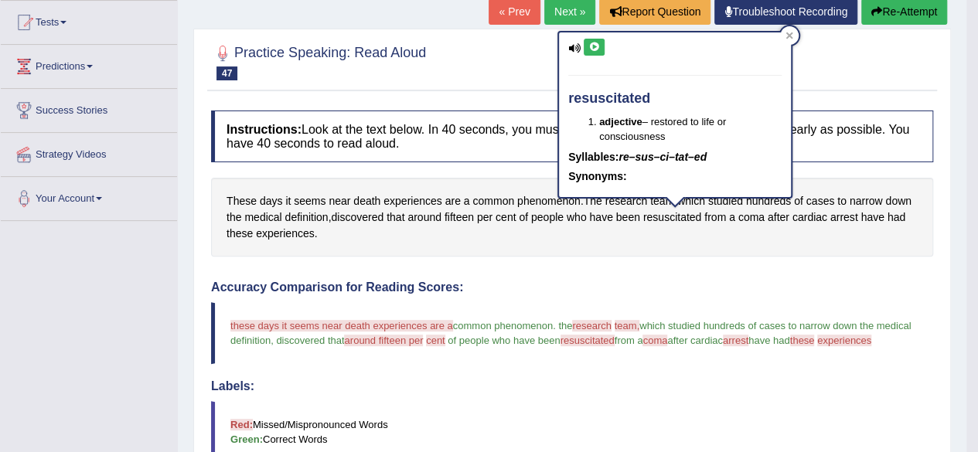
drag, startPoint x: 685, startPoint y: 218, endPoint x: 597, endPoint y: 46, distance: 193.6
click at [597, 46] on body "Toggle navigation Home Practice Questions Speaking Practice Read Aloud Repeat S…" at bounding box center [489, 62] width 978 height 452
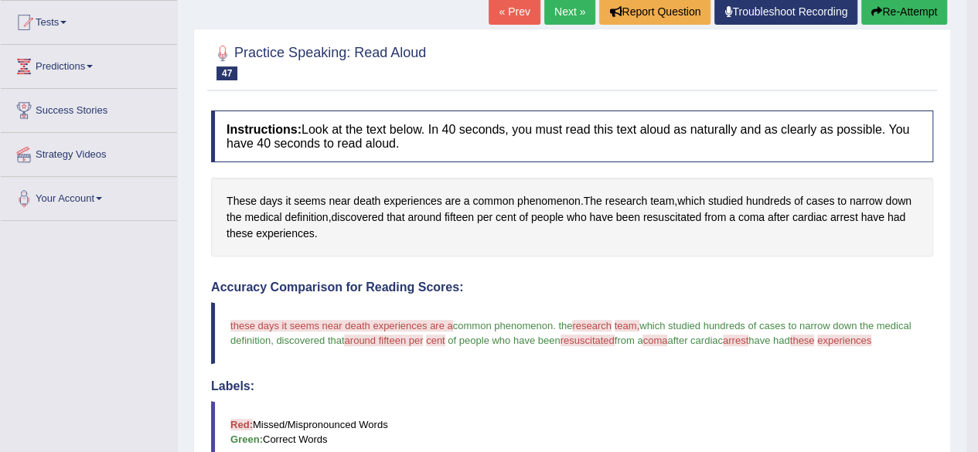
click at [597, 46] on div at bounding box center [572, 61] width 722 height 47
click at [689, 216] on span "resuscitated" at bounding box center [672, 218] width 58 height 16
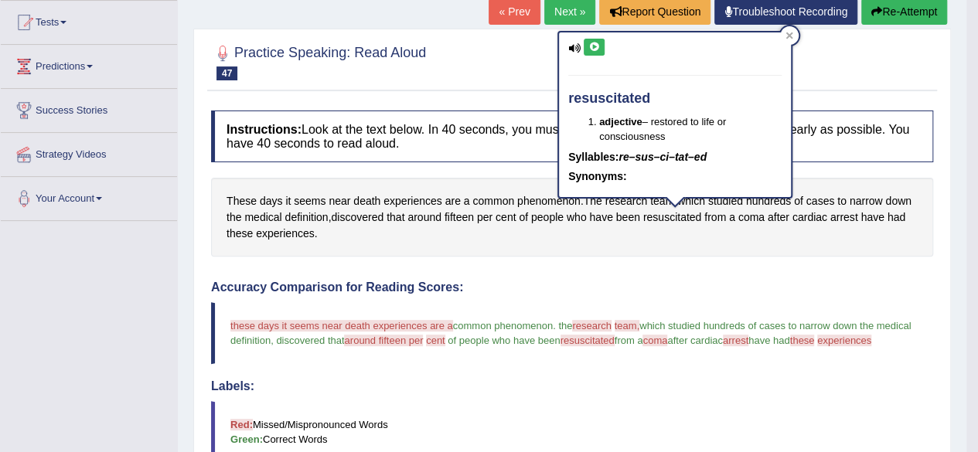
click at [598, 52] on button at bounding box center [594, 47] width 21 height 17
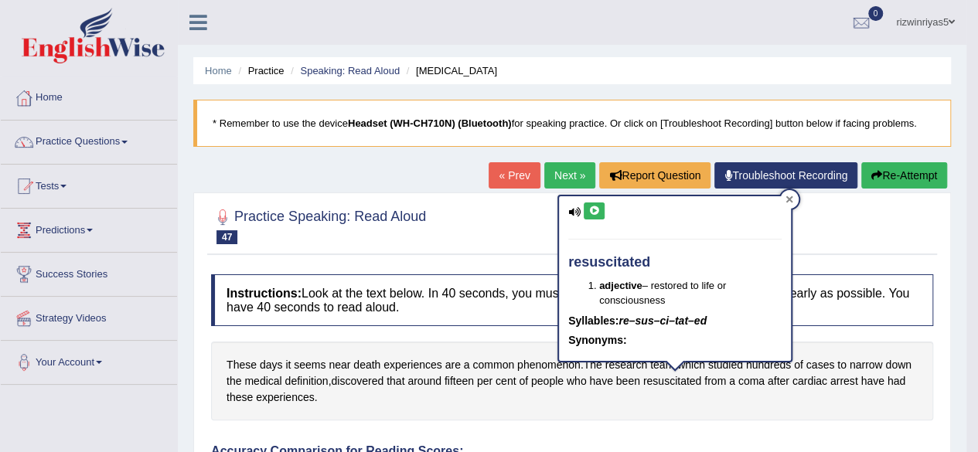
click at [798, 201] on div at bounding box center [789, 199] width 19 height 19
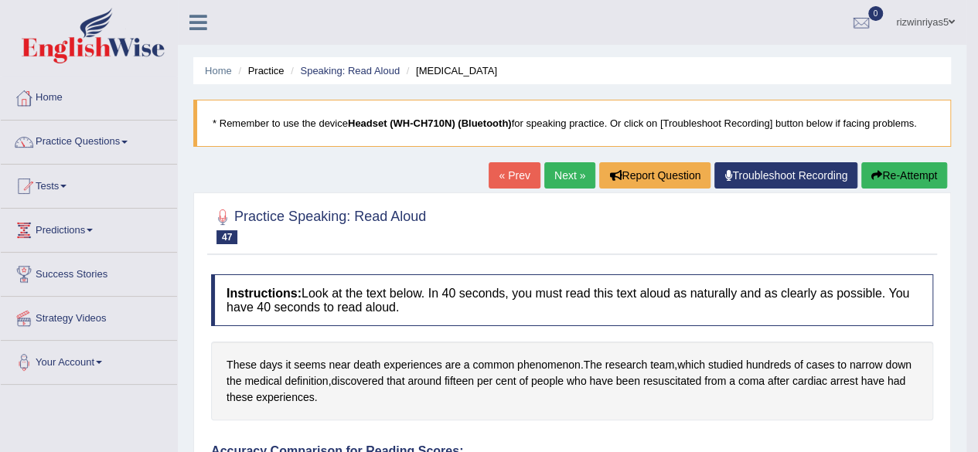
click at [547, 174] on link "Next »" at bounding box center [569, 175] width 51 height 26
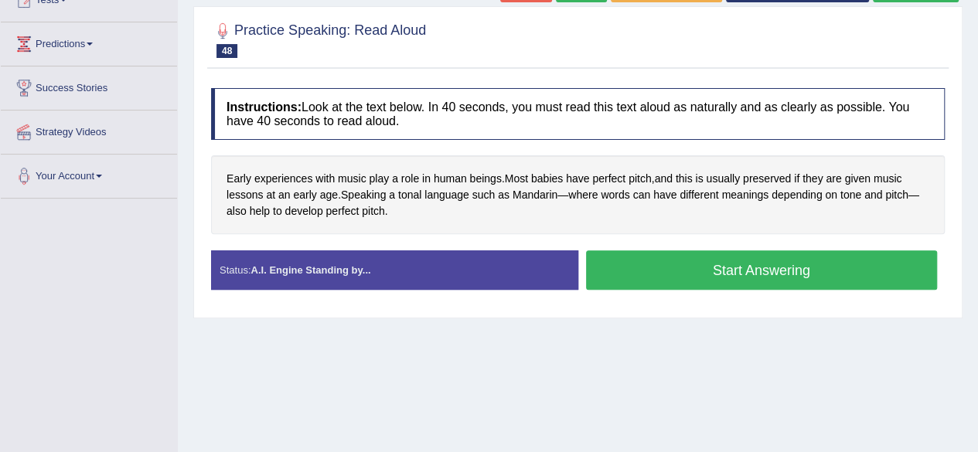
click at [794, 267] on button "Start Answering" at bounding box center [762, 270] width 352 height 39
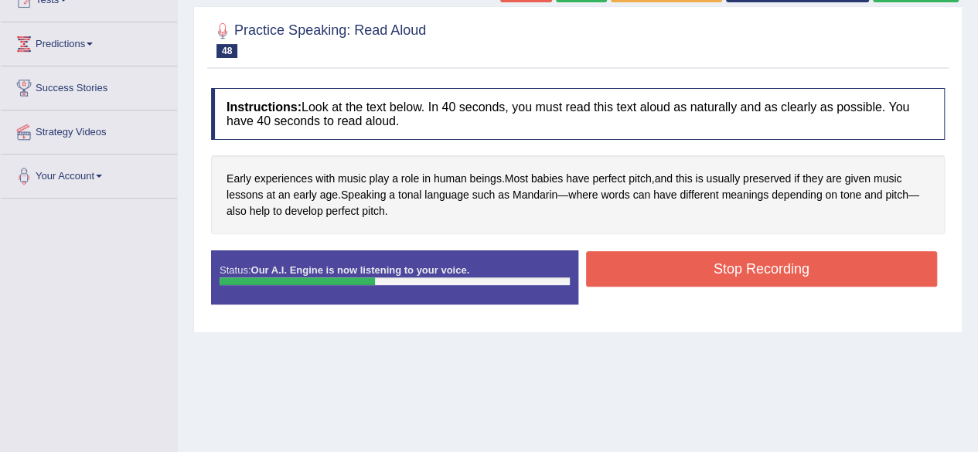
click at [778, 260] on button "Stop Recording" at bounding box center [762, 269] width 352 height 36
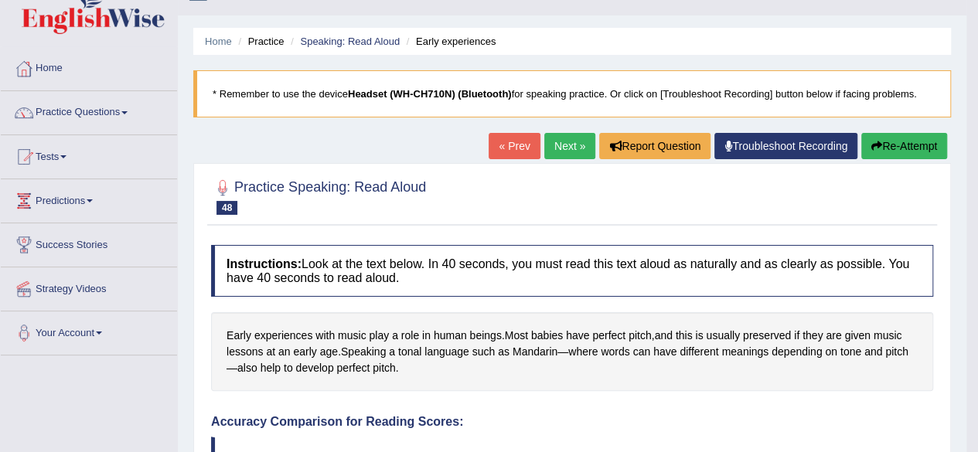
scroll to position [27, 0]
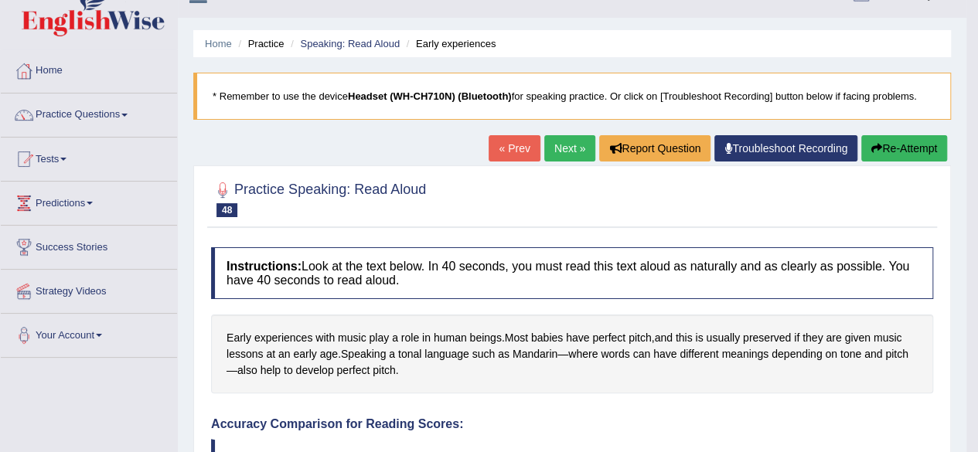
click at [581, 148] on link "Next »" at bounding box center [569, 148] width 51 height 26
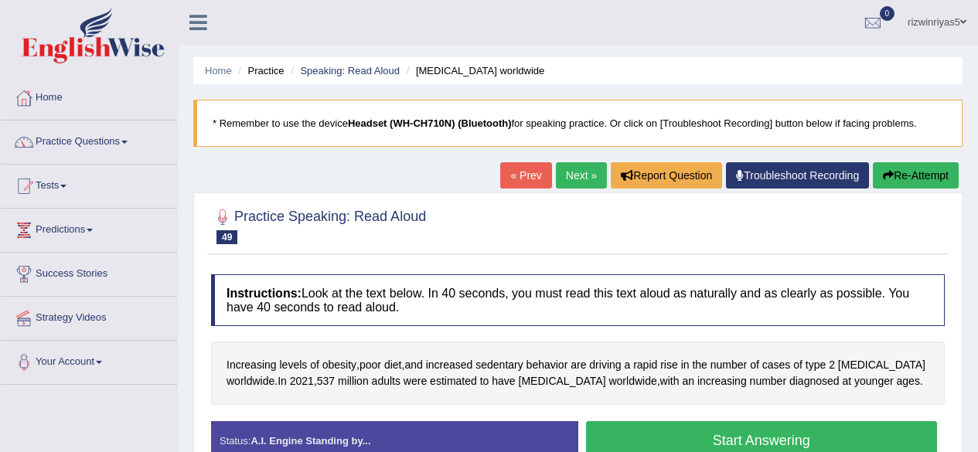
scroll to position [141, 0]
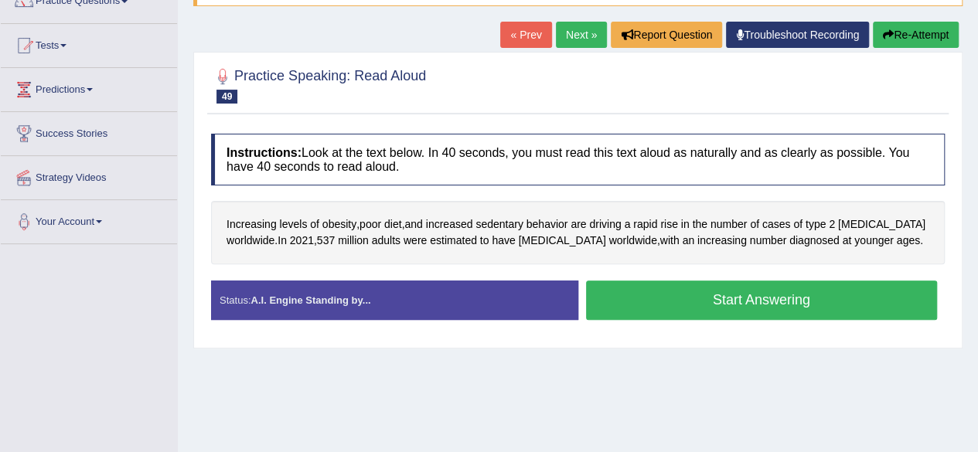
click at [806, 295] on button "Start Answering" at bounding box center [762, 300] width 352 height 39
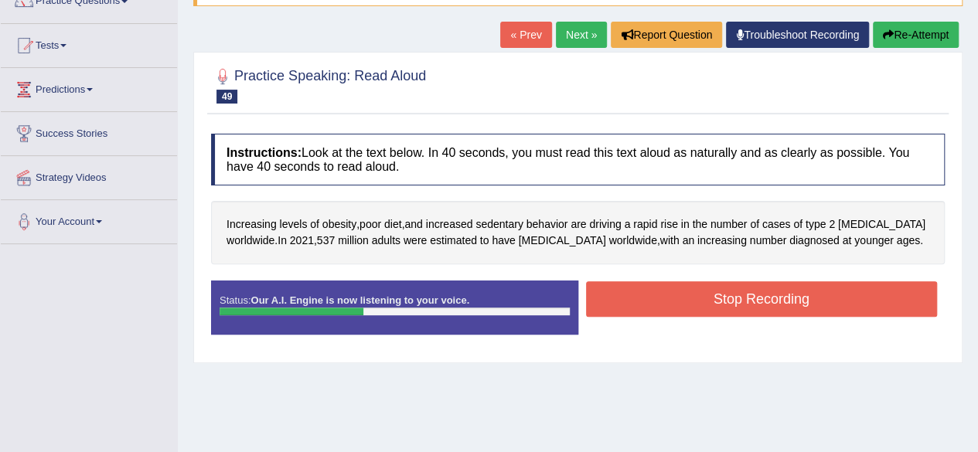
click at [741, 304] on button "Stop Recording" at bounding box center [762, 299] width 352 height 36
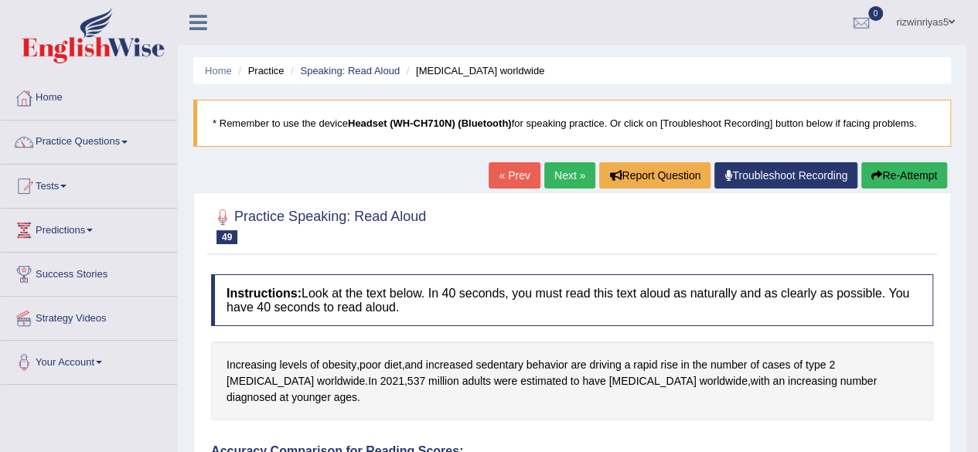
click at [564, 176] on link "Next »" at bounding box center [569, 175] width 51 height 26
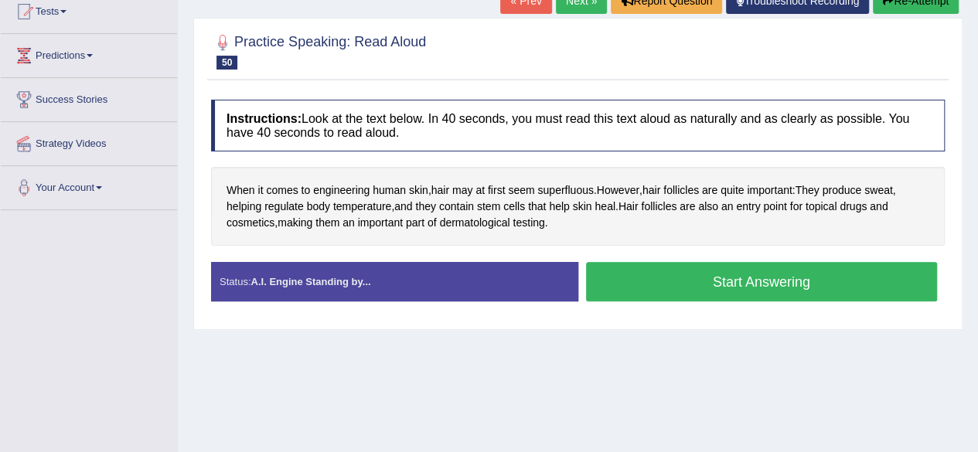
click at [792, 278] on button "Start Answering" at bounding box center [762, 281] width 352 height 39
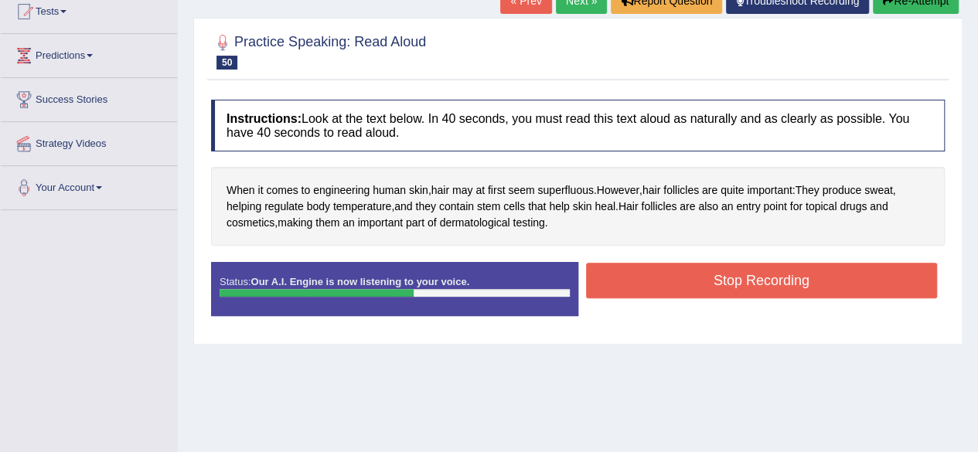
click at [737, 279] on button "Stop Recording" at bounding box center [762, 281] width 352 height 36
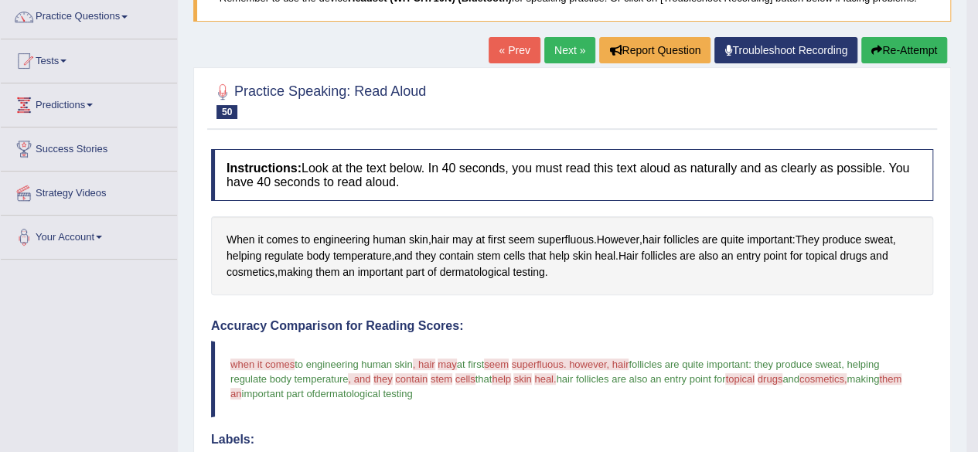
scroll to position [86, 0]
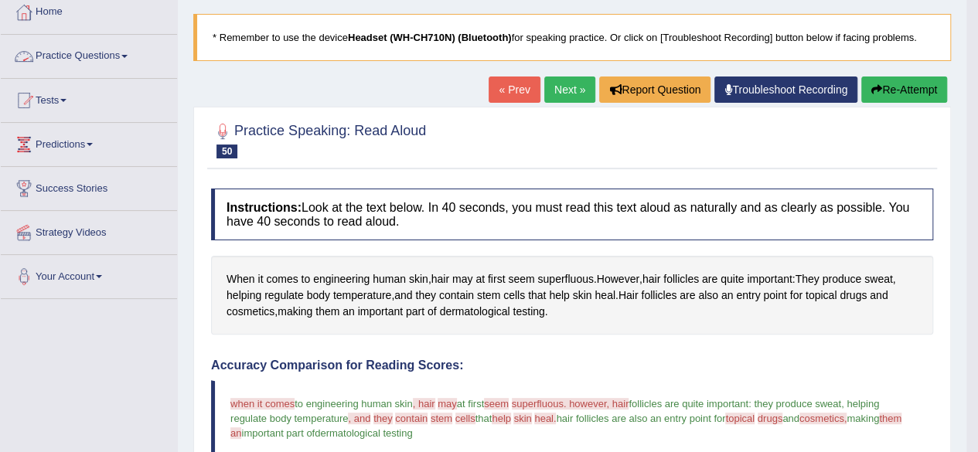
click at [57, 63] on link "Practice Questions" at bounding box center [89, 54] width 176 height 39
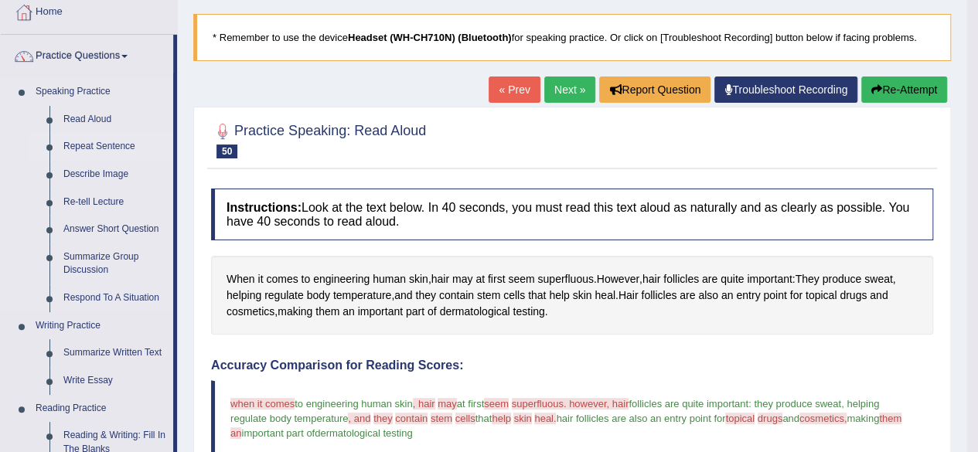
click at [118, 145] on link "Repeat Sentence" at bounding box center [114, 147] width 117 height 28
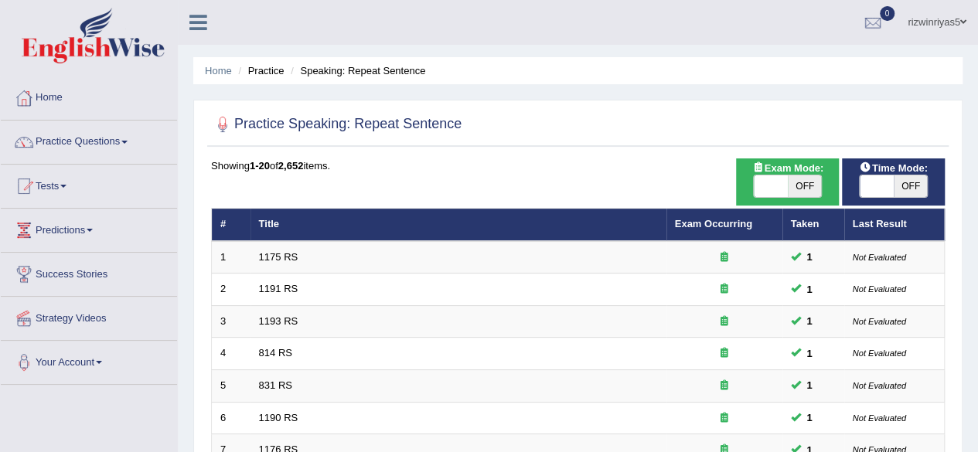
click at [803, 182] on span "OFF" at bounding box center [805, 187] width 34 height 22
checkbox input "true"
click at [895, 196] on span "OFF" at bounding box center [911, 187] width 34 height 22
checkbox input "true"
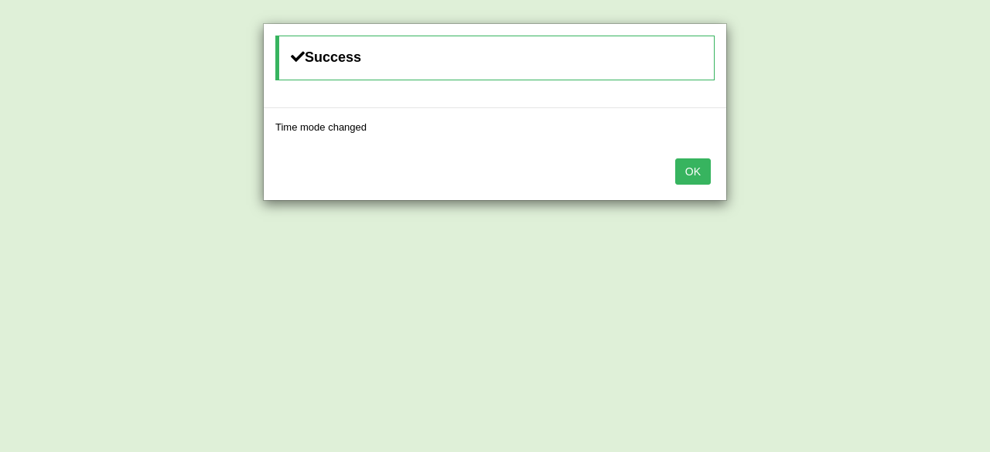
click at [693, 178] on button "OK" at bounding box center [693, 172] width 36 height 26
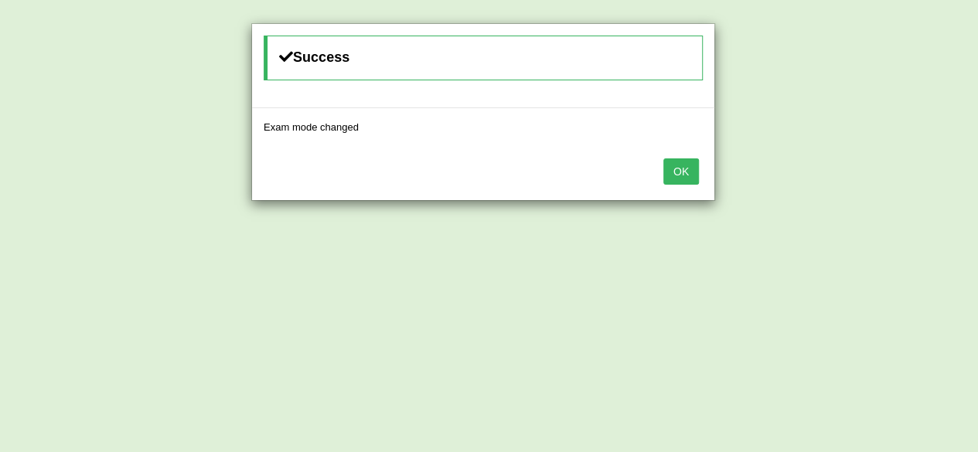
click at [693, 178] on button "OK" at bounding box center [681, 172] width 36 height 26
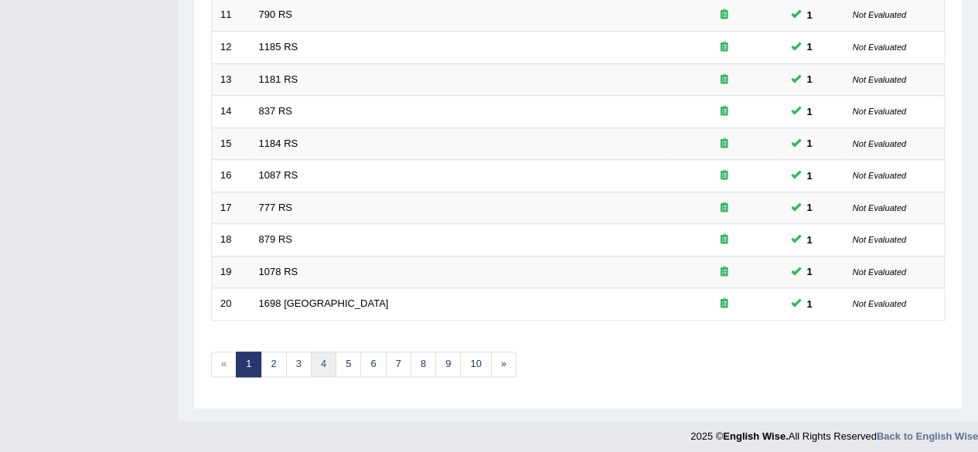
click at [320, 360] on link "4" at bounding box center [324, 365] width 26 height 26
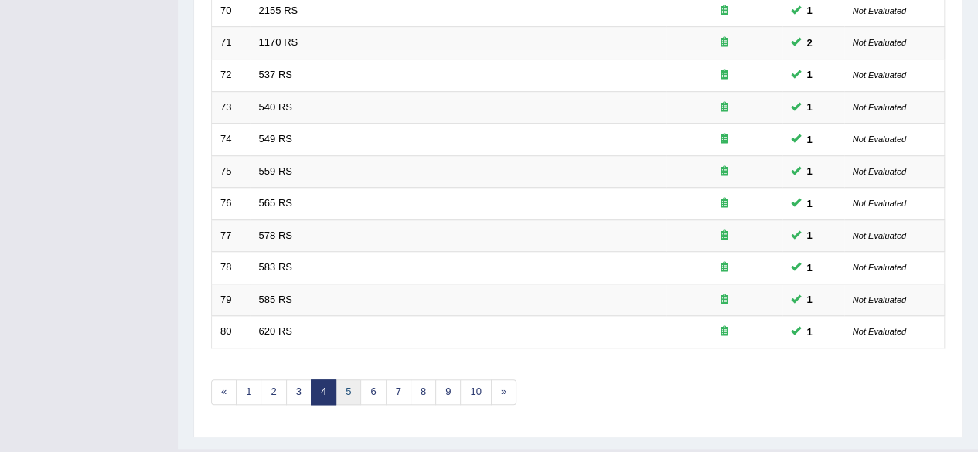
click at [340, 390] on link "5" at bounding box center [349, 393] width 26 height 26
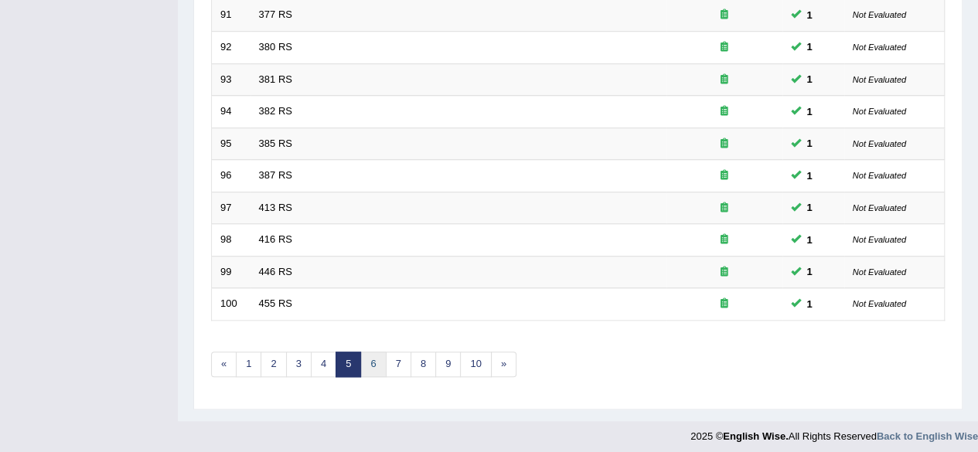
click at [377, 352] on link "6" at bounding box center [373, 365] width 26 height 26
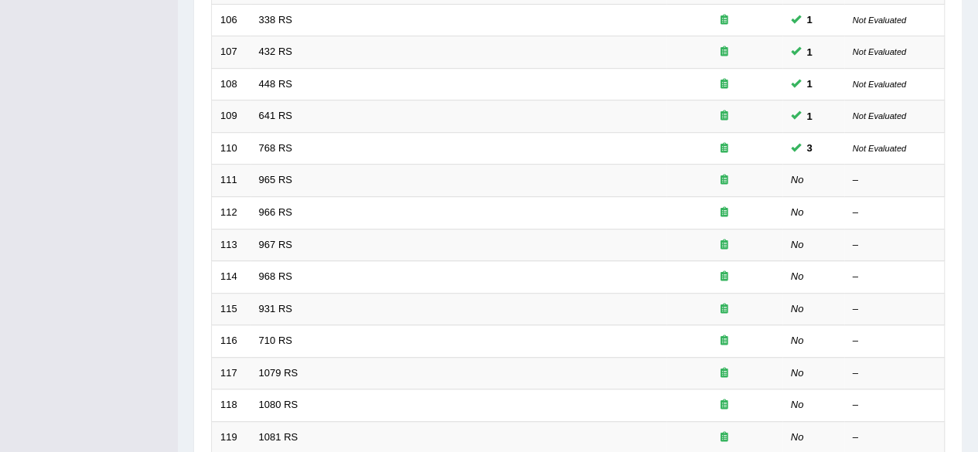
scroll to position [408, 0]
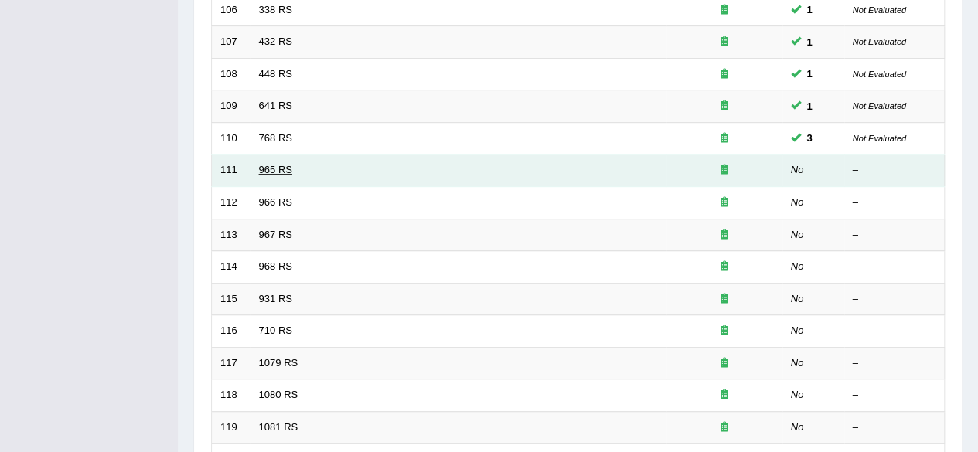
click at [277, 165] on link "965 RS" at bounding box center [275, 170] width 33 height 12
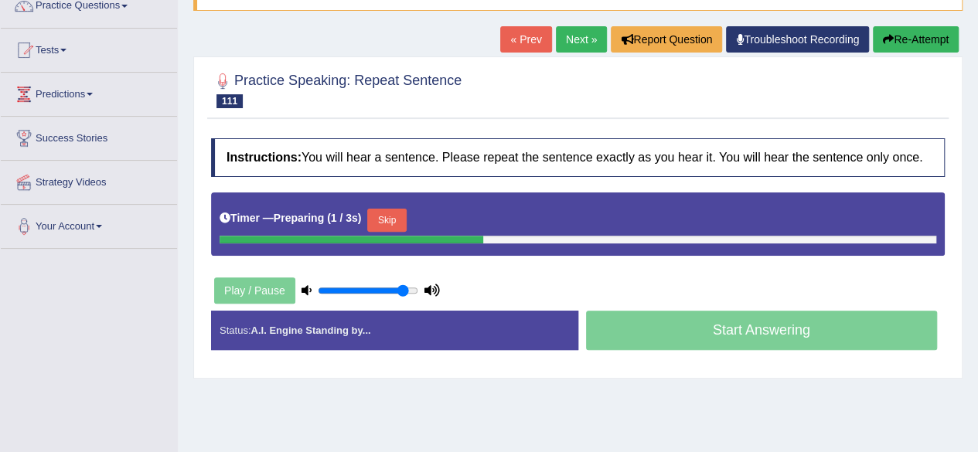
scroll to position [146, 0]
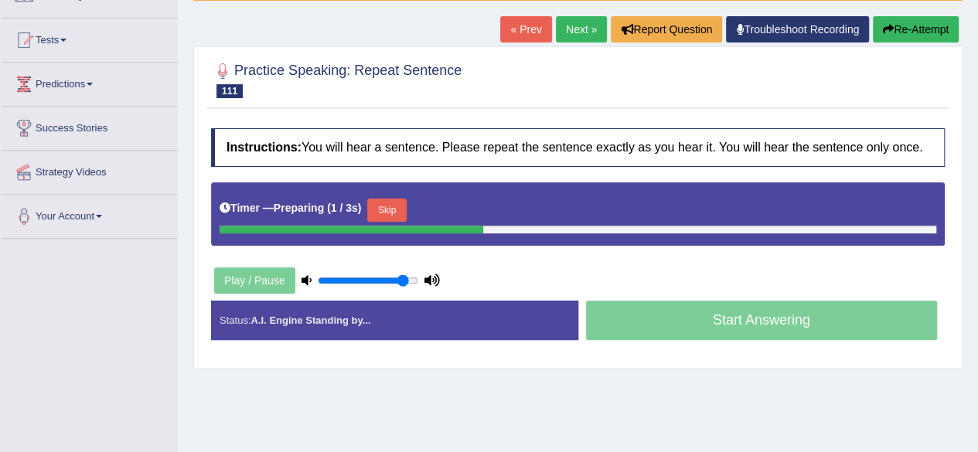
click at [977, 202] on html "Toggle navigation Home Practice Questions Speaking Practice Read Aloud Repeat S…" at bounding box center [489, 80] width 978 height 452
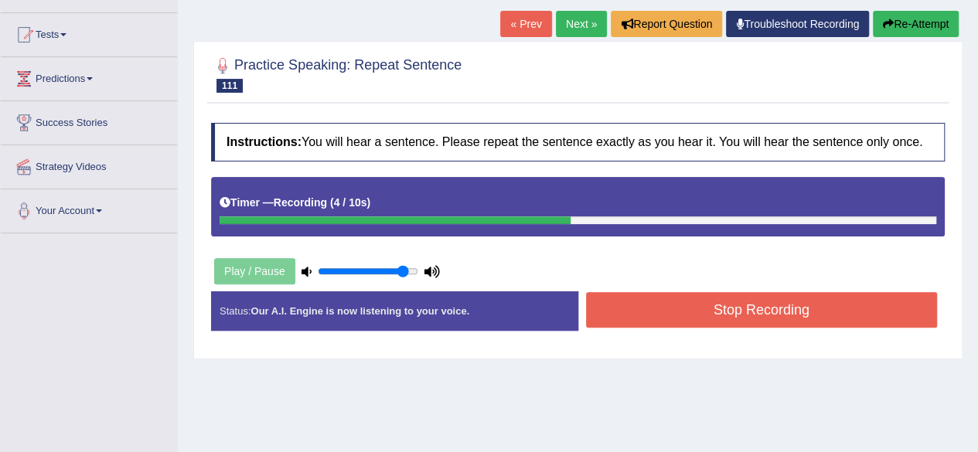
click at [826, 306] on button "Stop Recording" at bounding box center [762, 310] width 352 height 36
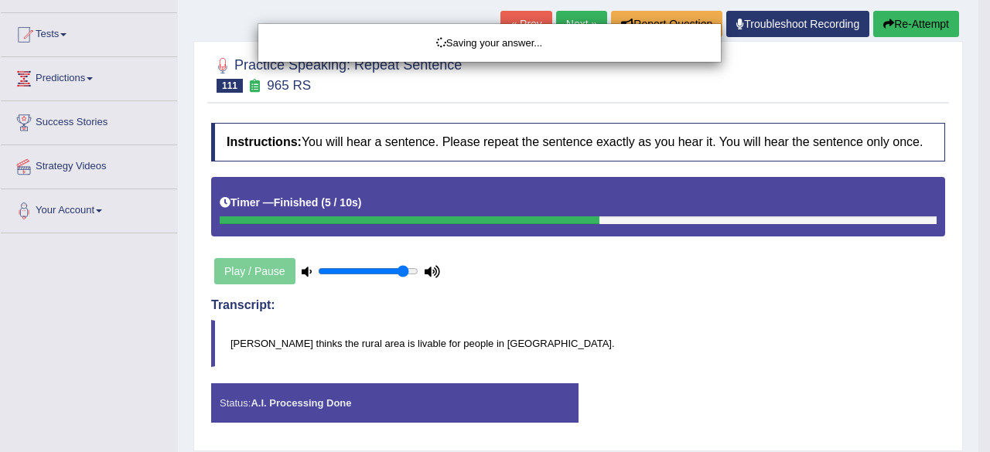
click at [826, 306] on div "Saving your answer..." at bounding box center [495, 226] width 990 height 452
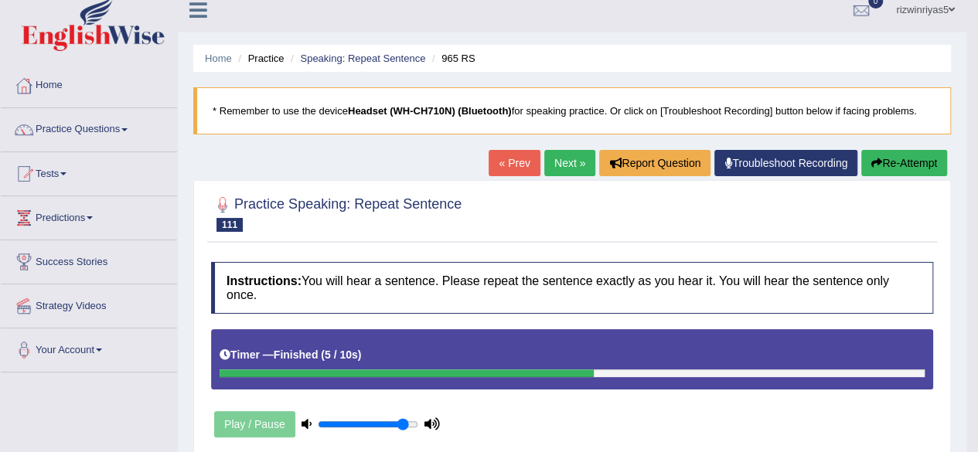
scroll to position [0, 0]
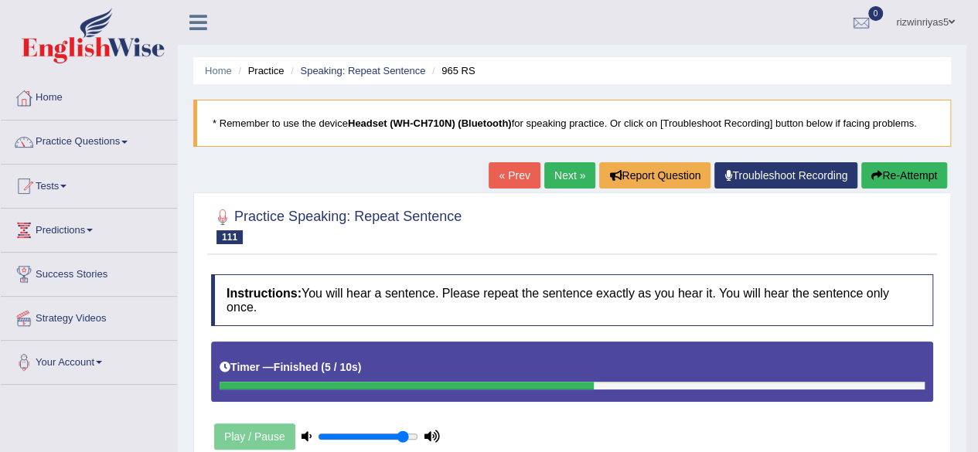
click at [572, 165] on link "Next »" at bounding box center [569, 175] width 51 height 26
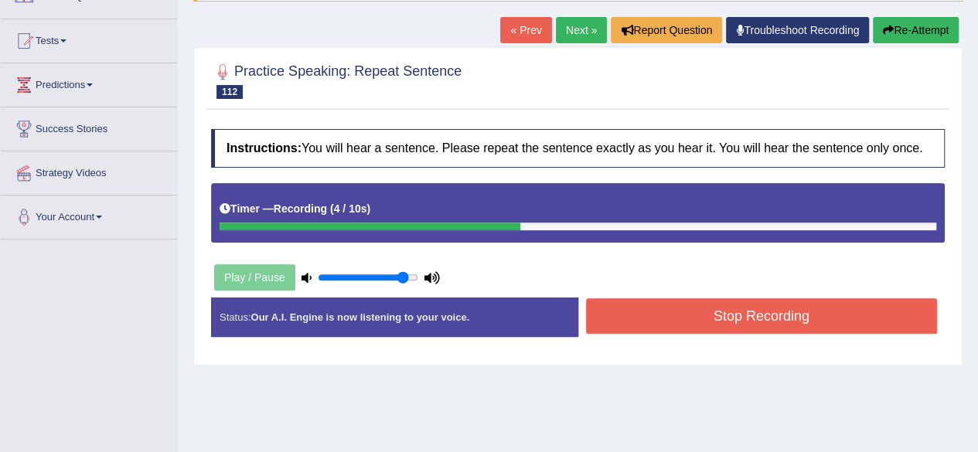
click at [860, 315] on button "Stop Recording" at bounding box center [762, 316] width 352 height 36
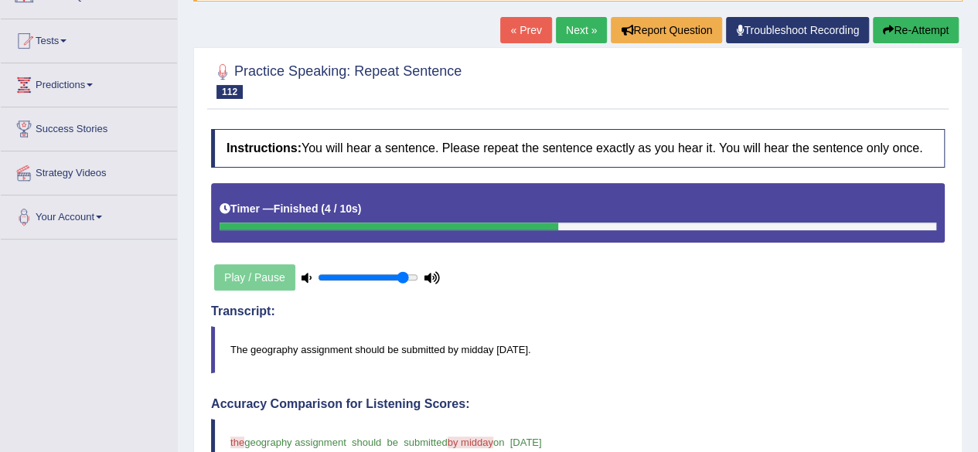
drag, startPoint x: 989, startPoint y: 172, endPoint x: 989, endPoint y: 260, distance: 87.4
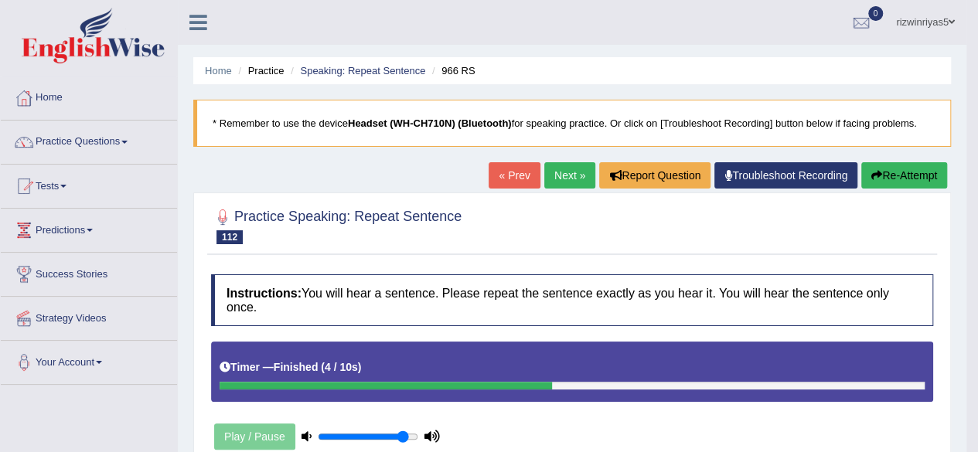
click at [574, 165] on link "Next »" at bounding box center [569, 175] width 51 height 26
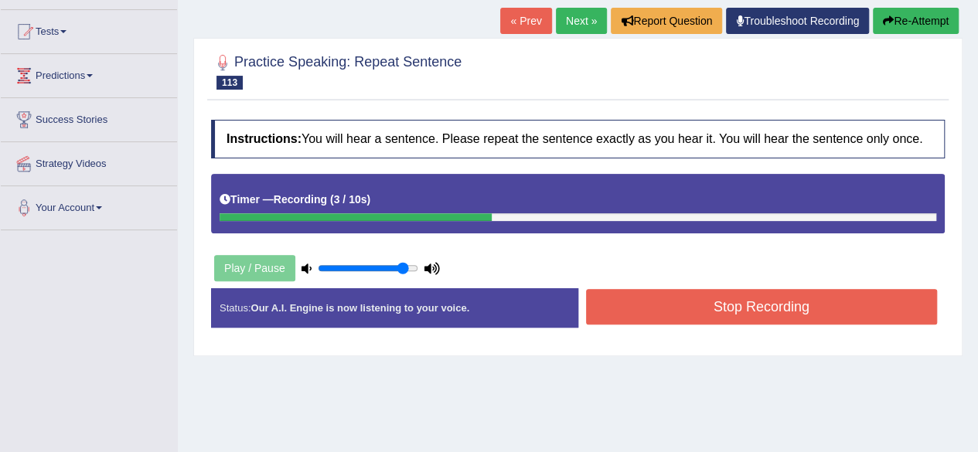
click at [782, 307] on button "Stop Recording" at bounding box center [762, 307] width 352 height 36
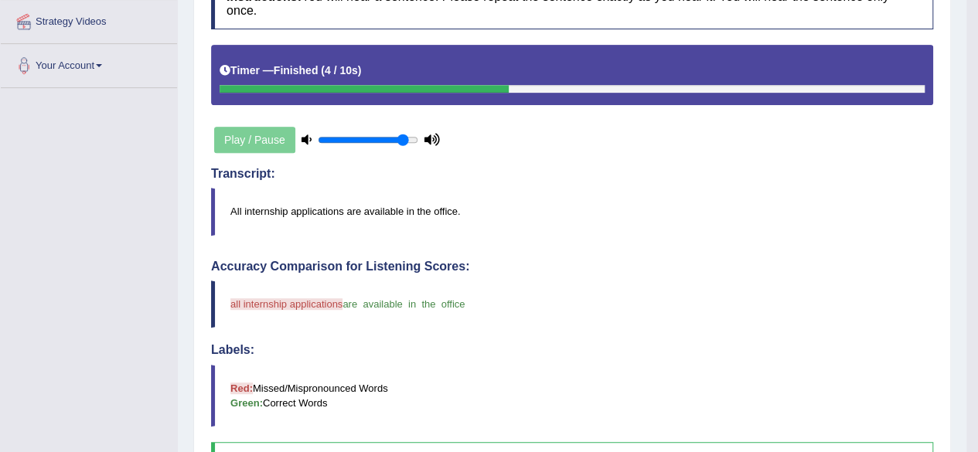
scroll to position [66, 0]
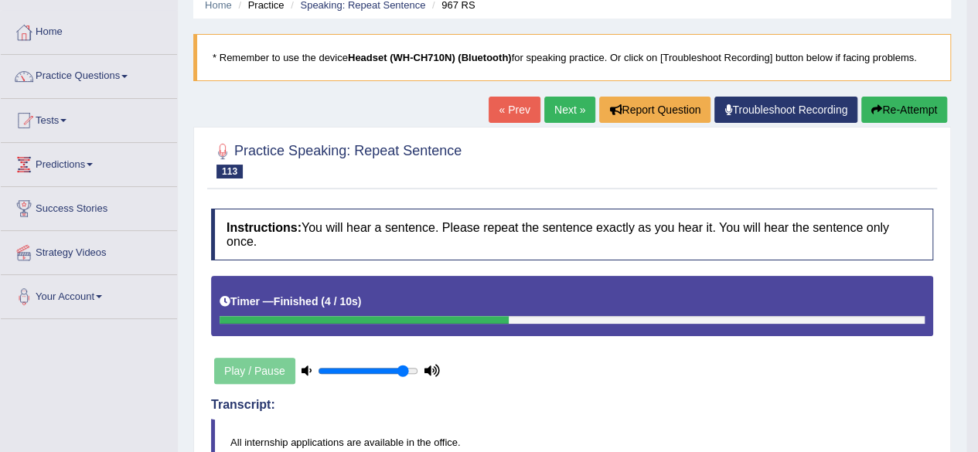
click at [568, 109] on link "Next »" at bounding box center [569, 110] width 51 height 26
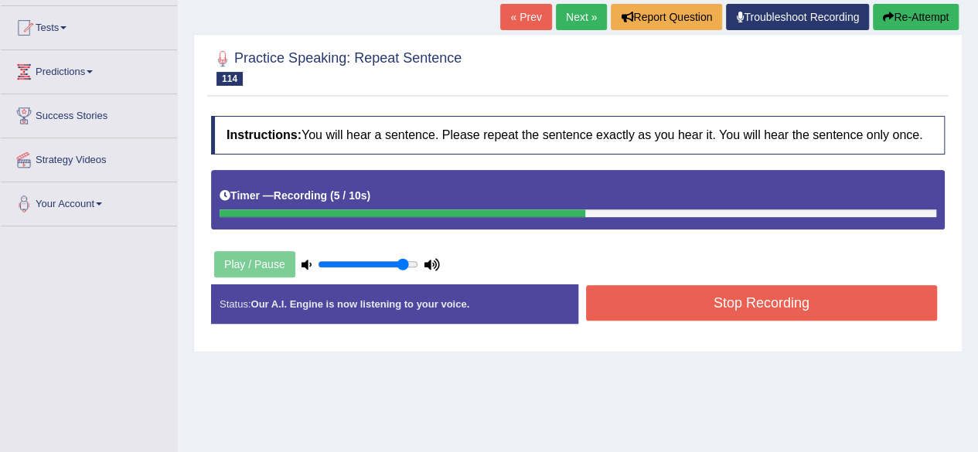
click at [893, 299] on button "Stop Recording" at bounding box center [762, 303] width 352 height 36
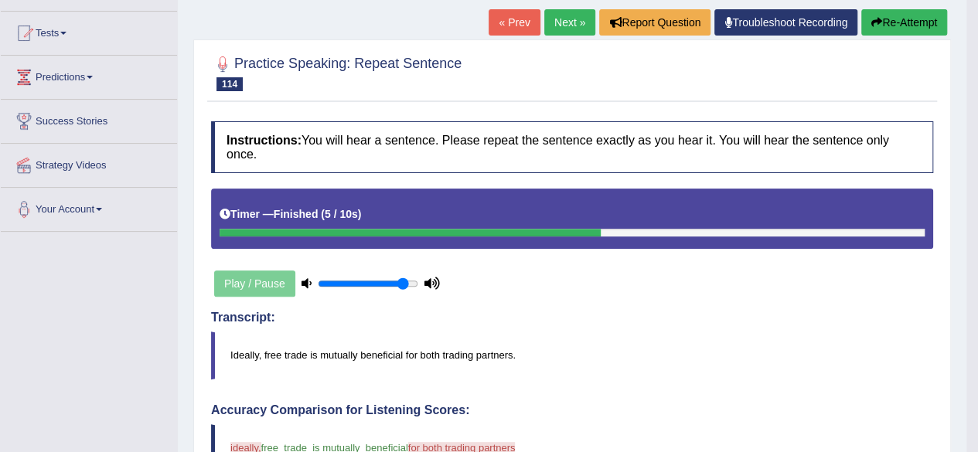
scroll to position [135, 0]
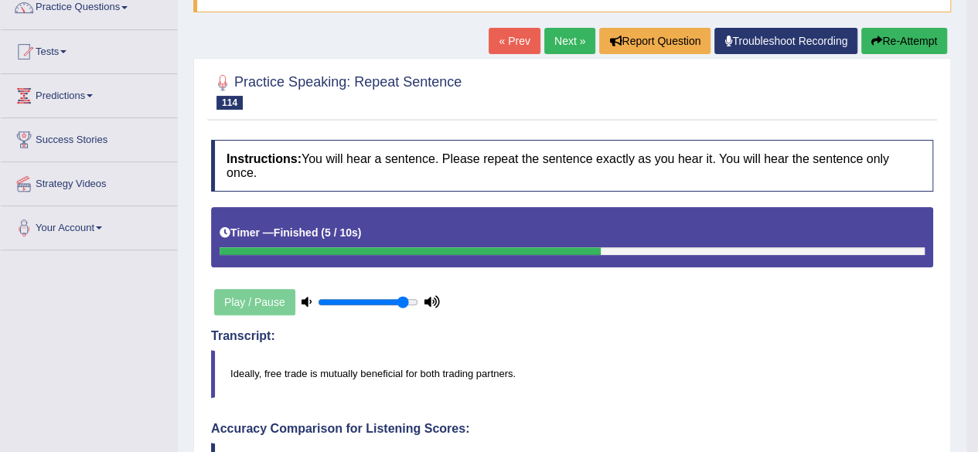
click at [558, 32] on link "Next »" at bounding box center [569, 41] width 51 height 26
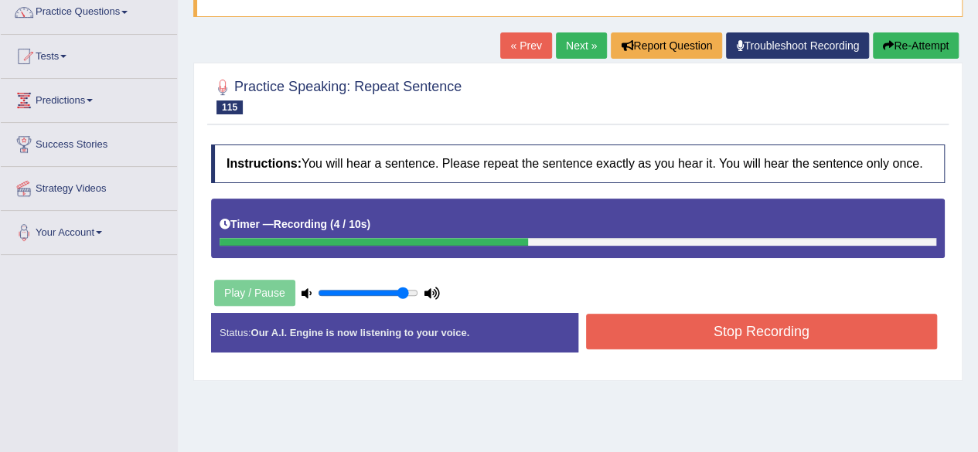
click at [827, 329] on button "Stop Recording" at bounding box center [762, 332] width 352 height 36
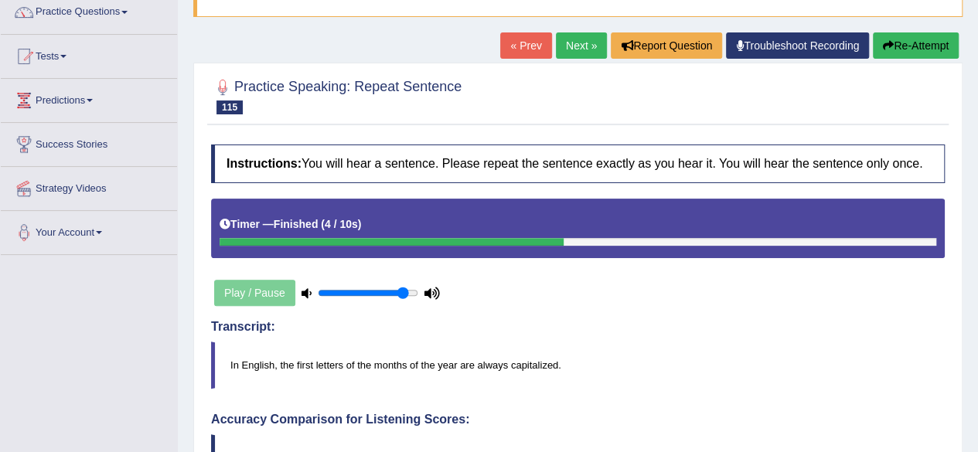
drag, startPoint x: 989, startPoint y: 86, endPoint x: 989, endPoint y: 159, distance: 73.5
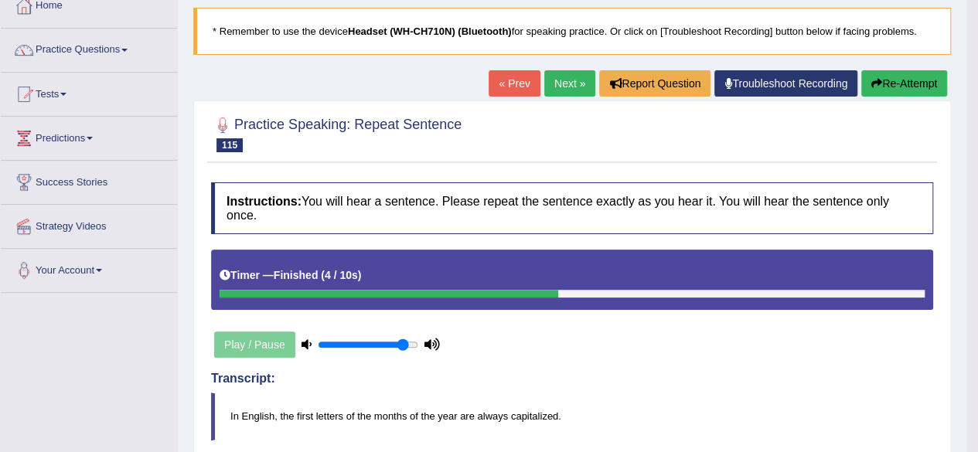
scroll to position [72, 0]
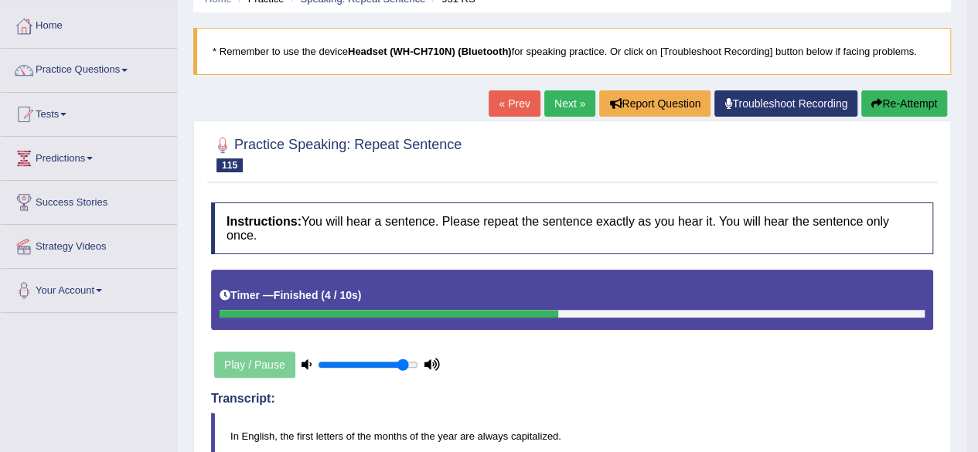
click at [565, 95] on link "Next »" at bounding box center [569, 103] width 51 height 26
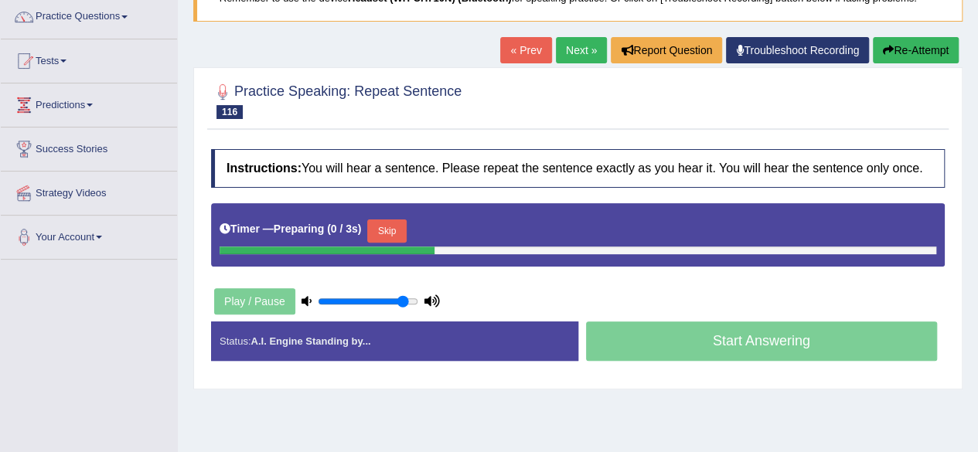
scroll to position [165, 0]
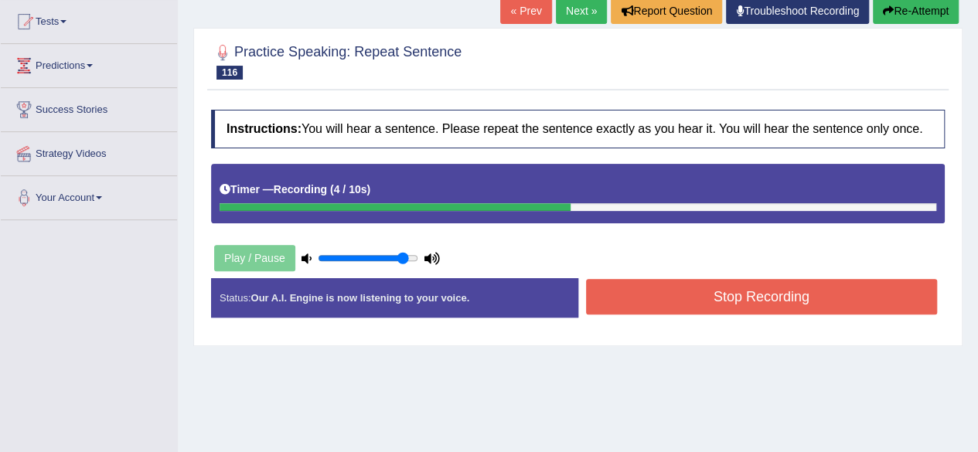
click at [835, 291] on button "Stop Recording" at bounding box center [762, 297] width 352 height 36
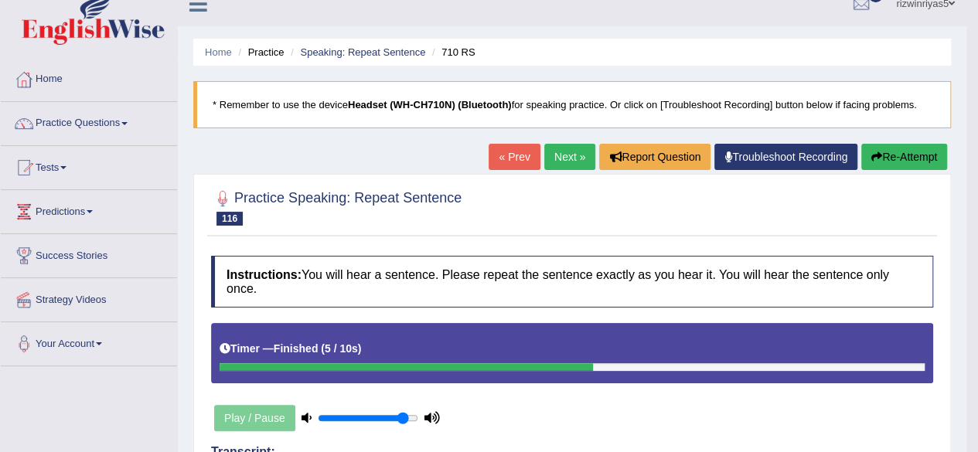
scroll to position [12, 0]
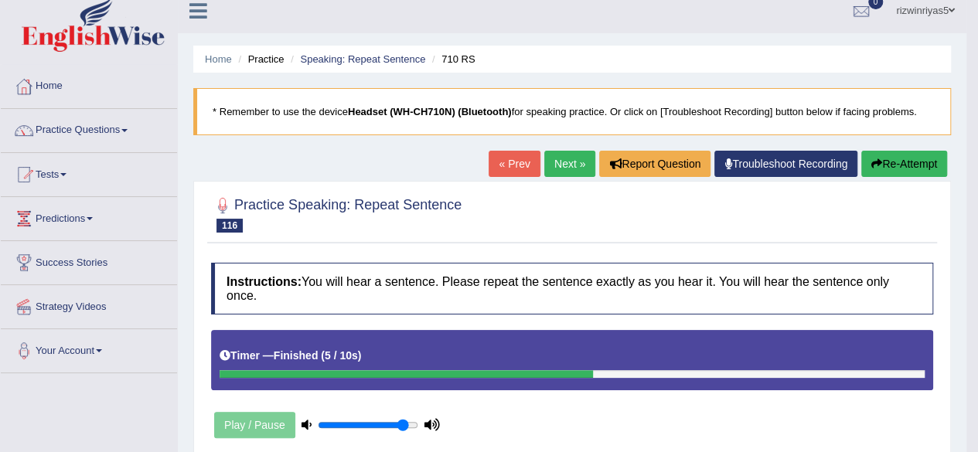
click at [568, 160] on link "Next »" at bounding box center [569, 164] width 51 height 26
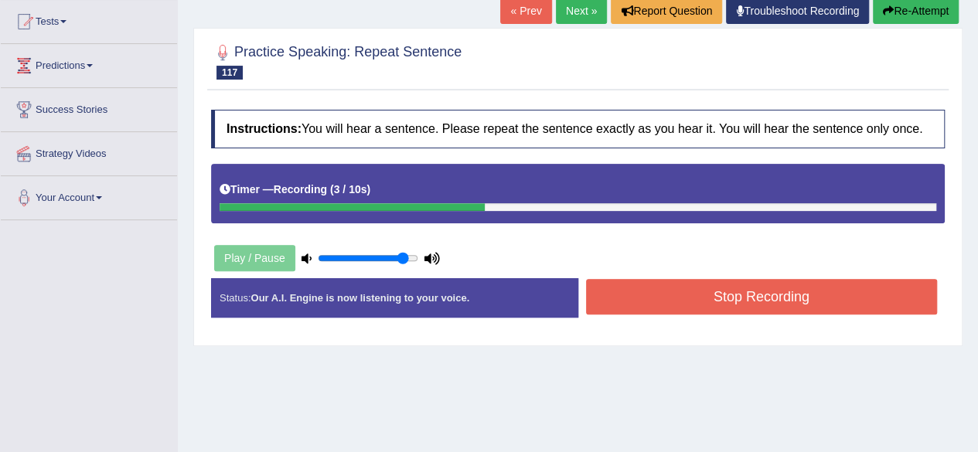
click at [781, 291] on button "Stop Recording" at bounding box center [762, 297] width 352 height 36
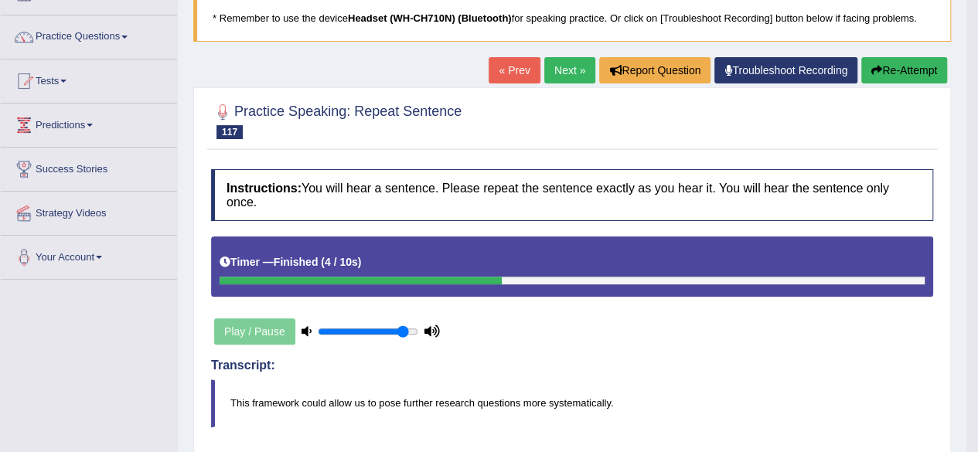
scroll to position [70, 0]
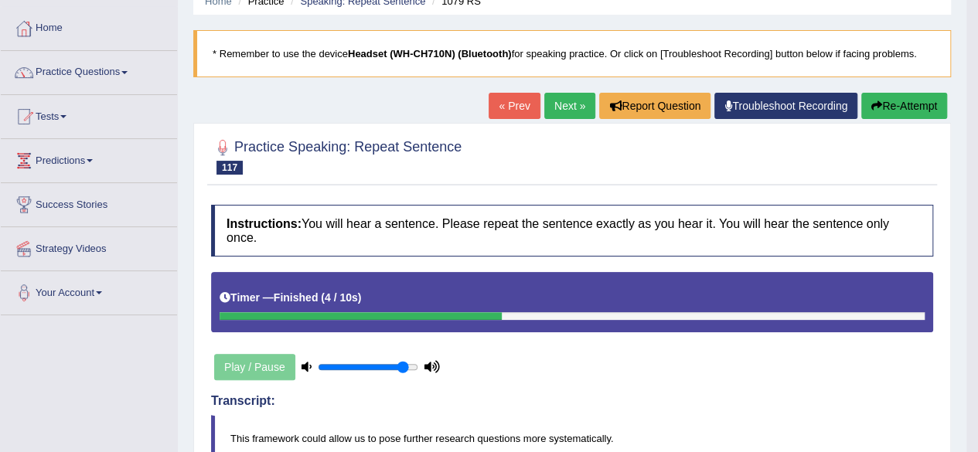
click at [560, 114] on link "Next »" at bounding box center [569, 106] width 51 height 26
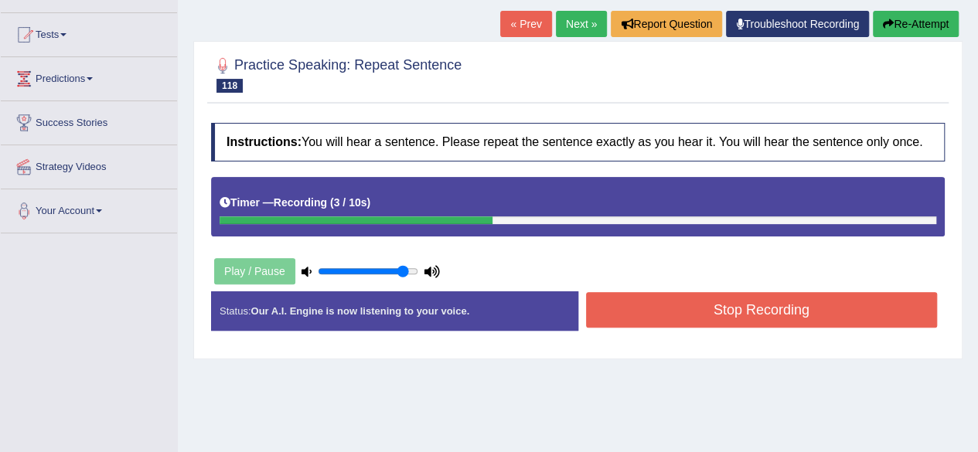
click at [715, 313] on button "Stop Recording" at bounding box center [762, 310] width 352 height 36
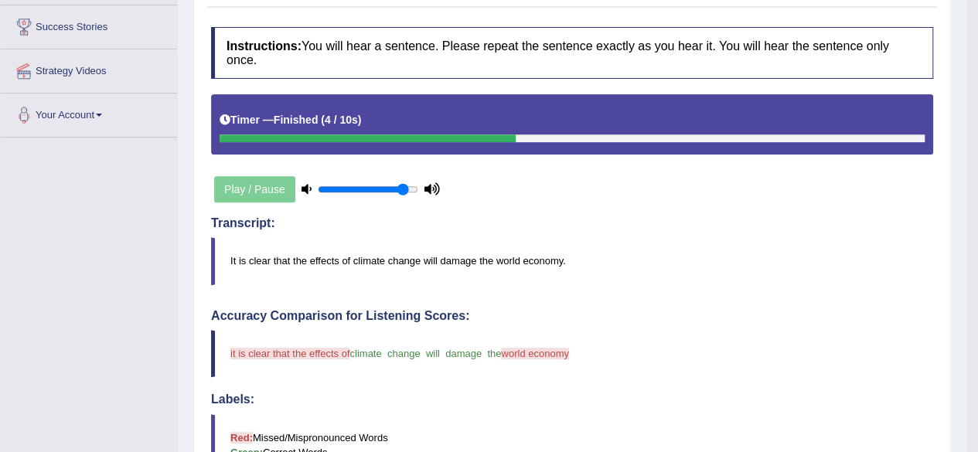
scroll to position [156, 0]
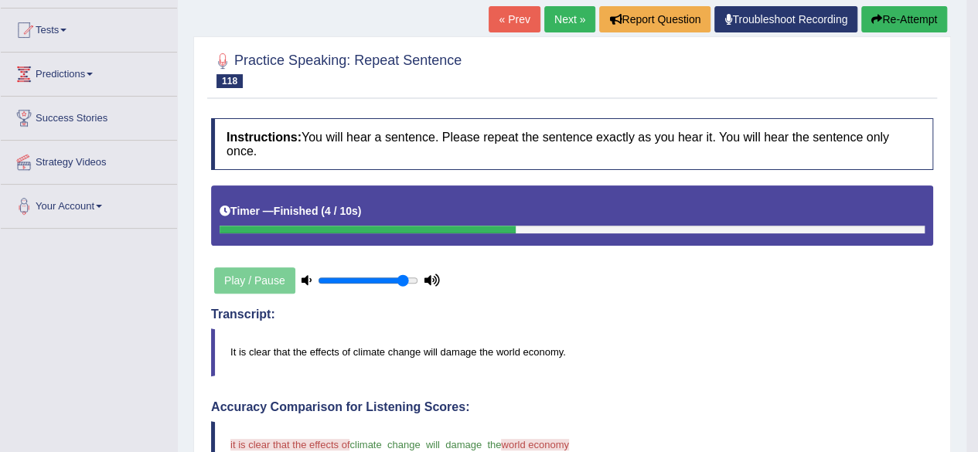
click at [567, 19] on link "Next »" at bounding box center [569, 19] width 51 height 26
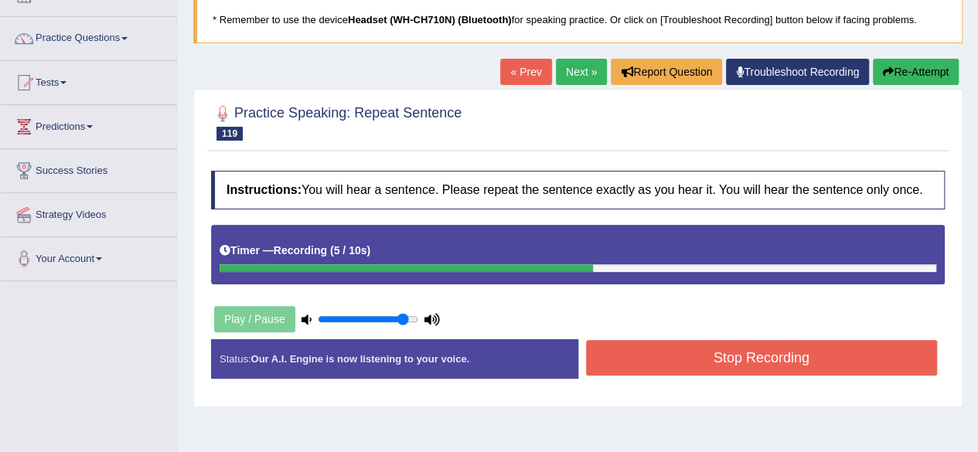
click at [815, 340] on button "Stop Recording" at bounding box center [762, 358] width 352 height 36
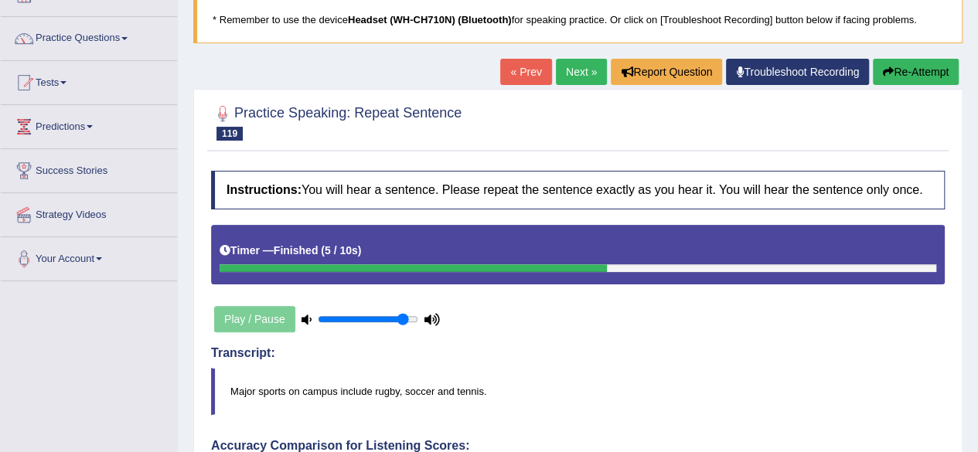
drag, startPoint x: 989, startPoint y: 145, endPoint x: 989, endPoint y: 220, distance: 75.8
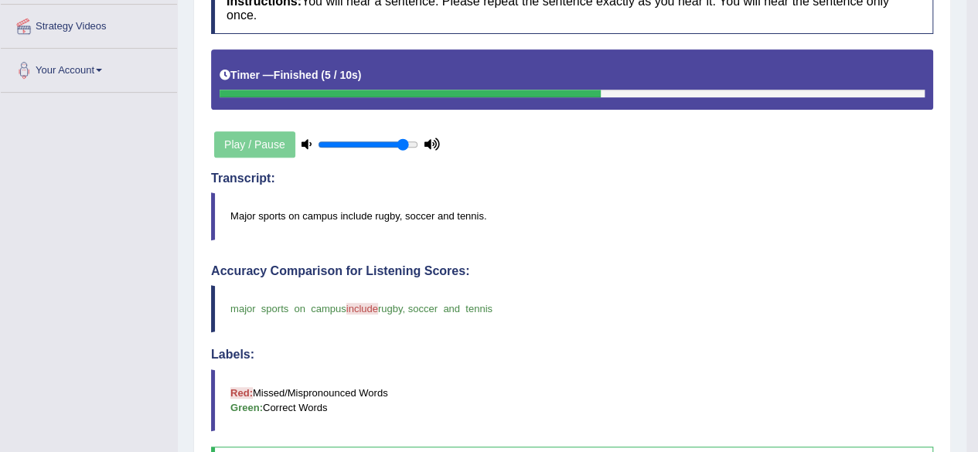
scroll to position [141, 0]
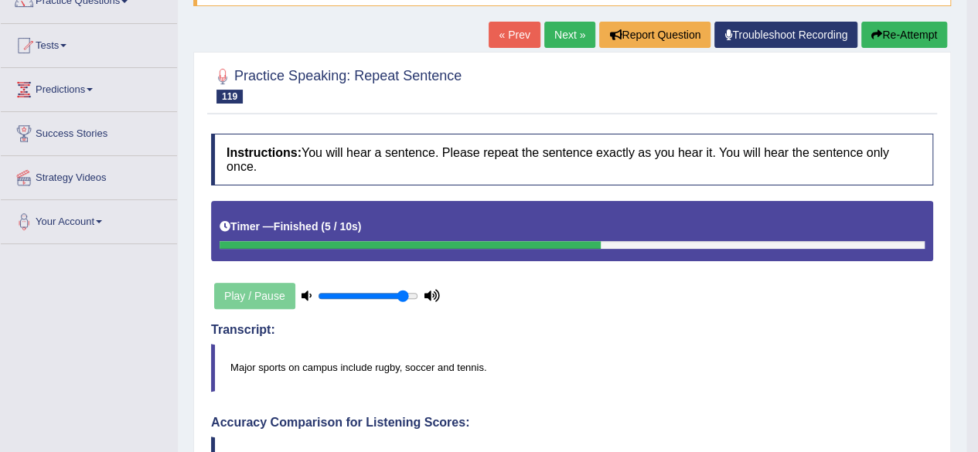
click at [579, 24] on link "Next »" at bounding box center [569, 35] width 51 height 26
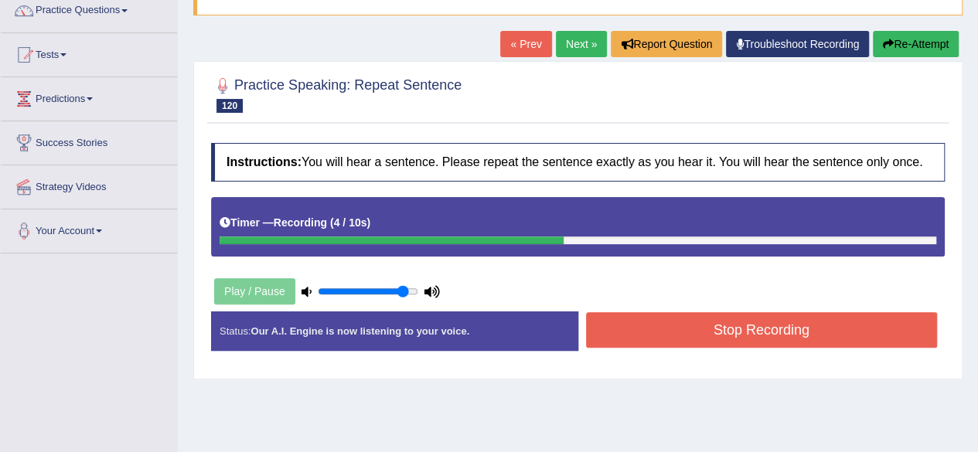
click at [784, 335] on button "Stop Recording" at bounding box center [762, 330] width 352 height 36
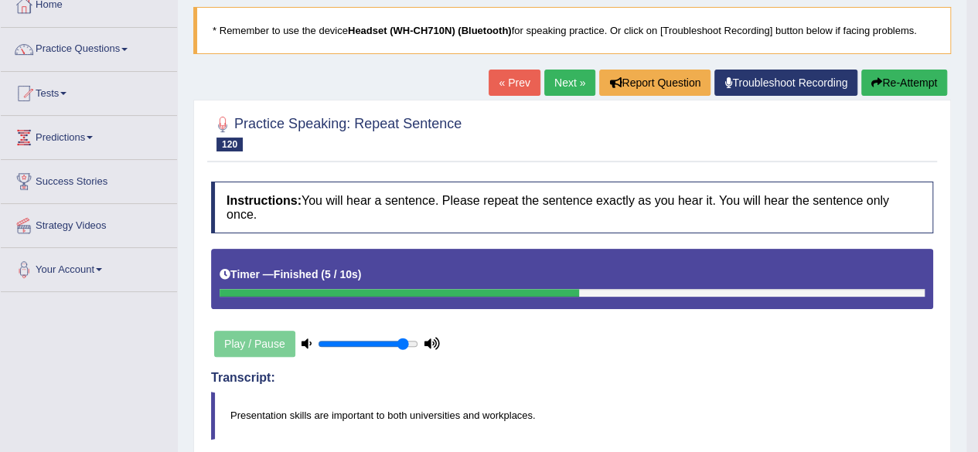
scroll to position [42, 0]
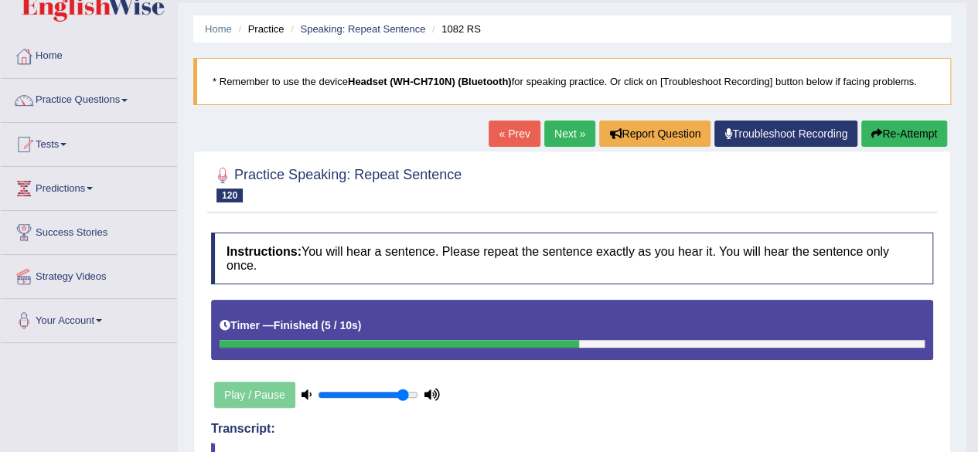
click at [971, 120] on body "Toggle navigation Home Practice Questions Speaking Practice Read Aloud Repeat S…" at bounding box center [489, 184] width 978 height 452
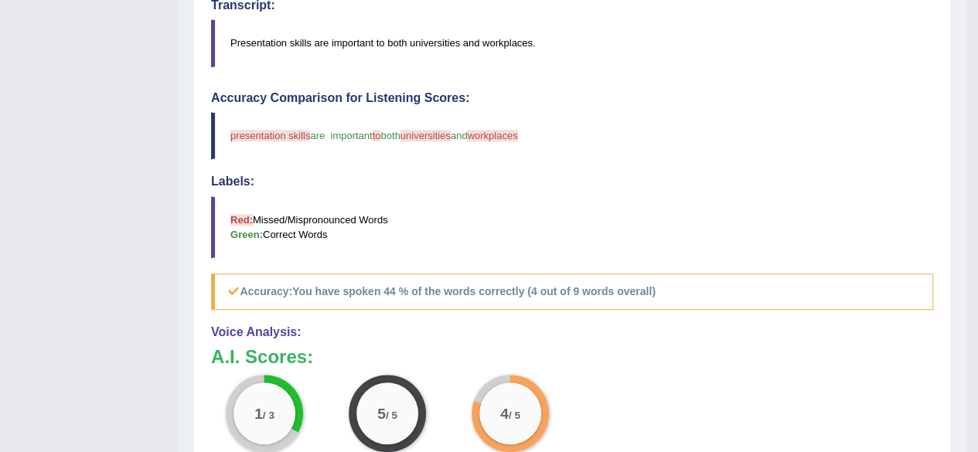
scroll to position [0, 0]
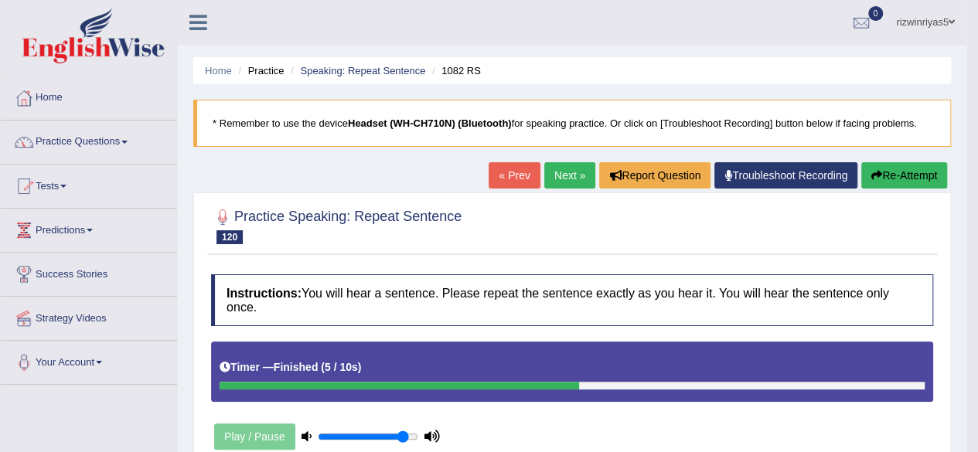
click at [151, 137] on link "Practice Questions" at bounding box center [89, 140] width 176 height 39
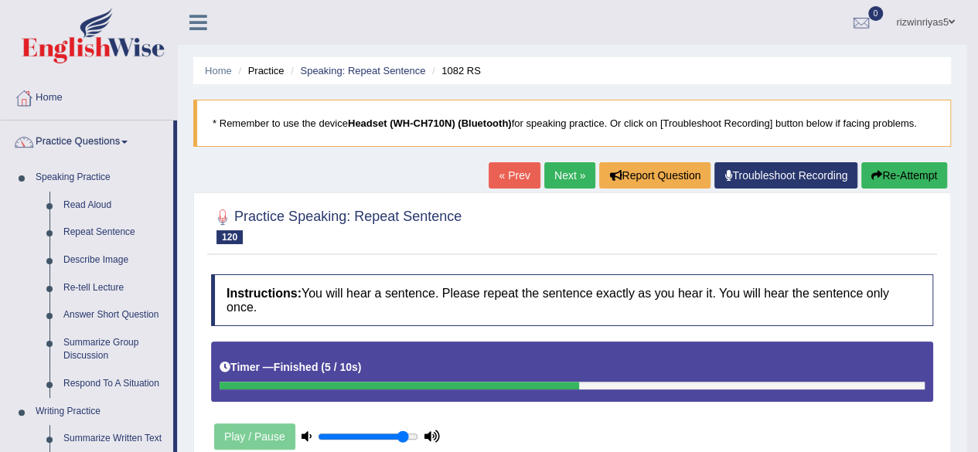
click at [151, 137] on link "Practice Questions" at bounding box center [87, 140] width 172 height 39
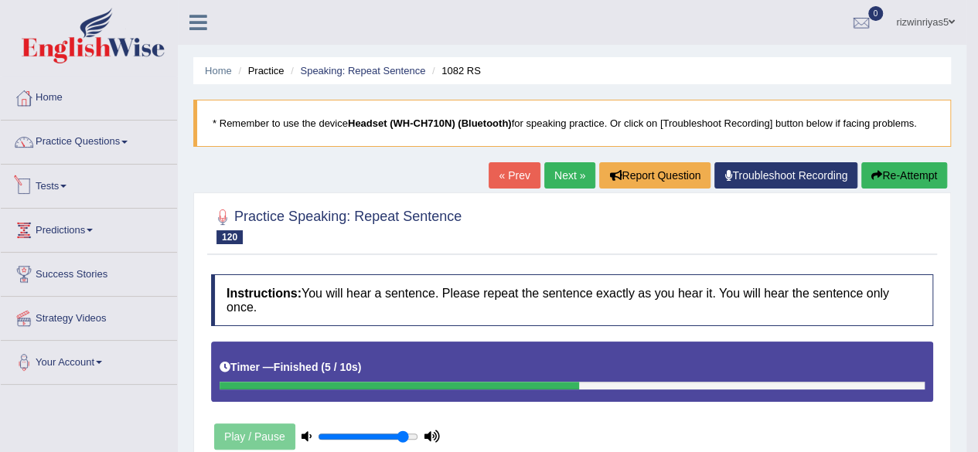
click at [127, 188] on link "Tests" at bounding box center [89, 184] width 176 height 39
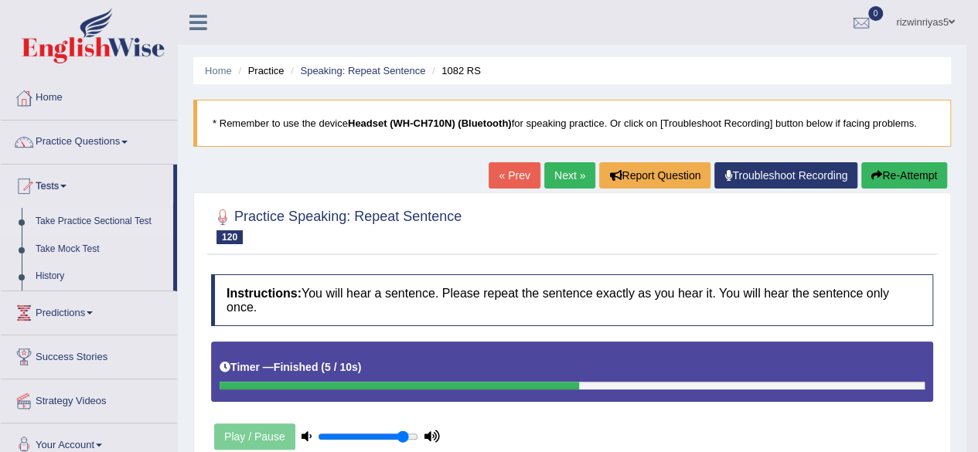
click at [119, 220] on link "Take Practice Sectional Test" at bounding box center [101, 222] width 145 height 28
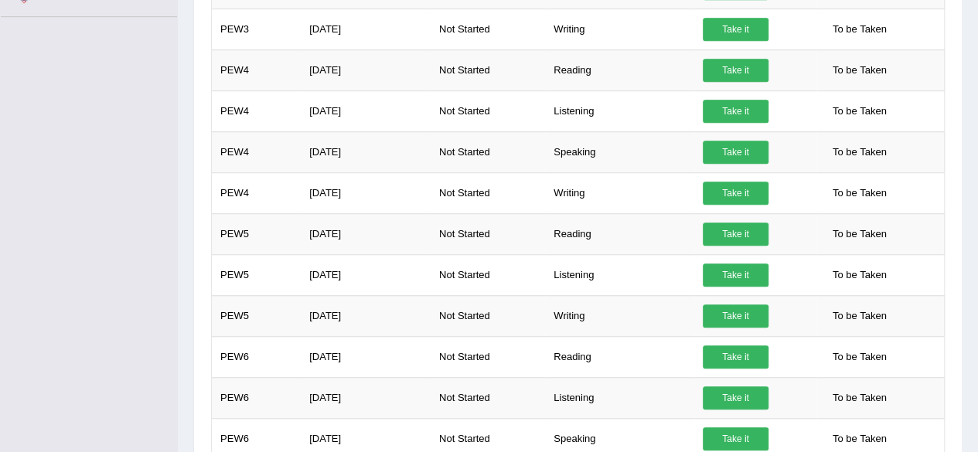
scroll to position [461, 0]
